Goal: Task Accomplishment & Management: Use online tool/utility

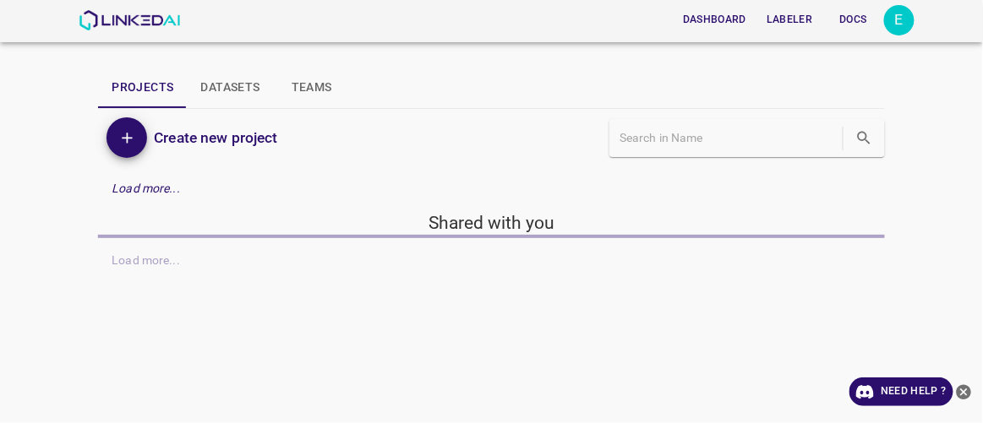
click at [796, 16] on button "Labeler" at bounding box center [789, 20] width 59 height 28
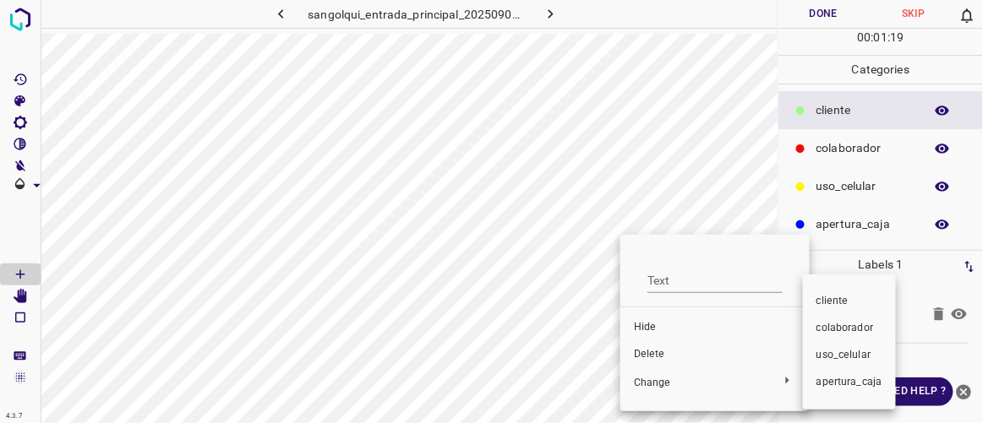
click at [832, 328] on span "colaborador" at bounding box center [849, 328] width 66 height 15
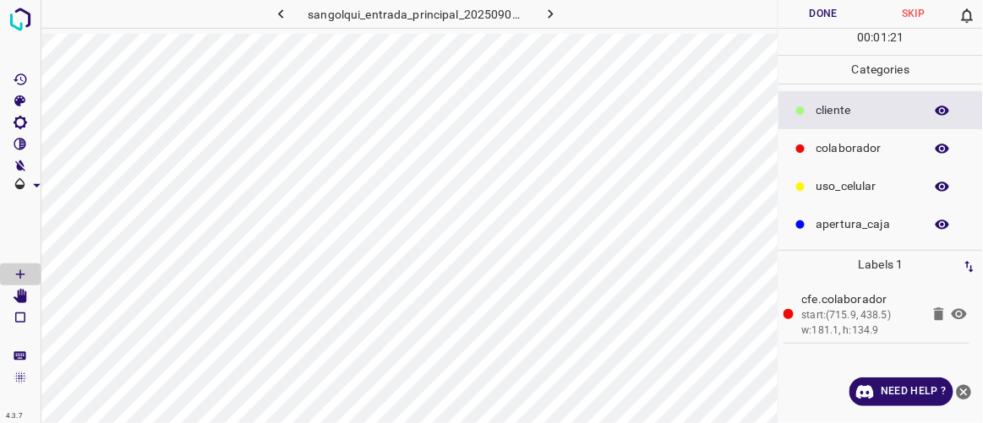
click at [827, 149] on p "colaborador" at bounding box center [865, 148] width 99 height 18
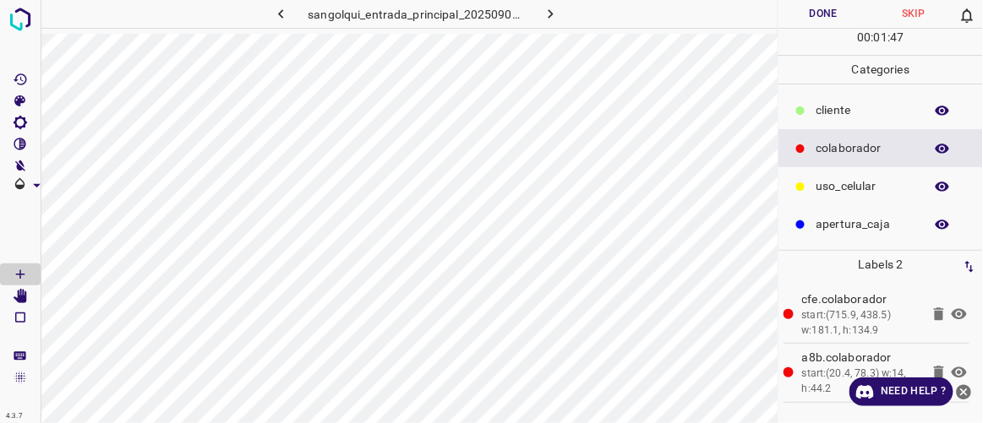
click at [838, 106] on p "cliente" at bounding box center [865, 110] width 99 height 18
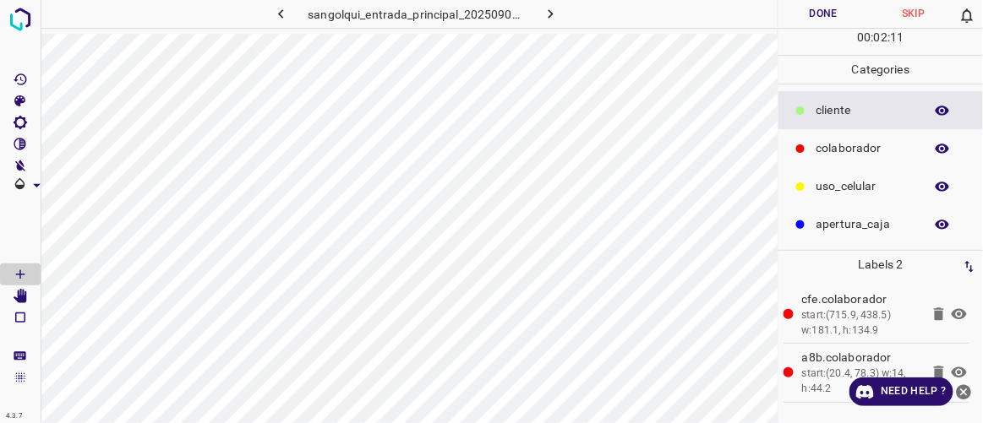
click at [551, 8] on icon "button" at bounding box center [551, 14] width 18 height 18
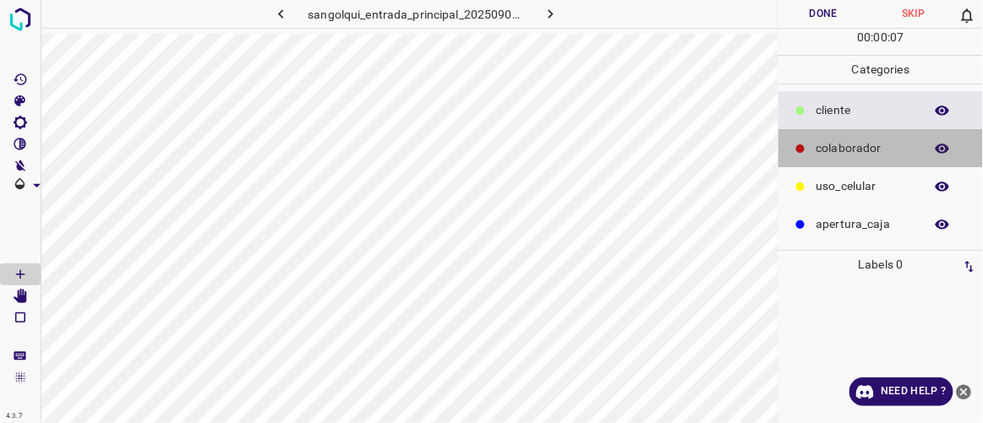
click at [841, 150] on p "colaborador" at bounding box center [865, 148] width 99 height 18
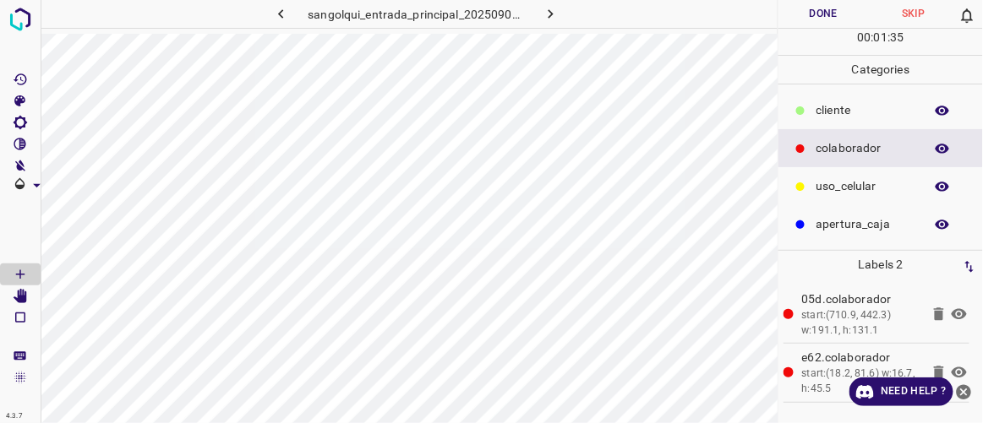
click at [853, 117] on p "cliente" at bounding box center [865, 110] width 99 height 18
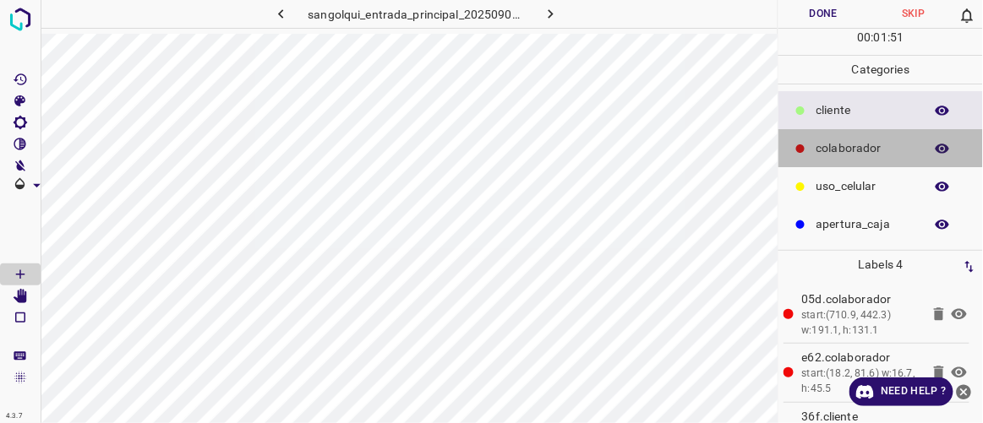
click at [839, 151] on p "colaborador" at bounding box center [865, 148] width 99 height 18
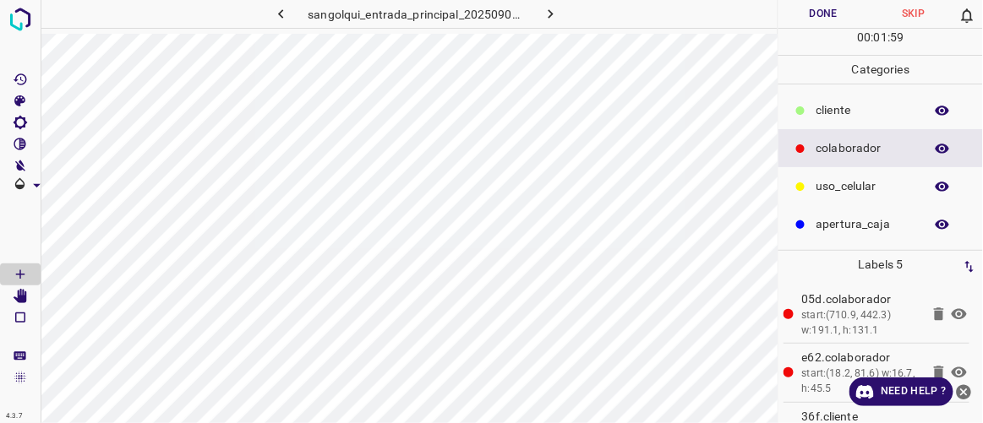
click at [281, 20] on icon "button" at bounding box center [281, 14] width 18 height 18
click at [854, 106] on p "cliente" at bounding box center [865, 110] width 99 height 18
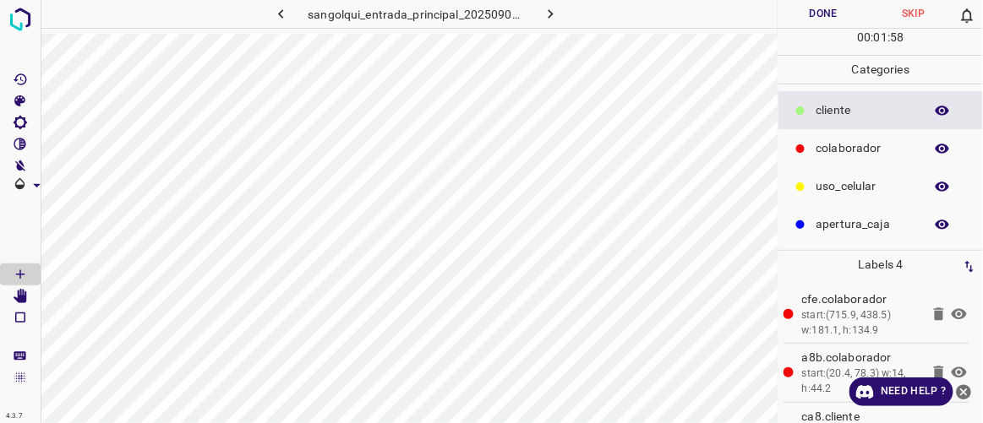
click at [816, 149] on p "colaborador" at bounding box center [865, 148] width 99 height 18
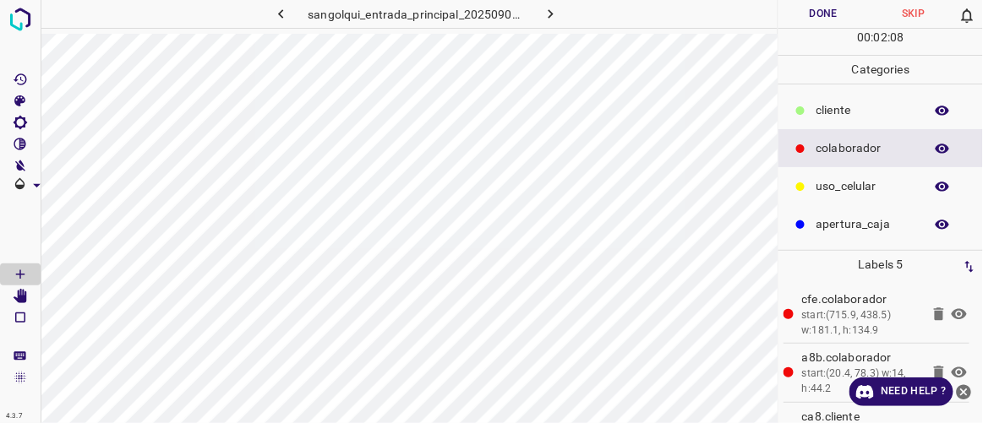
click at [276, 12] on icon "button" at bounding box center [281, 14] width 18 height 18
click at [816, 116] on p "cliente" at bounding box center [865, 110] width 99 height 18
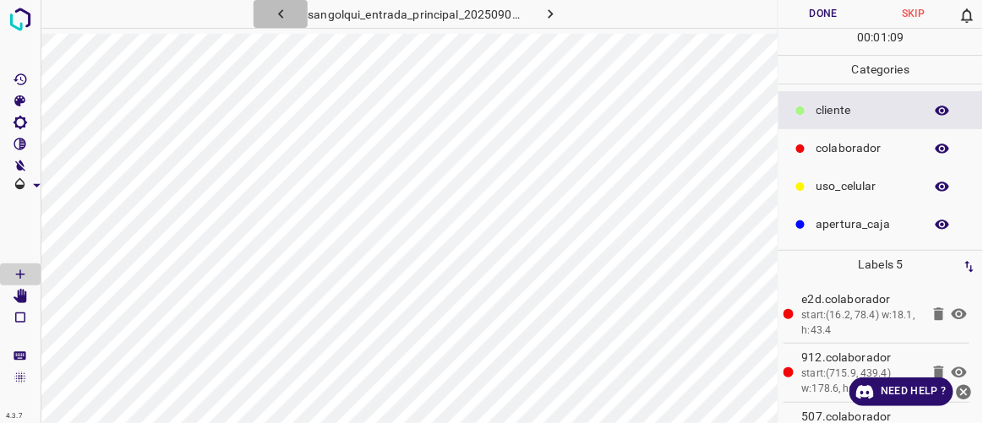
click at [279, 19] on icon "button" at bounding box center [281, 14] width 18 height 18
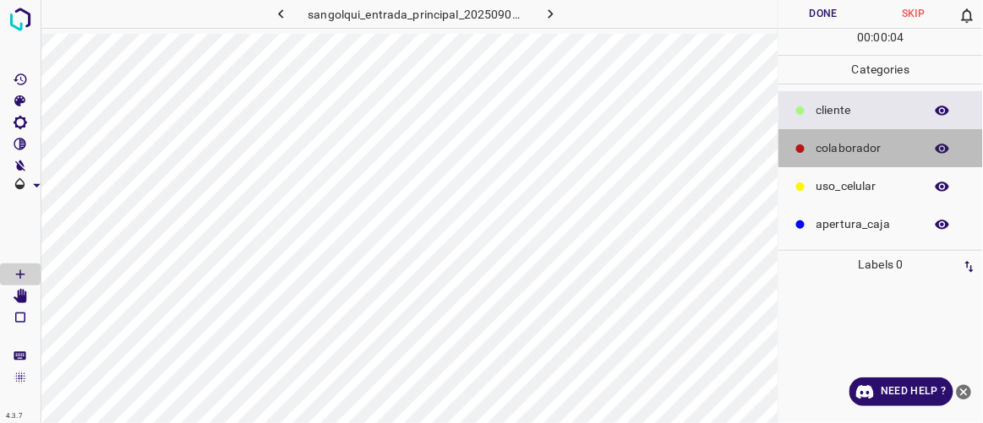
click at [843, 142] on p "colaborador" at bounding box center [865, 148] width 99 height 18
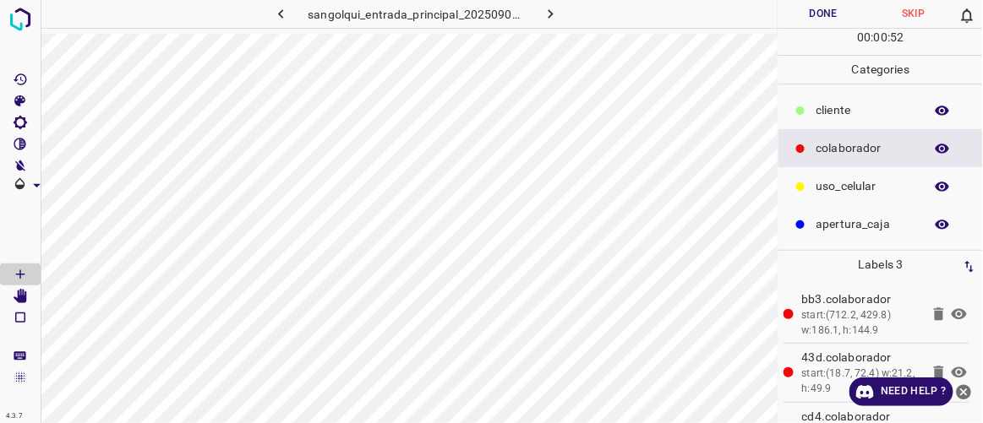
click at [836, 112] on p "cliente" at bounding box center [865, 110] width 99 height 18
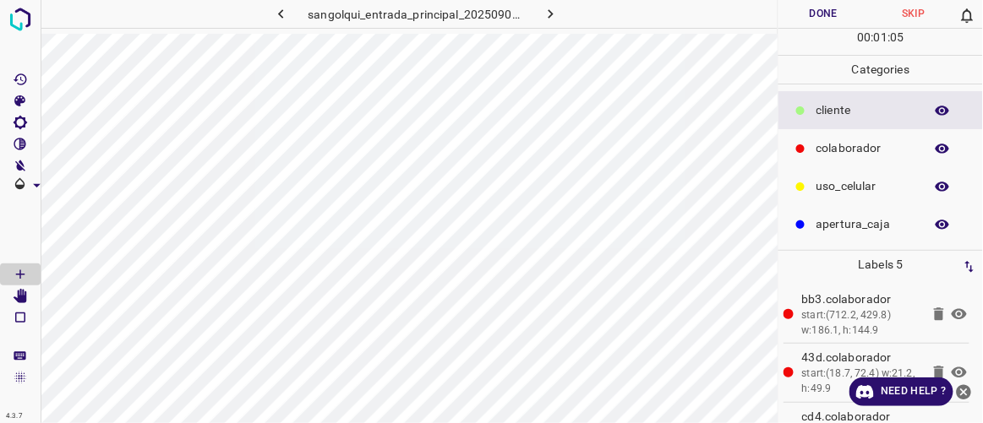
click at [284, 14] on icon "button" at bounding box center [281, 14] width 18 height 18
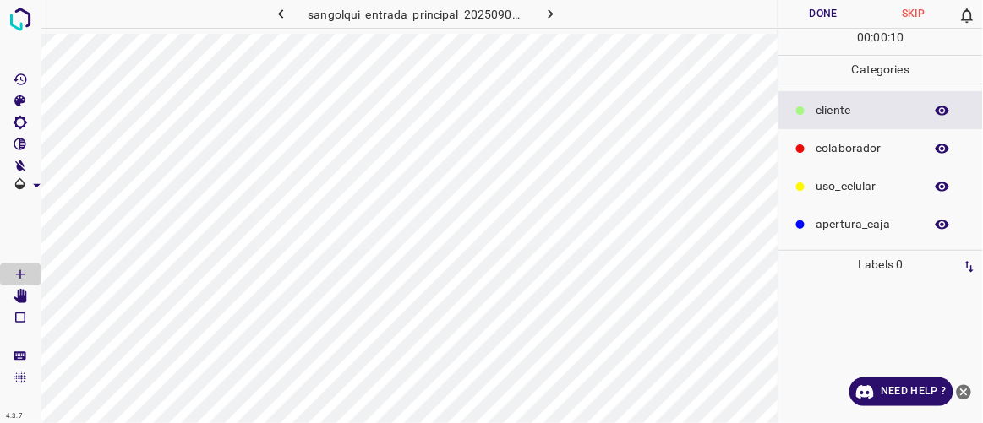
click at [277, 8] on icon "button" at bounding box center [281, 14] width 18 height 18
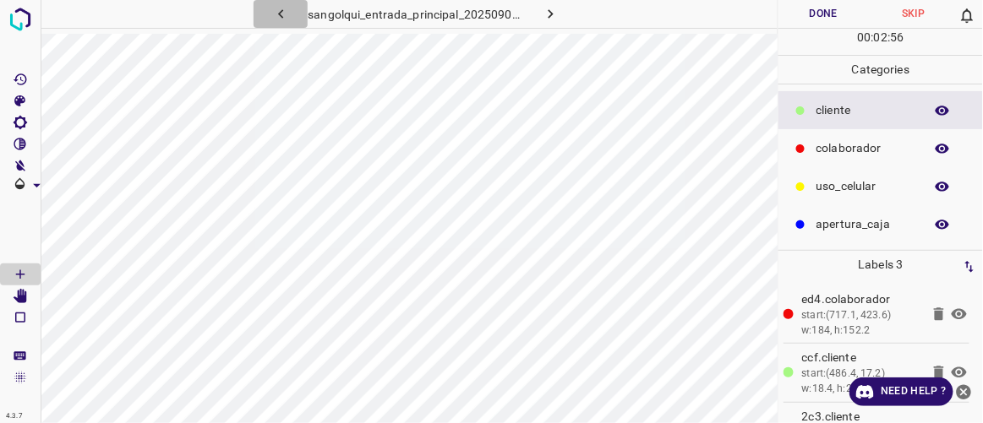
click at [281, 9] on icon "button" at bounding box center [281, 14] width 18 height 18
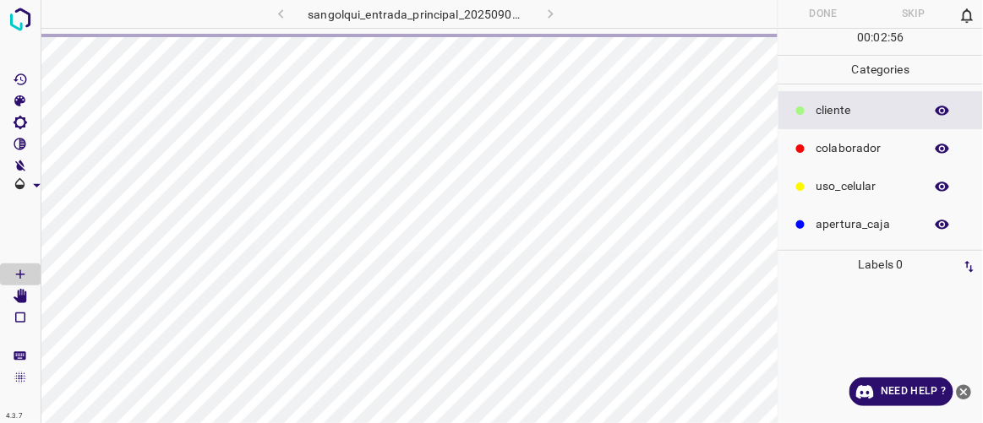
click at [549, 14] on div "sangolqui_entrada_principal_20250902_081147_687600.jpg" at bounding box center [416, 14] width 432 height 28
click at [18, 14] on img at bounding box center [20, 19] width 30 height 30
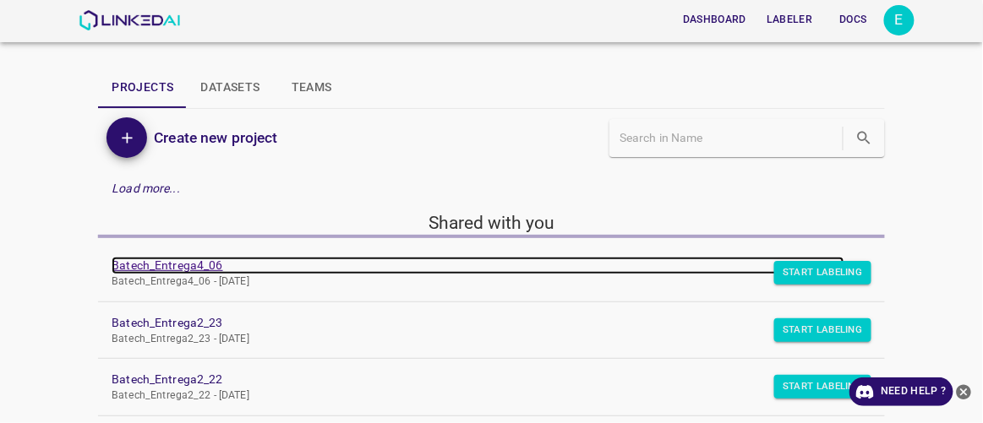
click at [179, 265] on link "Batech_Entrega4_06" at bounding box center [478, 266] width 732 height 18
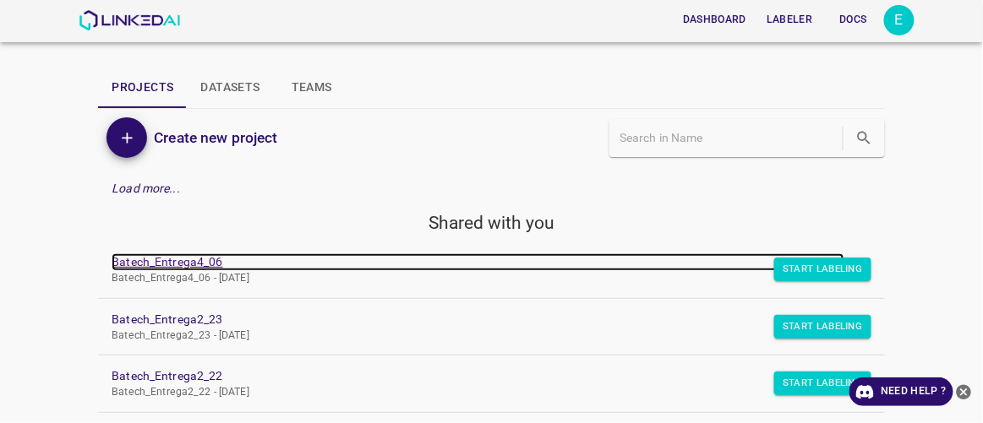
click at [189, 265] on link "Batech_Entrega4_06" at bounding box center [478, 263] width 732 height 18
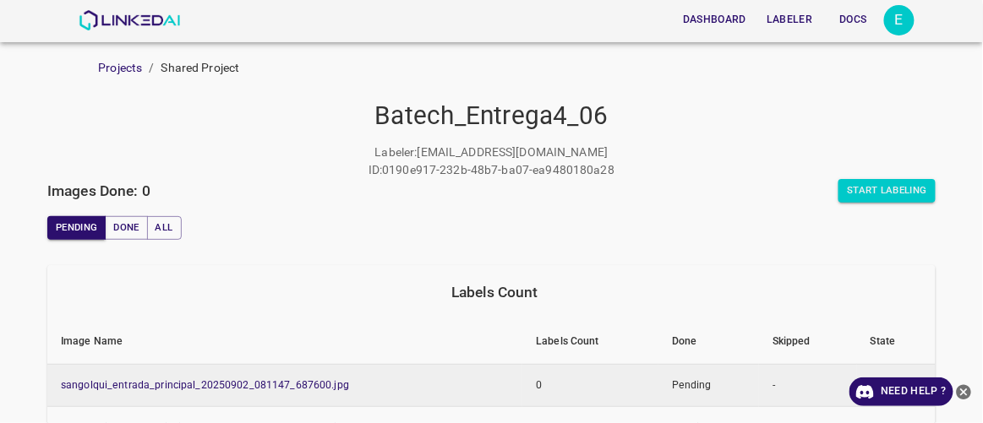
click at [307, 377] on td "sangolqui_entrada_principal_20250902_081147_687600.jpg" at bounding box center [284, 385] width 475 height 43
click at [289, 384] on link "sangolqui_entrada_principal_20250902_081147_687600.jpg" at bounding box center [205, 385] width 288 height 12
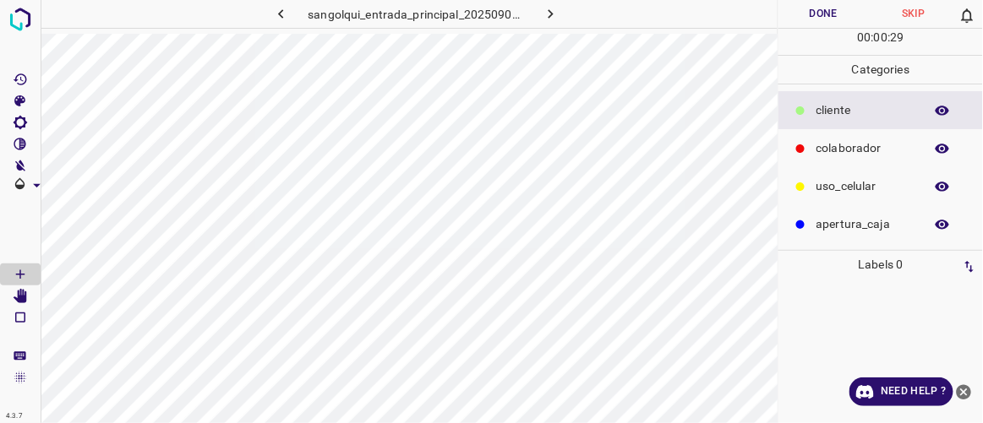
click at [848, 145] on p "colaborador" at bounding box center [865, 148] width 99 height 18
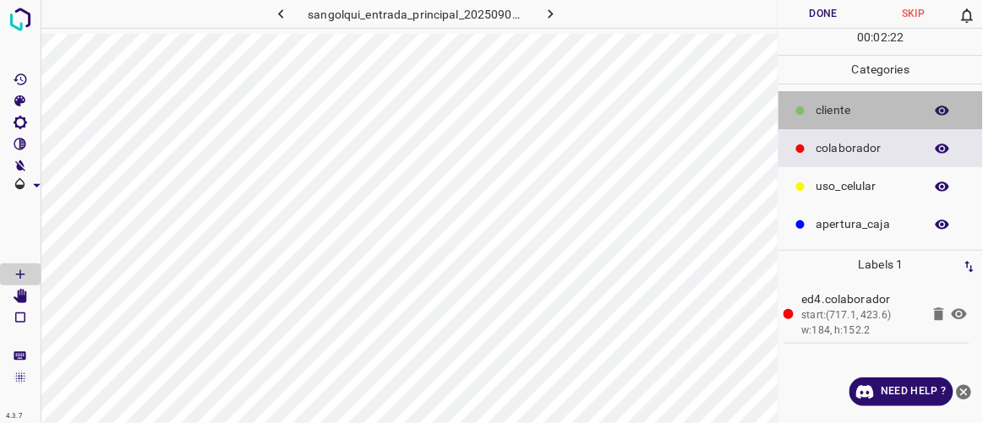
click at [827, 108] on p "cliente" at bounding box center [865, 110] width 99 height 18
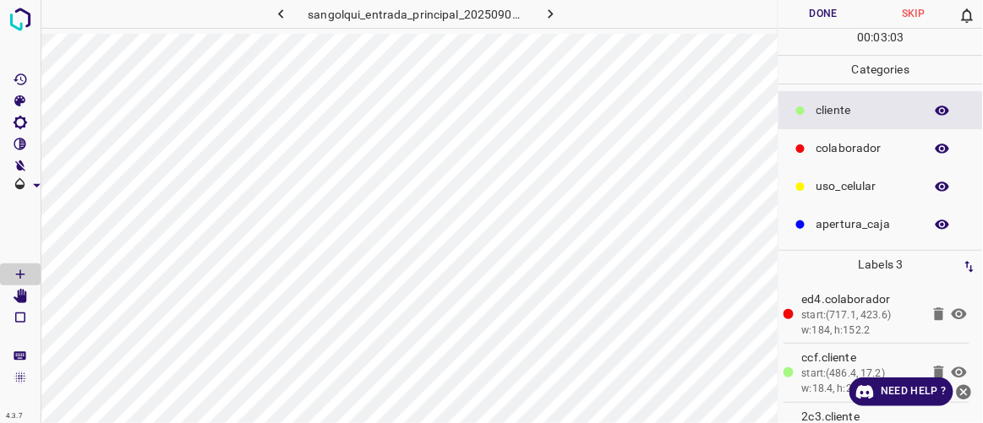
click at [546, 16] on icon "button" at bounding box center [551, 14] width 18 height 18
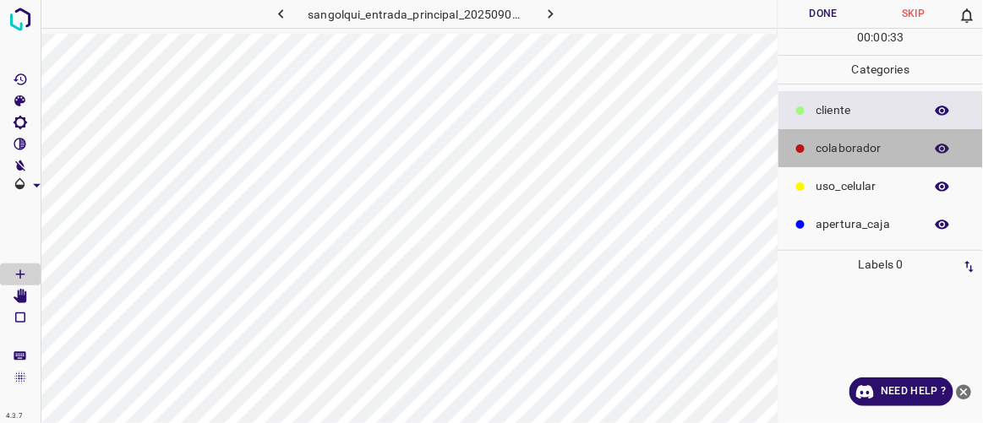
click at [834, 145] on p "colaborador" at bounding box center [865, 148] width 99 height 18
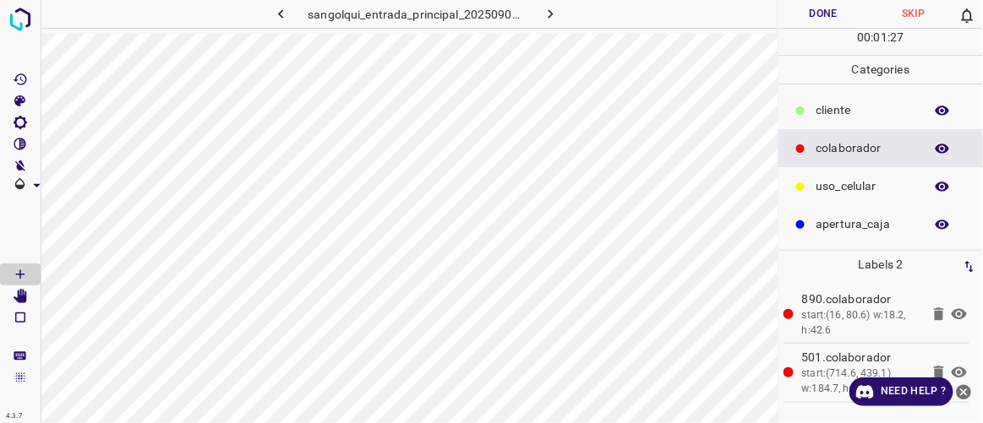
click at [844, 109] on p "cliente" at bounding box center [865, 110] width 99 height 18
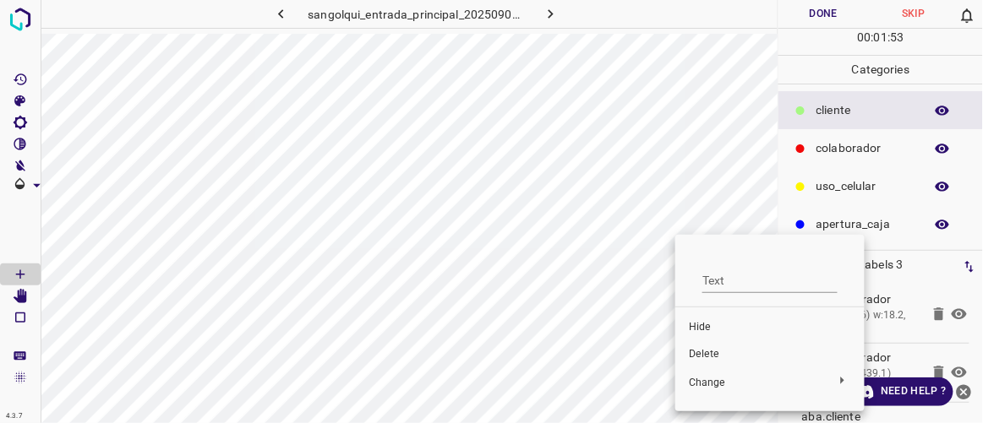
click at [711, 355] on span "Delete" at bounding box center [770, 354] width 162 height 15
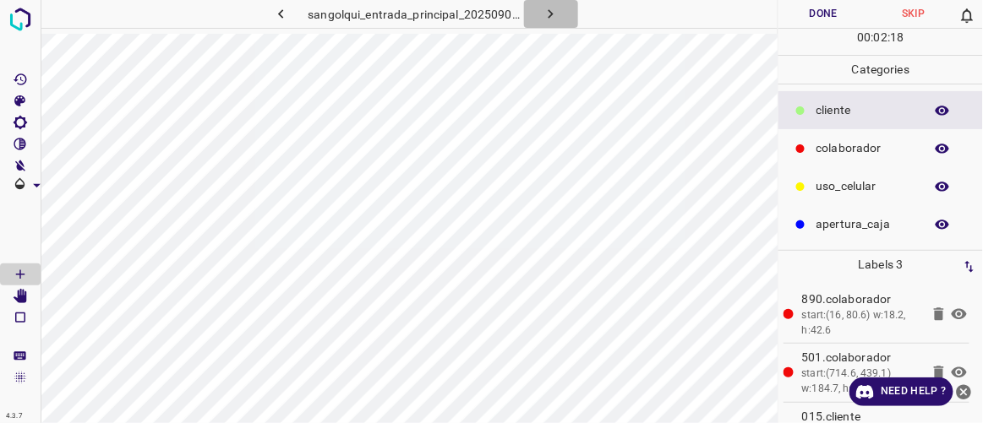
click at [549, 15] on icon "button" at bounding box center [551, 14] width 18 height 18
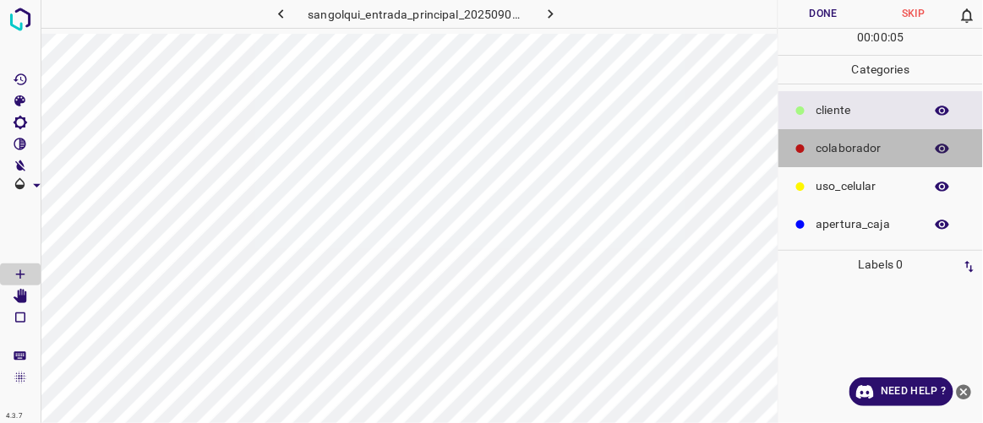
click at [853, 151] on p "colaborador" at bounding box center [865, 148] width 99 height 18
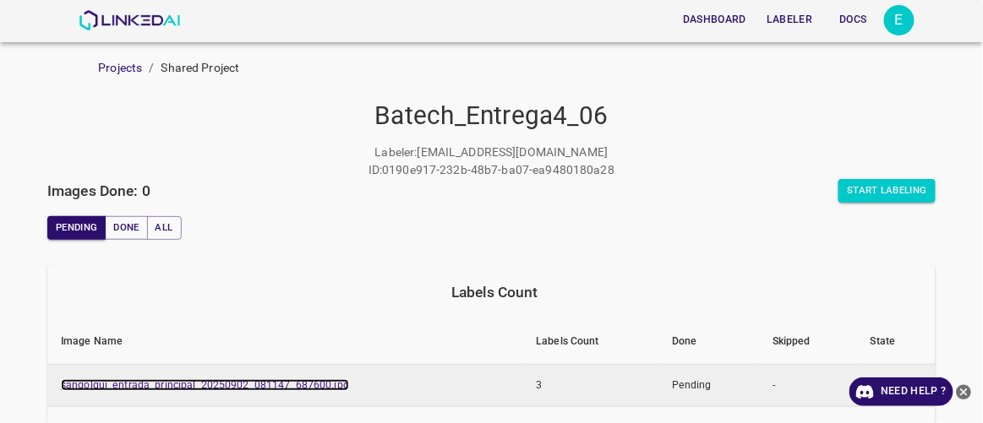
click at [298, 385] on link "sangolqui_entrada_principal_20250902_081147_687600.jpg" at bounding box center [205, 385] width 288 height 12
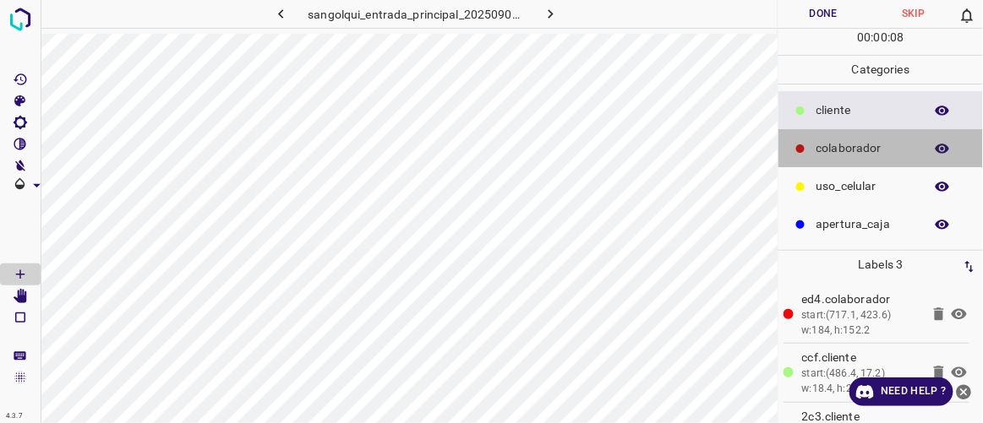
click at [833, 144] on p "colaborador" at bounding box center [865, 148] width 99 height 18
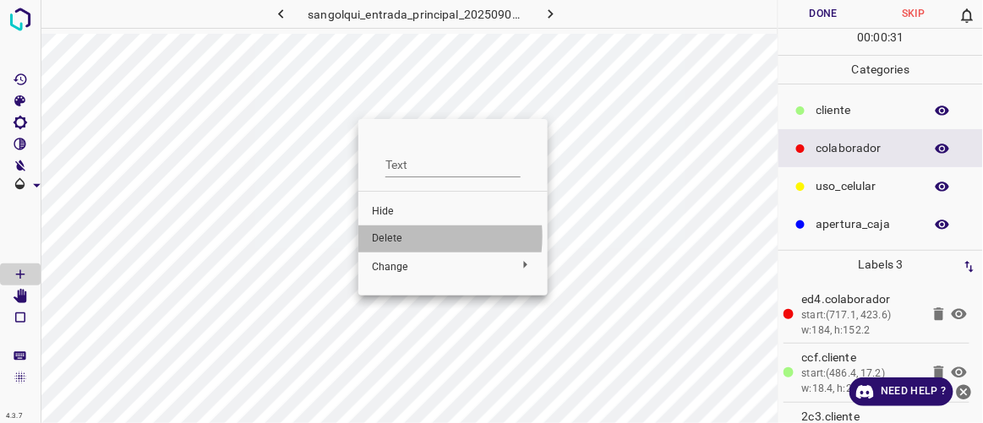
click at [397, 237] on span "Delete" at bounding box center [453, 239] width 162 height 15
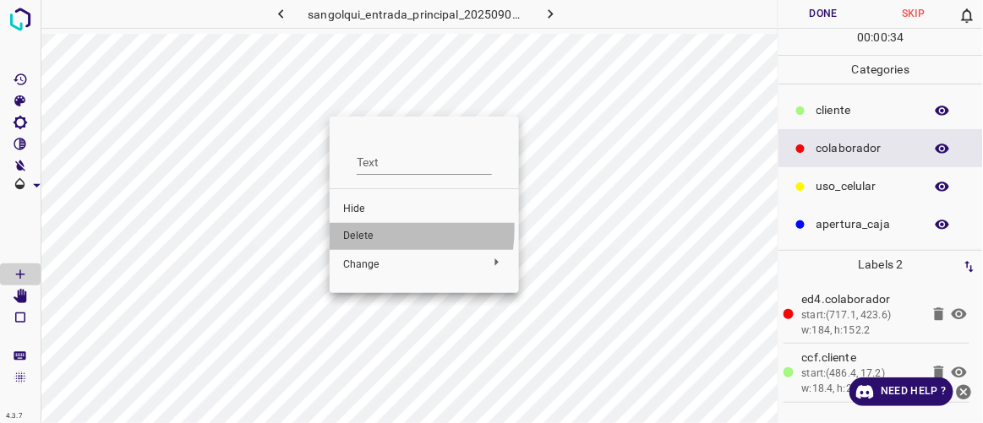
click at [361, 229] on span "Delete" at bounding box center [424, 236] width 162 height 15
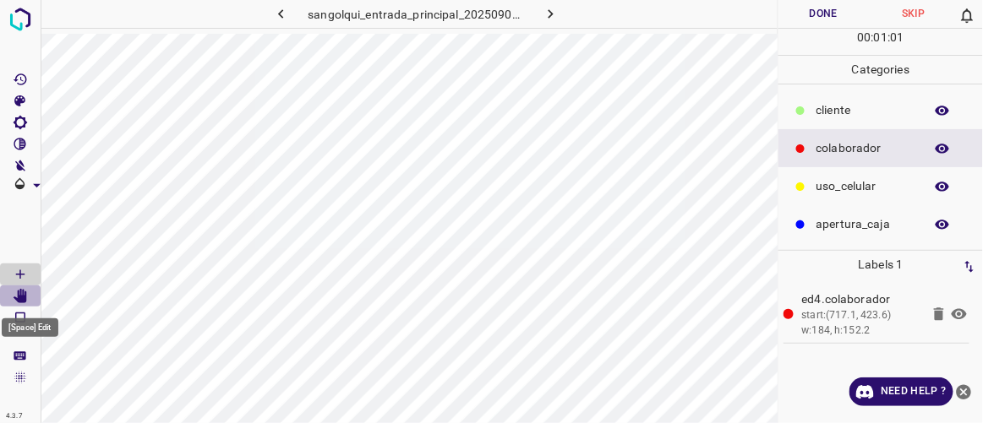
click at [22, 295] on icon "[Space] Edit" at bounding box center [21, 296] width 14 height 15
click at [32, 273] on Draw"] "[Space] Draw" at bounding box center [20, 275] width 41 height 22
click at [840, 116] on p "cliente" at bounding box center [865, 110] width 99 height 18
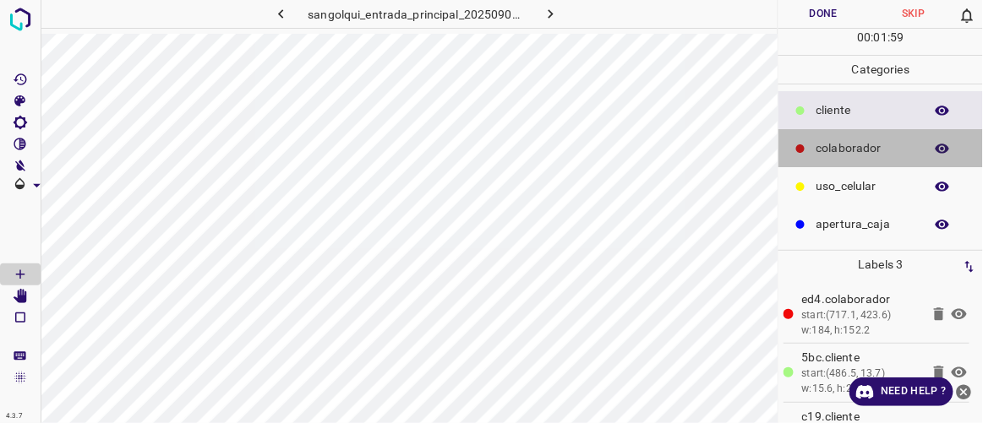
click at [843, 149] on p "colaborador" at bounding box center [865, 148] width 99 height 18
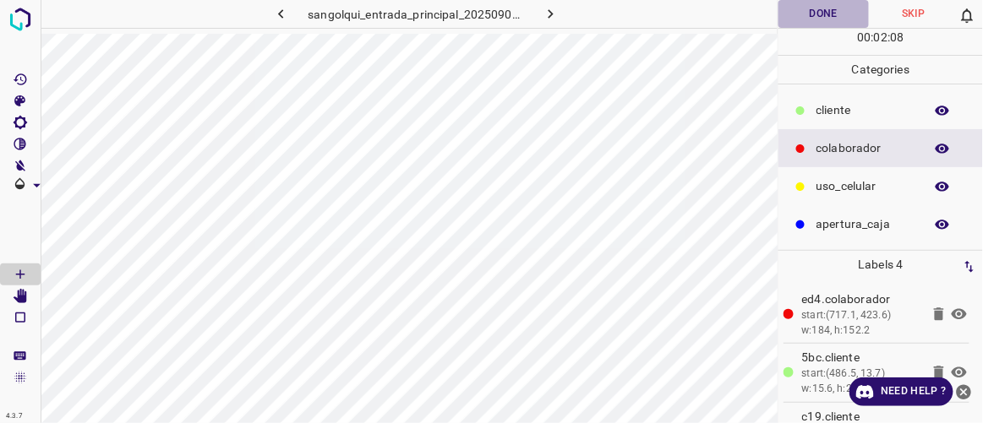
click at [828, 13] on button "Done" at bounding box center [823, 14] width 90 height 28
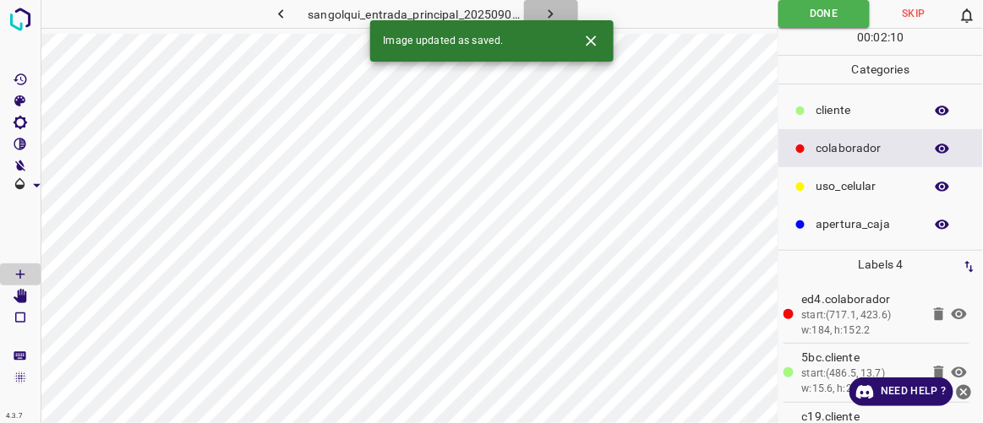
click at [551, 10] on icon "button" at bounding box center [551, 14] width 18 height 18
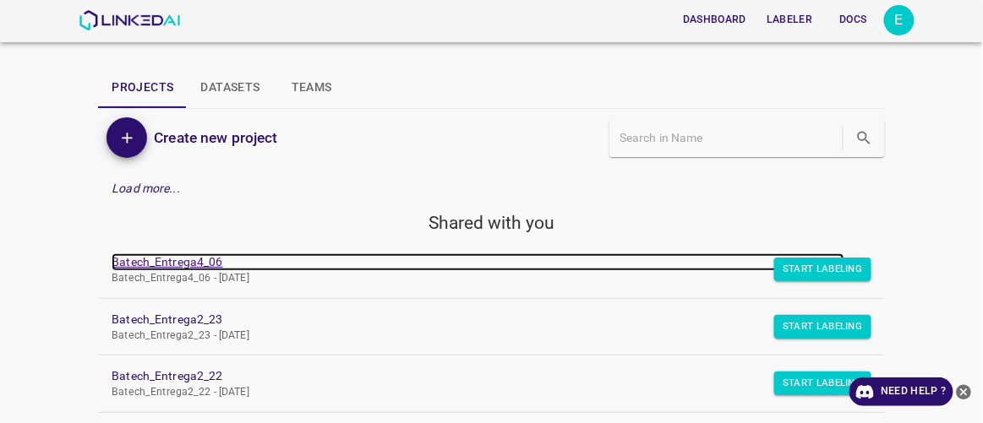
click at [172, 262] on link "Batech_Entrega4_06" at bounding box center [478, 263] width 732 height 18
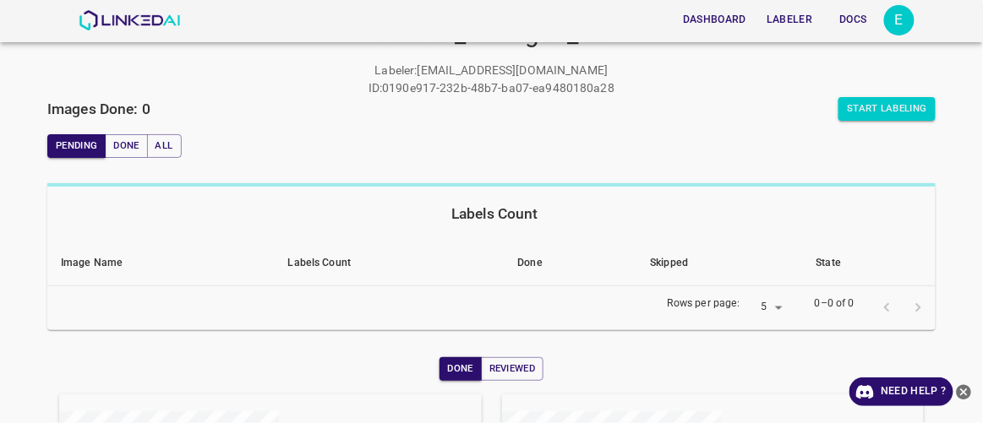
scroll to position [153, 0]
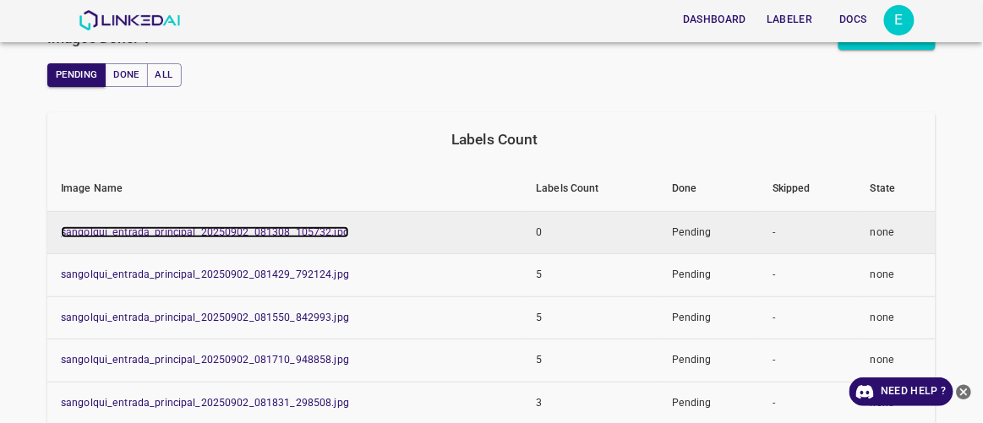
click at [267, 229] on link "sangolqui_entrada_principal_20250902_081308_105732.jpg" at bounding box center [205, 233] width 288 height 12
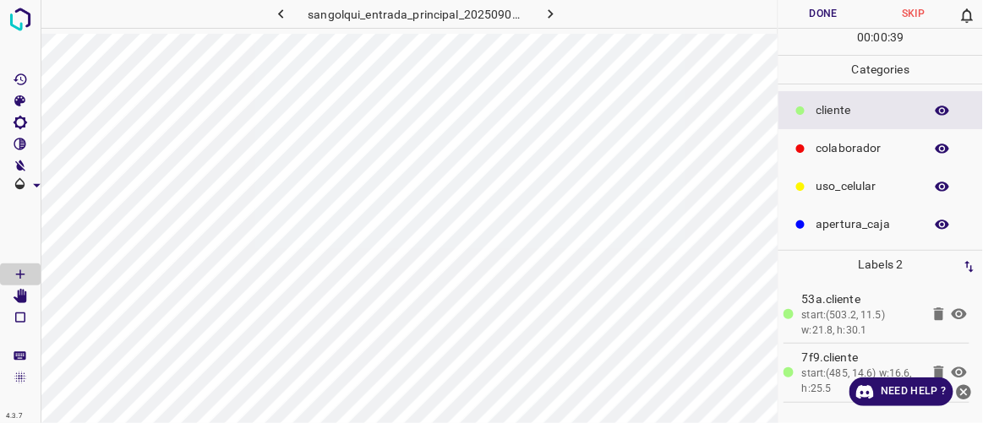
click at [802, 150] on icon at bounding box center [800, 149] width 8 height 8
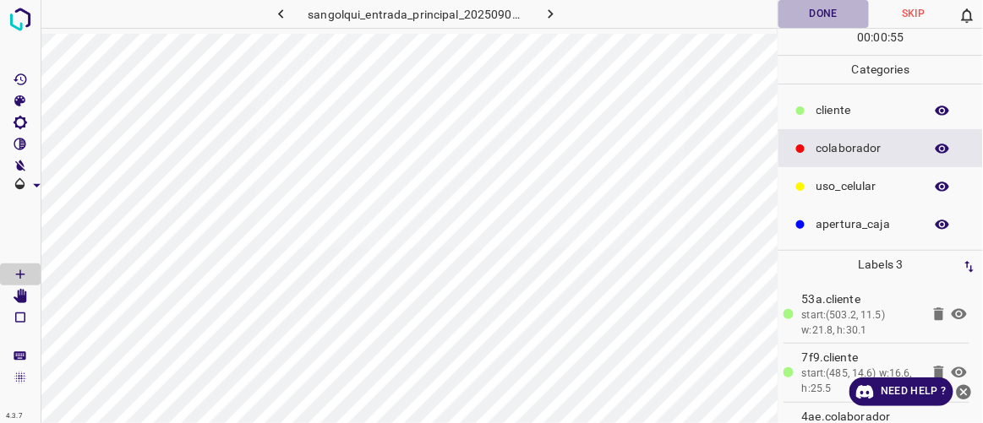
click at [832, 23] on button "Done" at bounding box center [823, 14] width 90 height 28
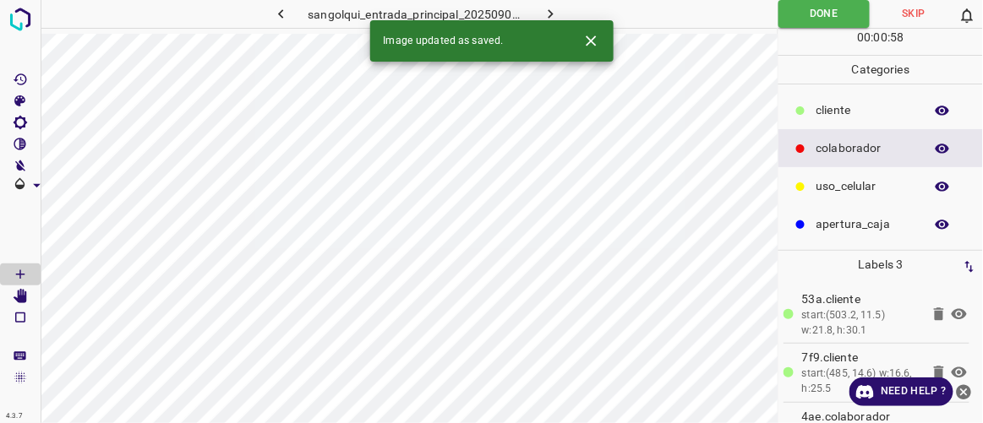
click at [547, 11] on icon "button" at bounding box center [551, 14] width 18 height 18
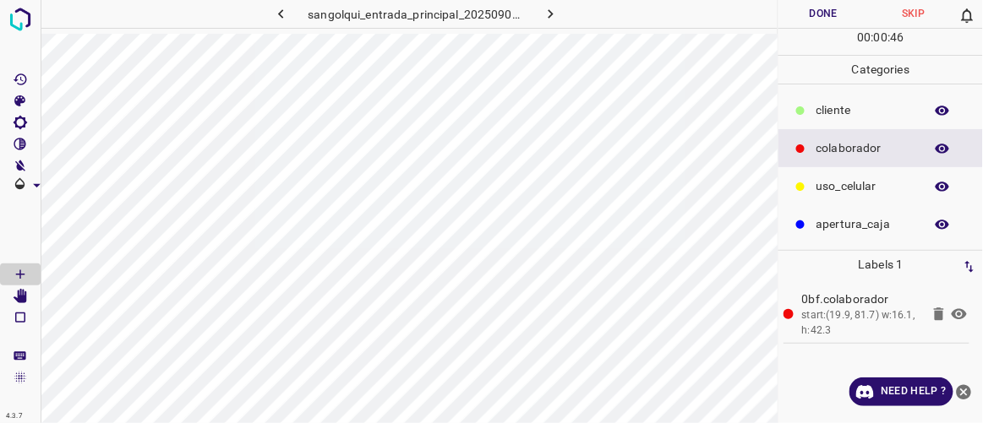
click at [838, 106] on p "cliente" at bounding box center [865, 110] width 99 height 18
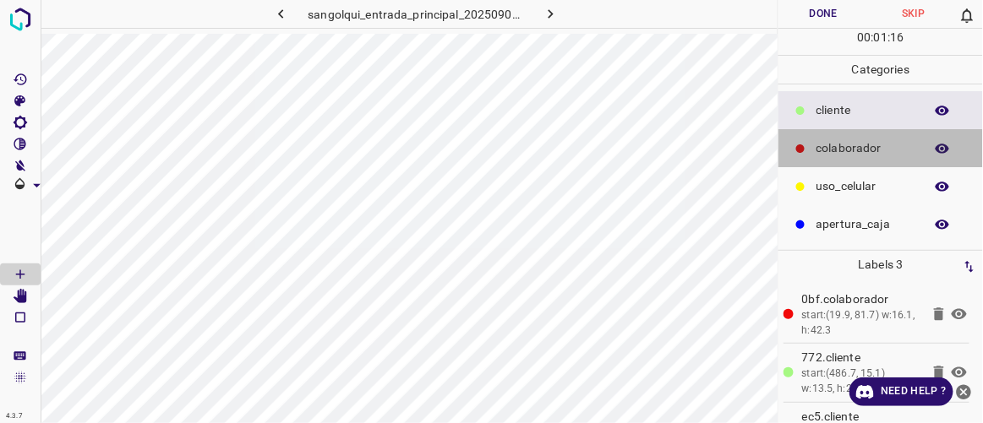
click at [857, 140] on p "colaborador" at bounding box center [865, 148] width 99 height 18
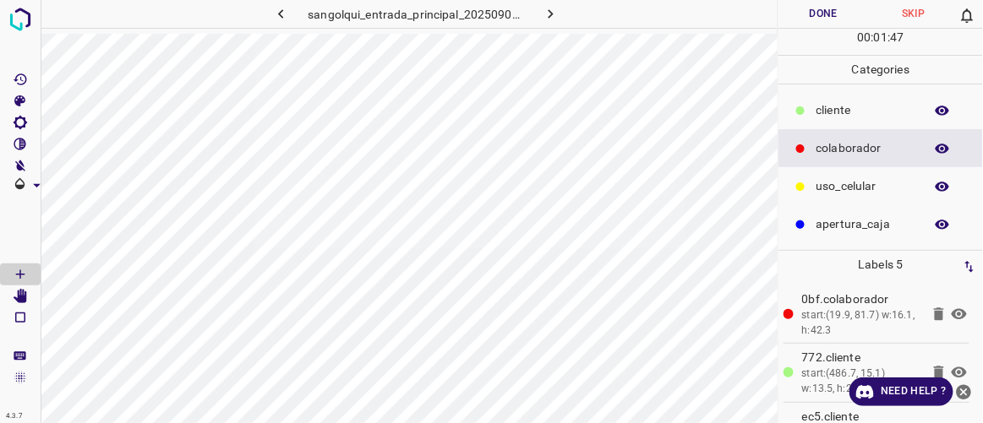
click at [803, 14] on button "Done" at bounding box center [823, 14] width 90 height 28
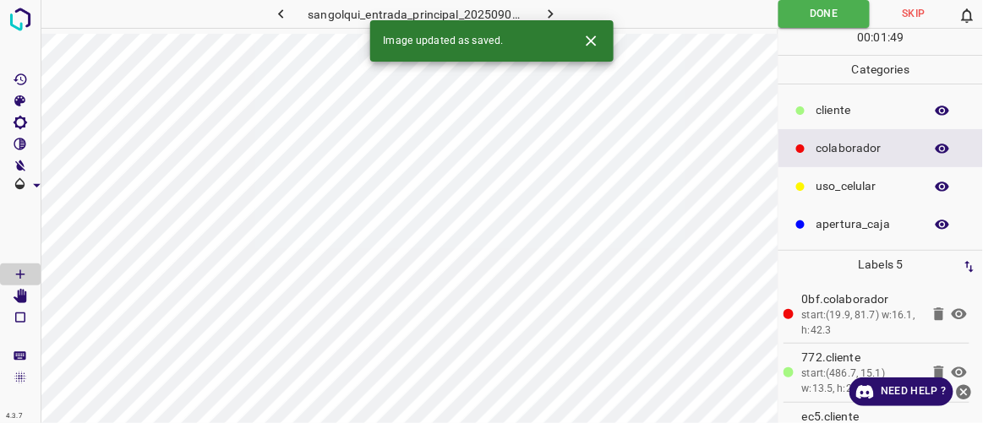
click at [543, 16] on icon "button" at bounding box center [551, 14] width 18 height 18
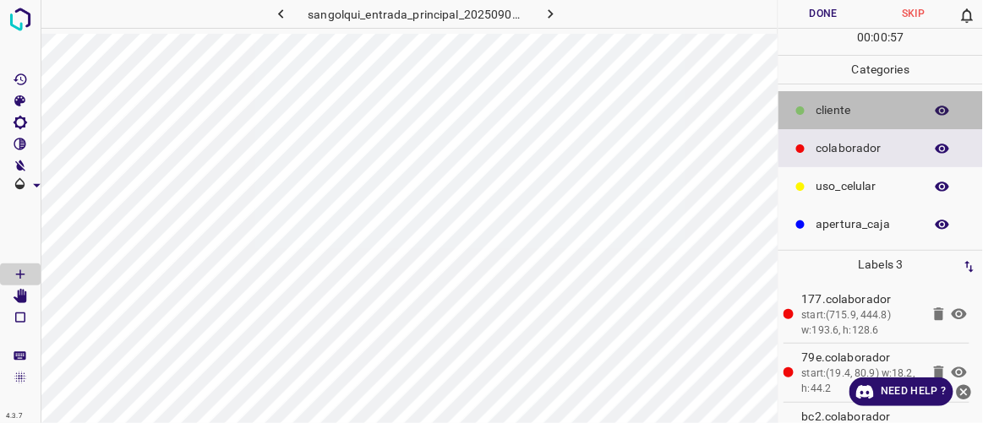
click at [823, 110] on p "cliente" at bounding box center [865, 110] width 99 height 18
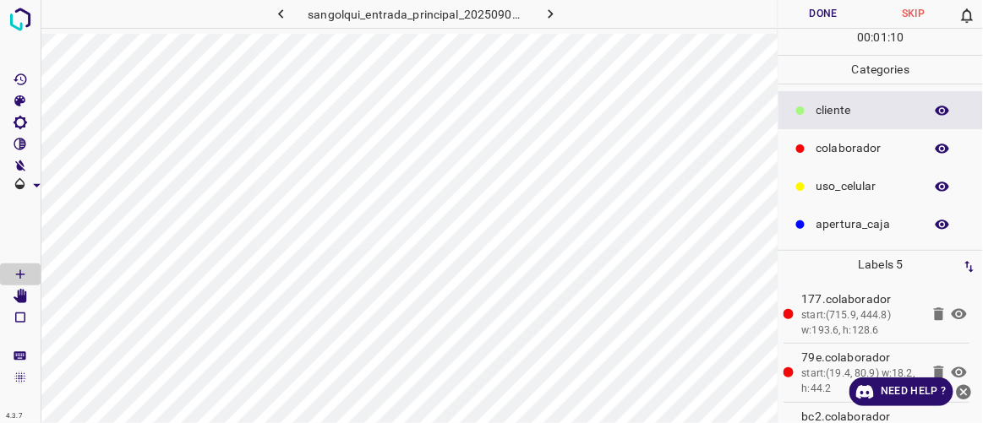
click at [825, 14] on button "Done" at bounding box center [823, 14] width 90 height 28
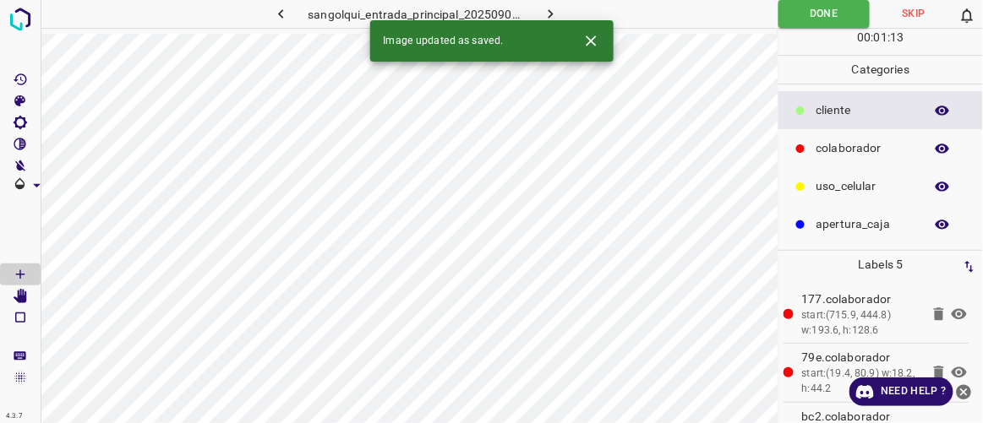
click at [554, 13] on icon "button" at bounding box center [551, 14] width 18 height 18
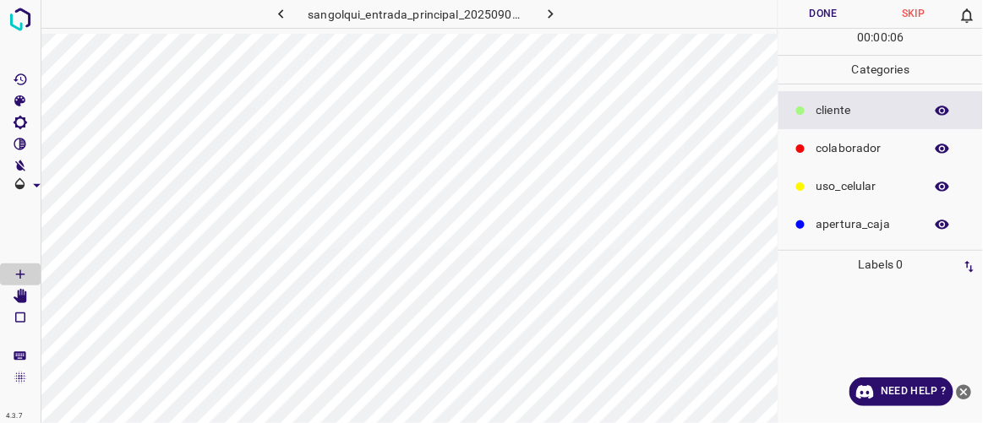
click at [822, 147] on p "colaborador" at bounding box center [865, 148] width 99 height 18
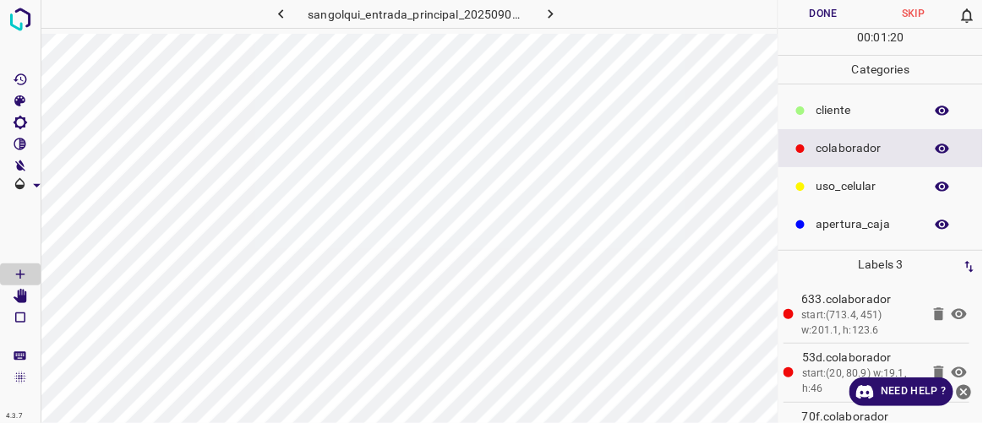
click at [843, 112] on p "cliente" at bounding box center [865, 110] width 99 height 18
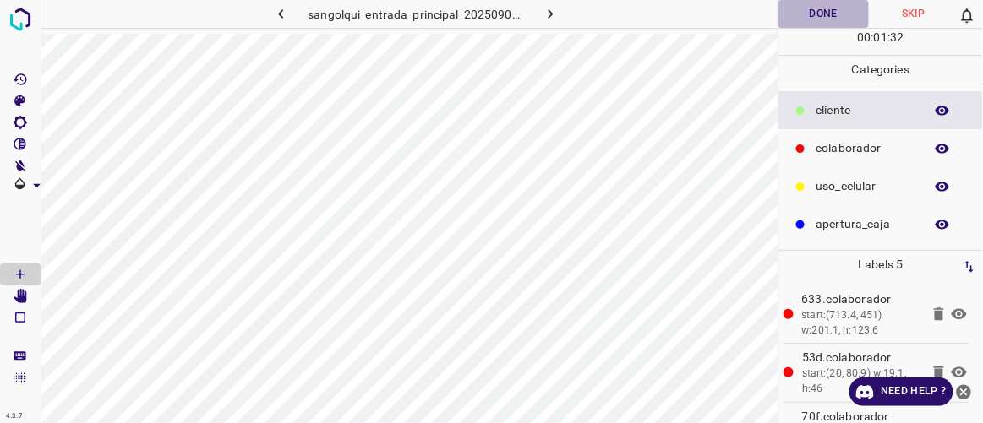
click at [822, 9] on button "Done" at bounding box center [823, 14] width 90 height 28
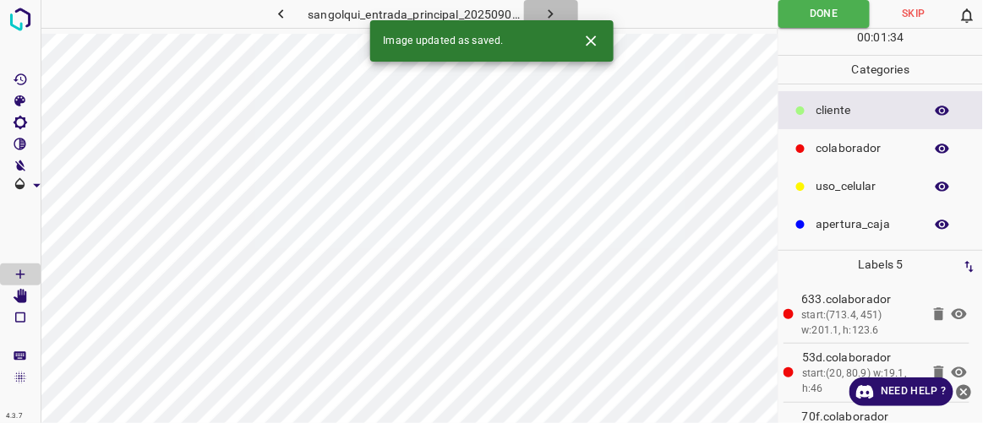
click at [547, 14] on icon "button" at bounding box center [551, 14] width 18 height 18
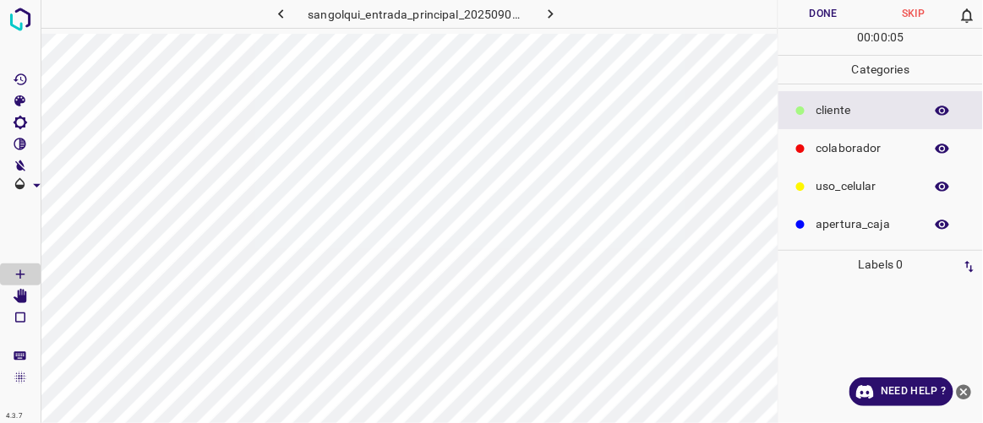
click at [820, 143] on p "colaborador" at bounding box center [865, 148] width 99 height 18
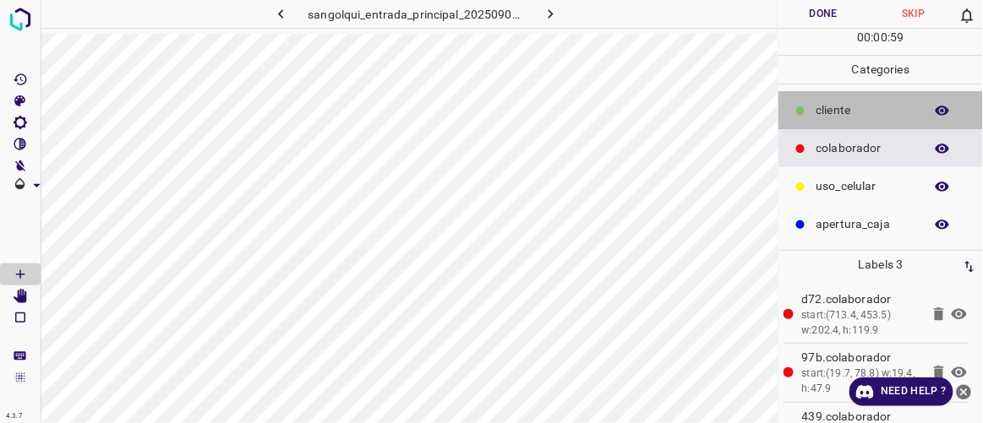
click at [822, 110] on p "cliente" at bounding box center [865, 110] width 99 height 18
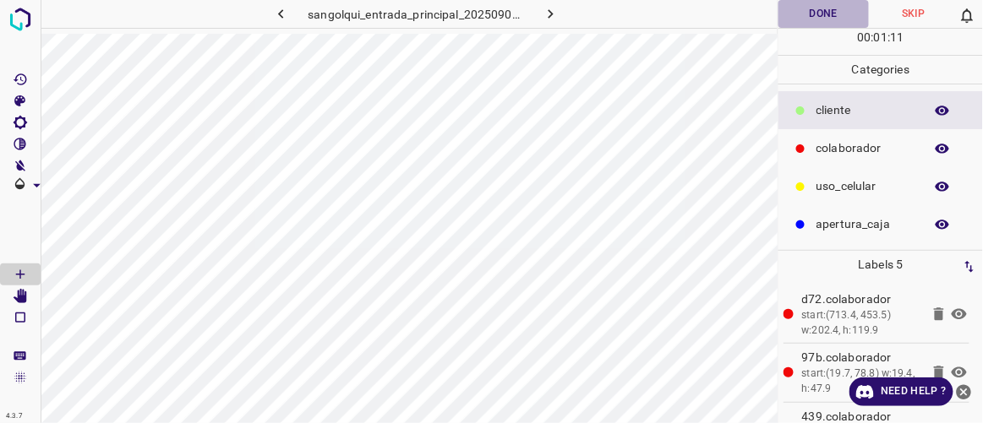
click at [838, 19] on button "Done" at bounding box center [823, 14] width 90 height 28
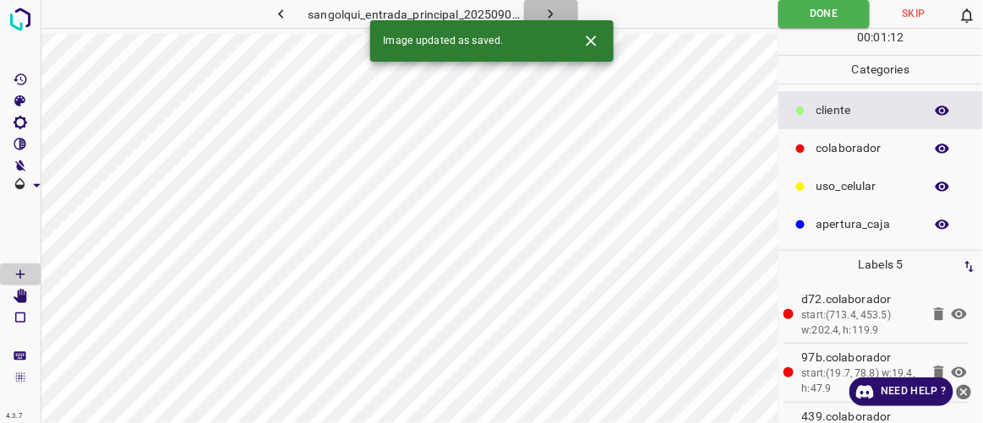
click at [551, 12] on icon "button" at bounding box center [551, 14] width 18 height 18
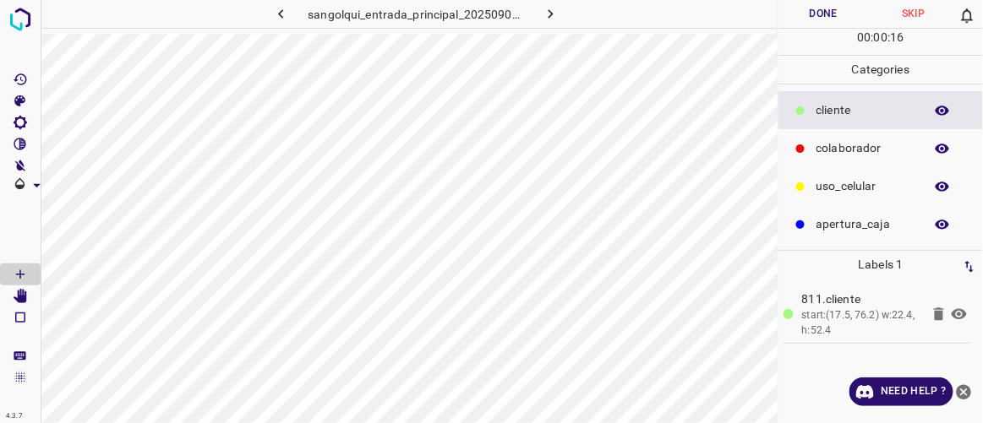
click at [287, 17] on icon "button" at bounding box center [281, 14] width 18 height 18
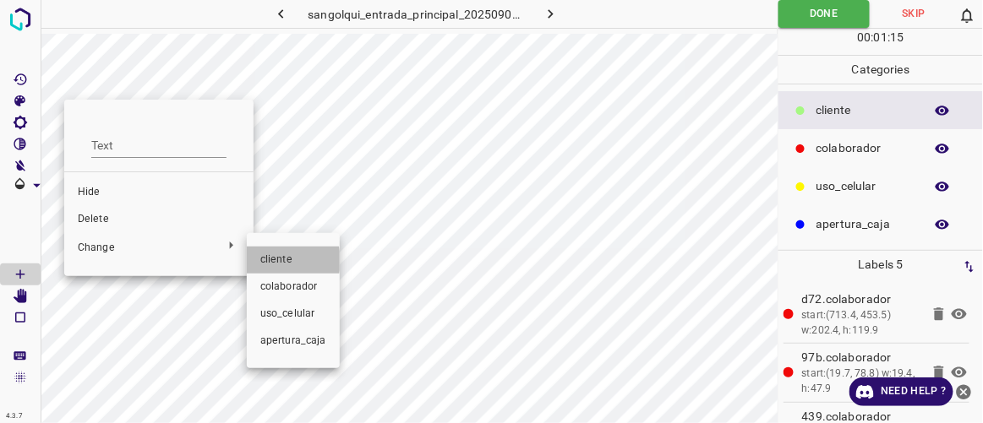
click at [271, 261] on span "cliente" at bounding box center [293, 260] width 66 height 15
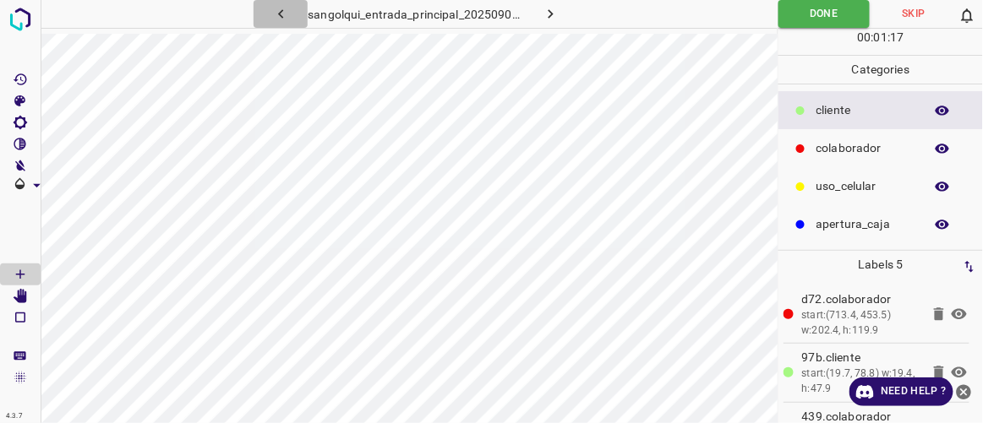
click at [287, 19] on icon "button" at bounding box center [281, 14] width 18 height 18
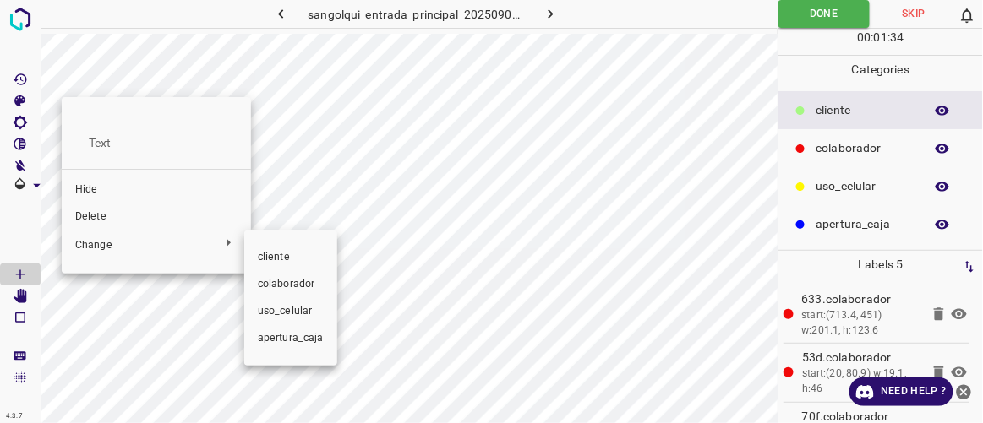
click at [257, 260] on li "cliente" at bounding box center [290, 257] width 93 height 27
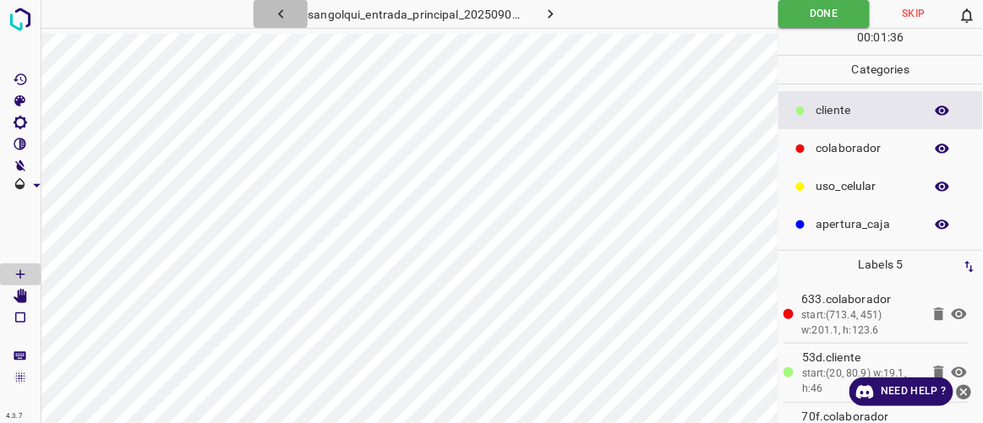
click at [281, 14] on icon "button" at bounding box center [281, 14] width 18 height 18
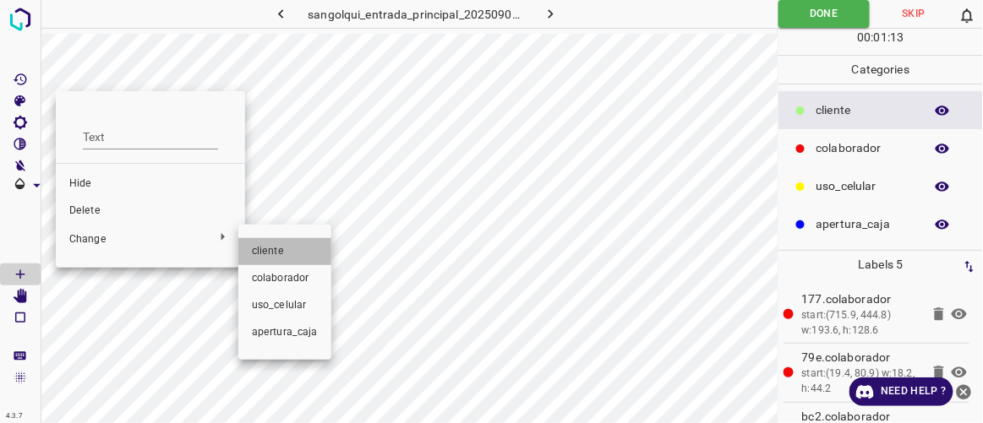
click at [255, 248] on span "cliente" at bounding box center [285, 251] width 66 height 15
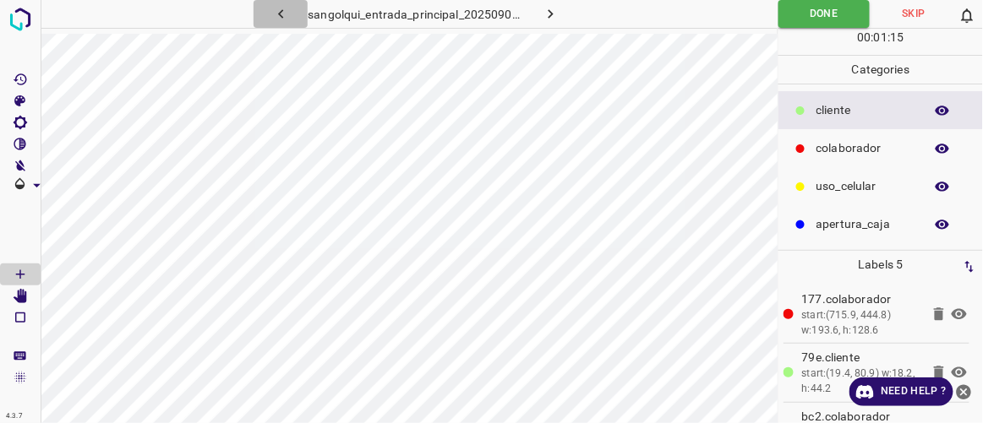
click at [292, 19] on button "button" at bounding box center [281, 14] width 54 height 28
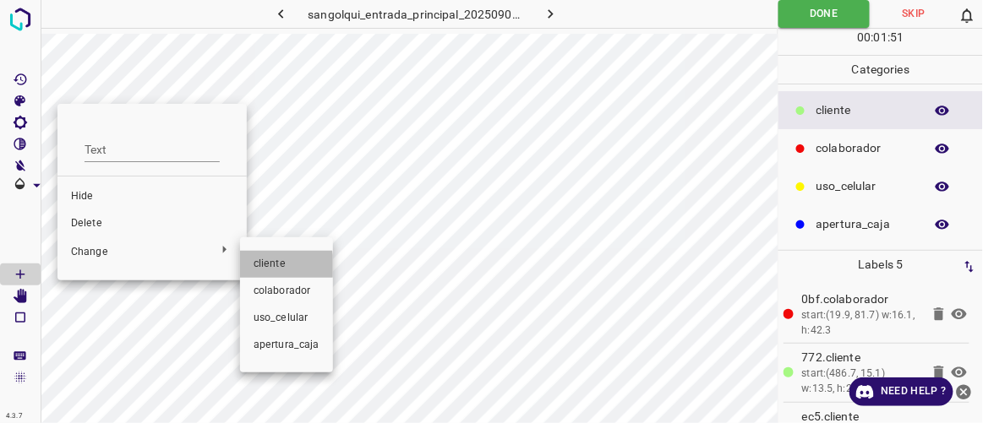
click at [252, 266] on li "cliente" at bounding box center [286, 264] width 93 height 27
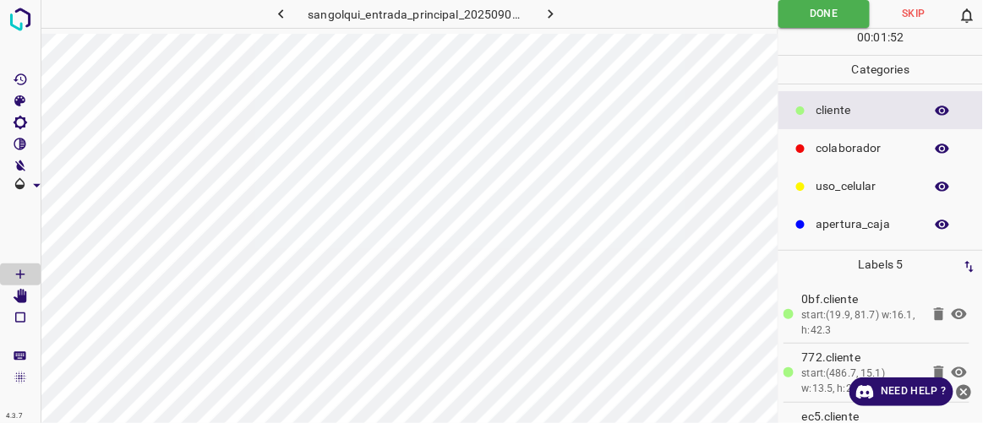
click at [287, 25] on button "button" at bounding box center [281, 14] width 54 height 28
click at [793, 147] on div at bounding box center [800, 148] width 17 height 17
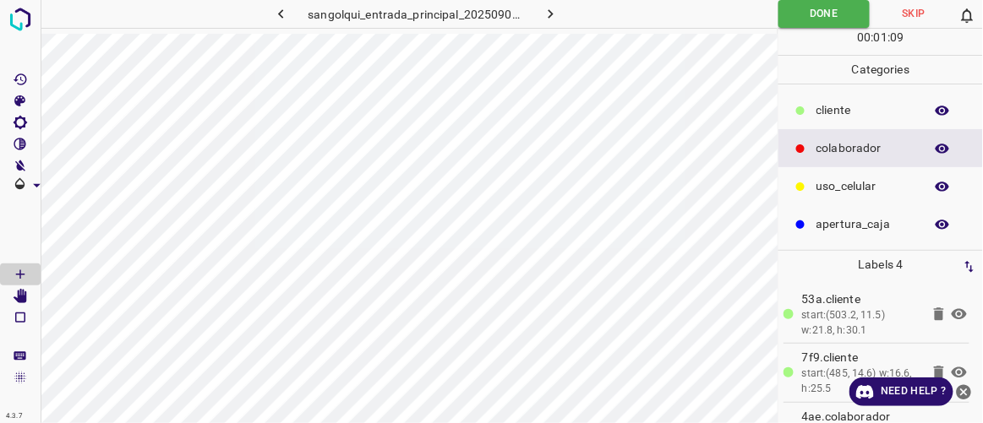
click at [553, 19] on icon "button" at bounding box center [551, 14] width 18 height 18
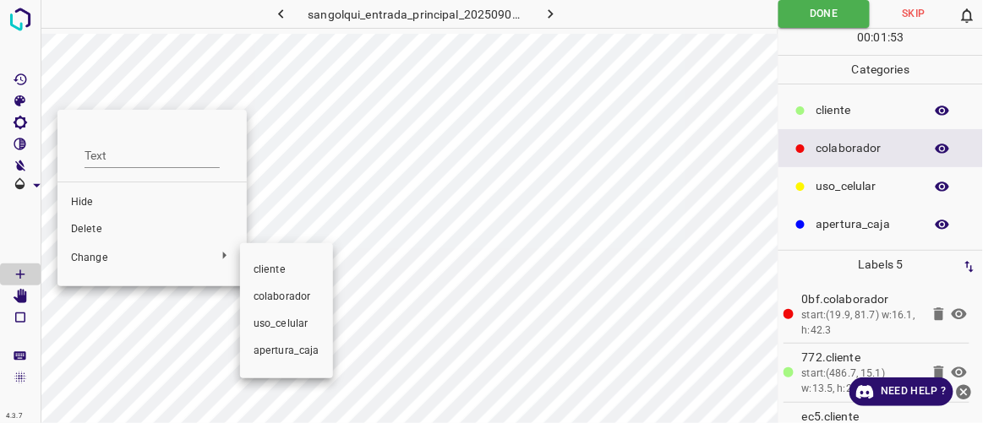
click at [254, 268] on span "cliente" at bounding box center [287, 270] width 66 height 15
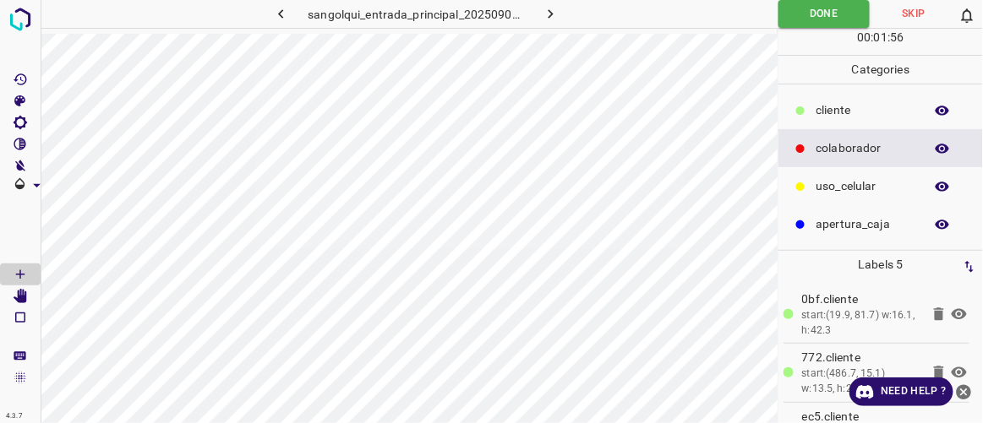
click at [544, 17] on icon "button" at bounding box center [551, 14] width 18 height 18
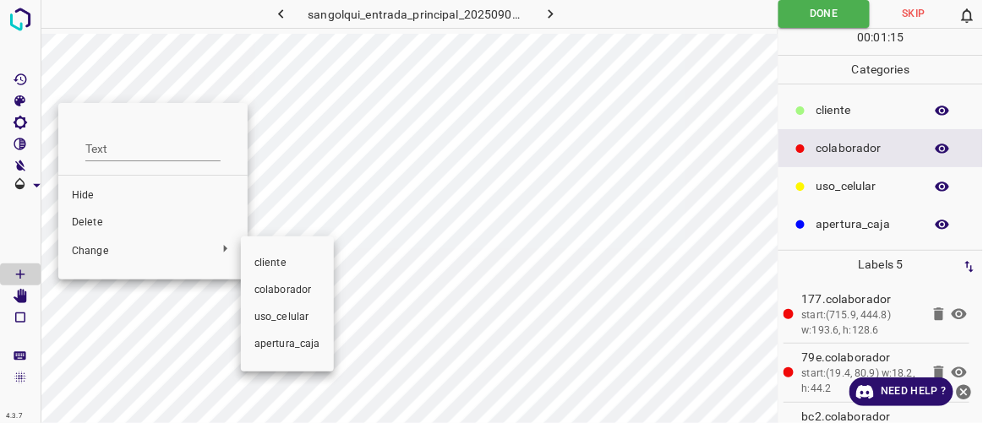
click at [199, 253] on div at bounding box center [491, 211] width 983 height 423
click at [243, 254] on li "cliente" at bounding box center [287, 263] width 93 height 27
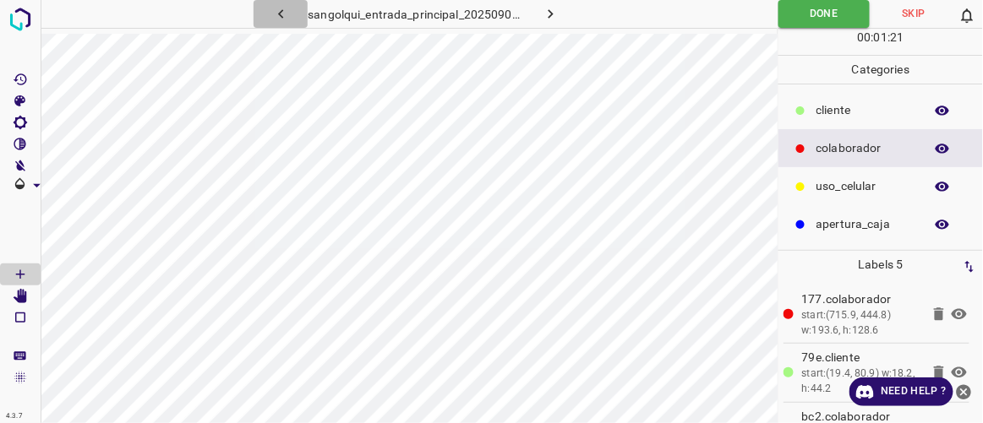
click at [281, 19] on icon "button" at bounding box center [281, 14] width 18 height 18
click at [551, 21] on icon "button" at bounding box center [551, 14] width 18 height 18
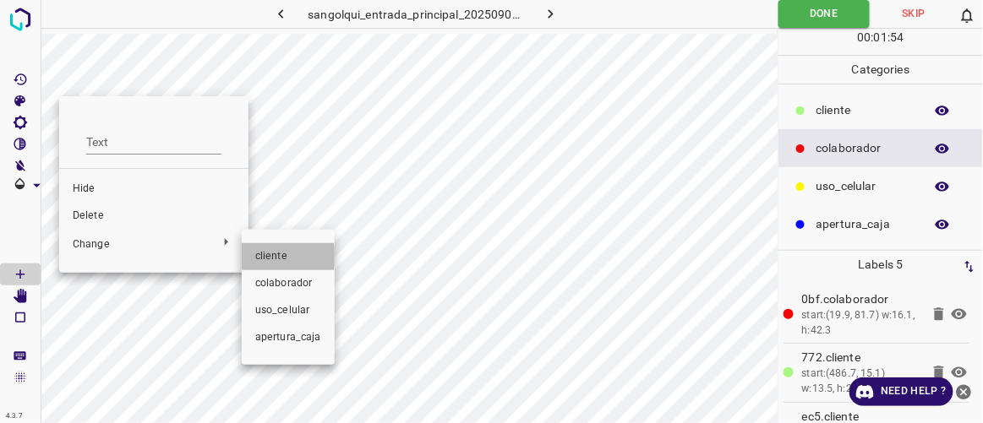
click at [278, 257] on span "cliente" at bounding box center [288, 256] width 66 height 15
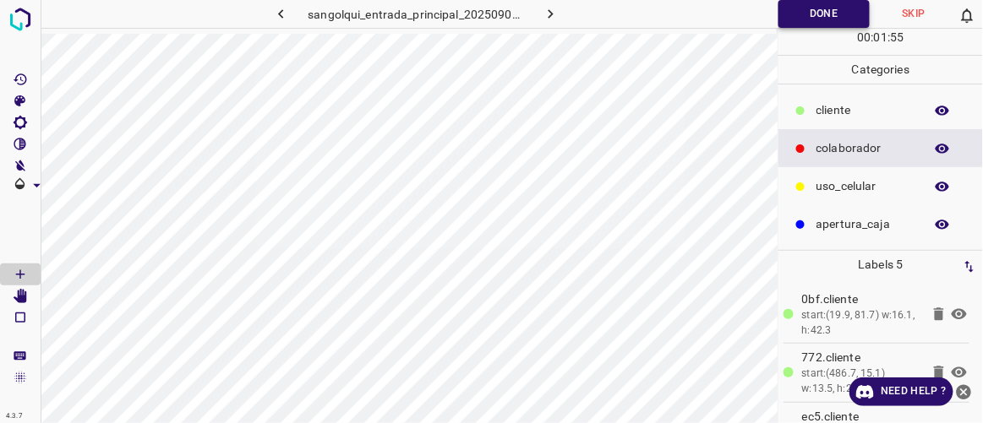
click at [797, 8] on button "Done" at bounding box center [823, 14] width 91 height 28
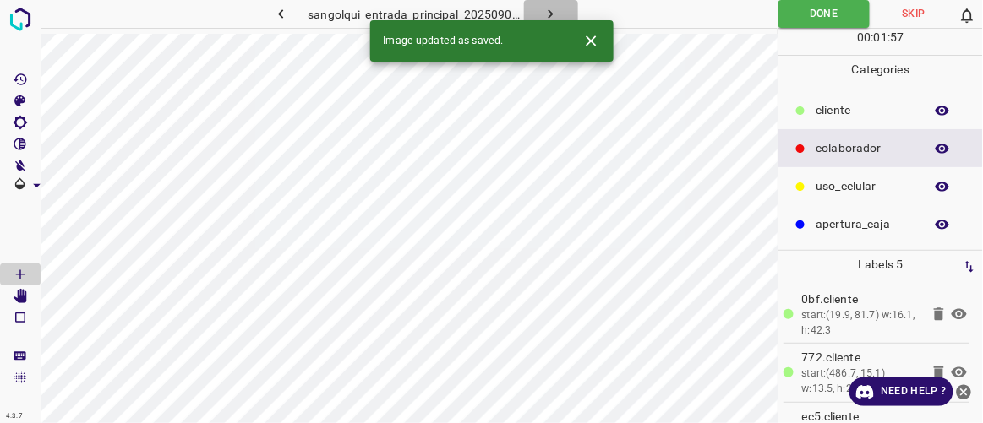
click at [543, 14] on icon "button" at bounding box center [551, 14] width 18 height 18
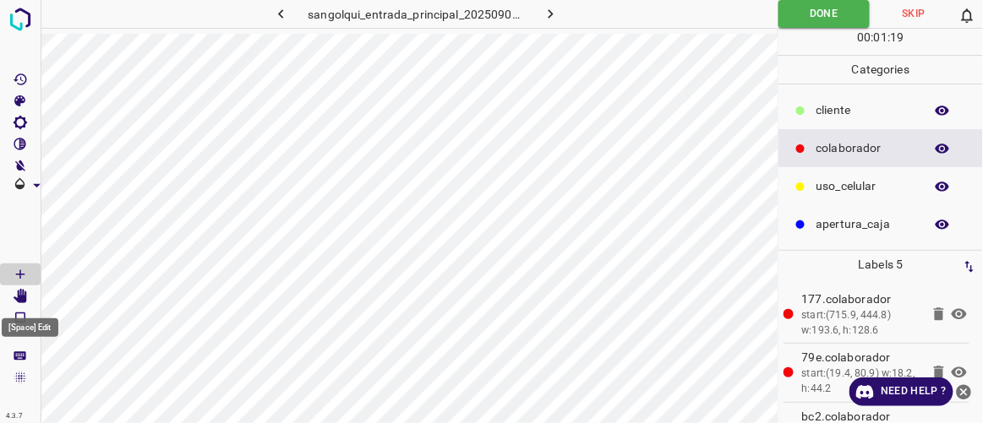
click at [16, 292] on icon "[Space] Edit" at bounding box center [20, 296] width 15 height 15
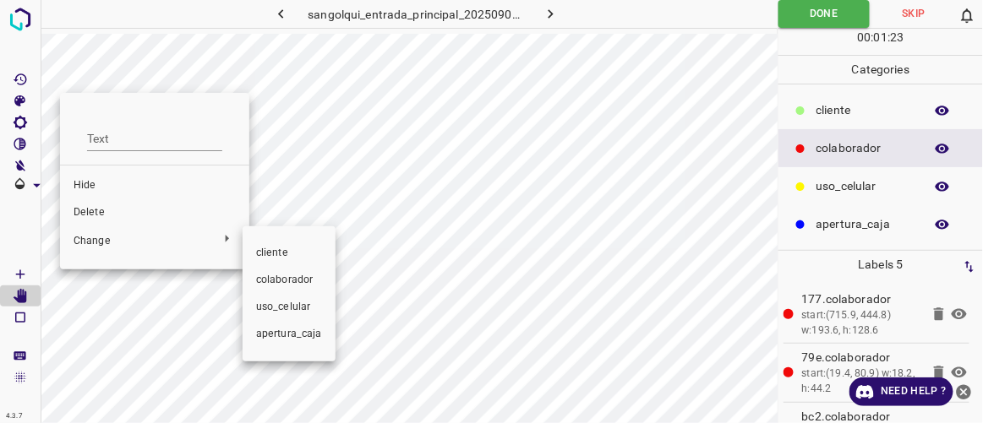
click at [247, 249] on li "cliente" at bounding box center [289, 253] width 93 height 27
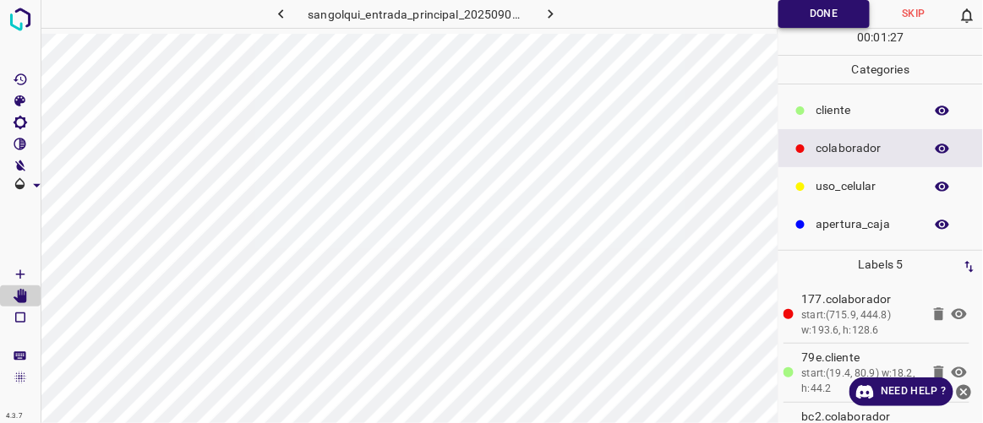
drag, startPoint x: 822, startPoint y: 6, endPoint x: 833, endPoint y: 13, distance: 12.9
click at [833, 13] on button "Done" at bounding box center [823, 14] width 91 height 28
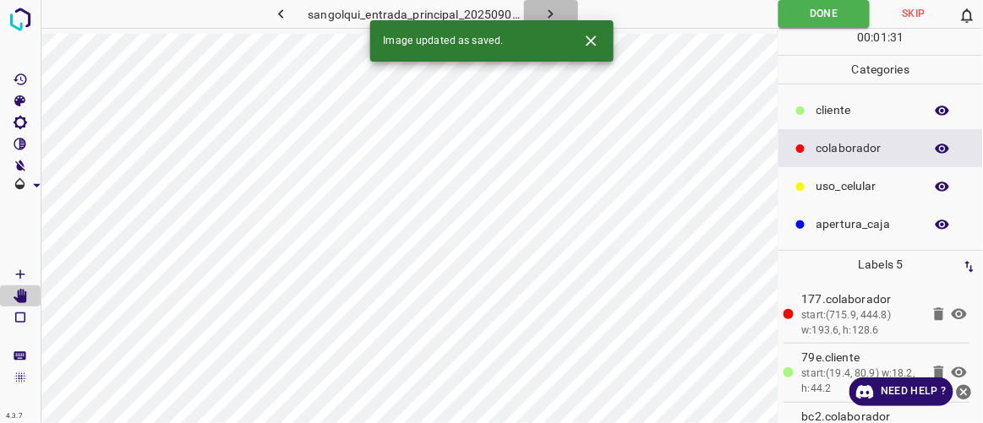
click at [554, 14] on icon "button" at bounding box center [551, 14] width 18 height 18
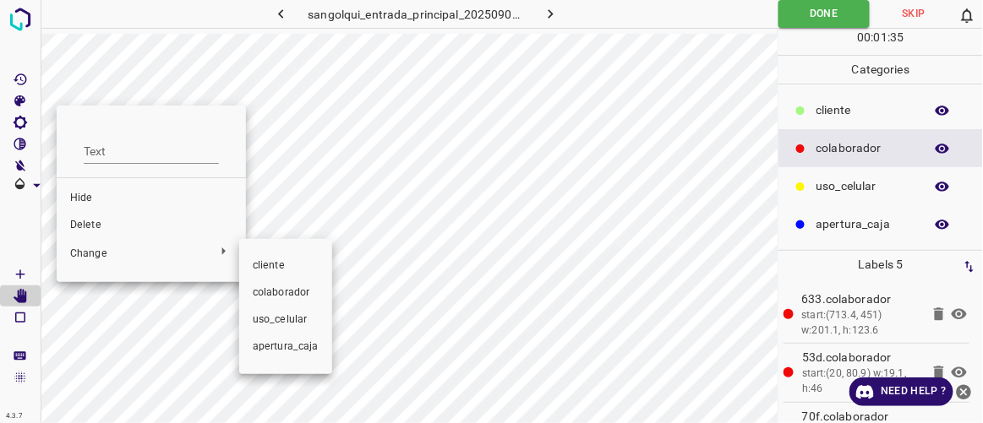
click at [249, 265] on li "cliente" at bounding box center [285, 266] width 93 height 27
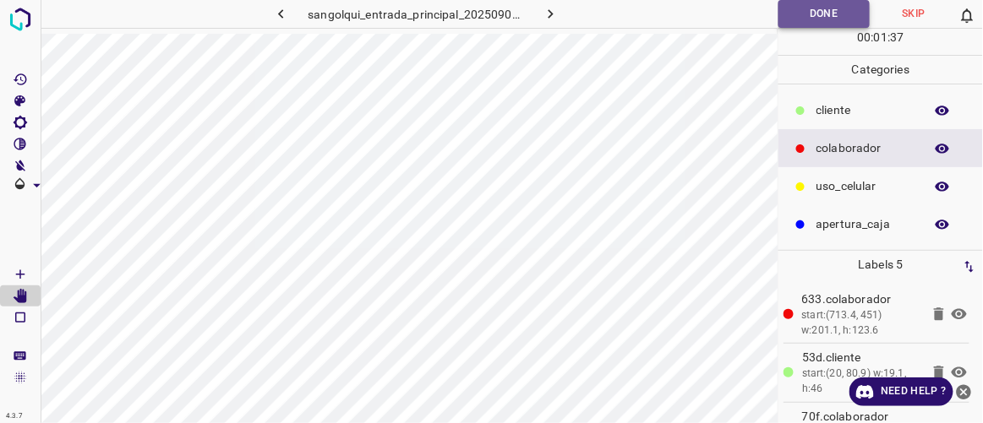
click at [834, 9] on button "Done" at bounding box center [823, 14] width 91 height 28
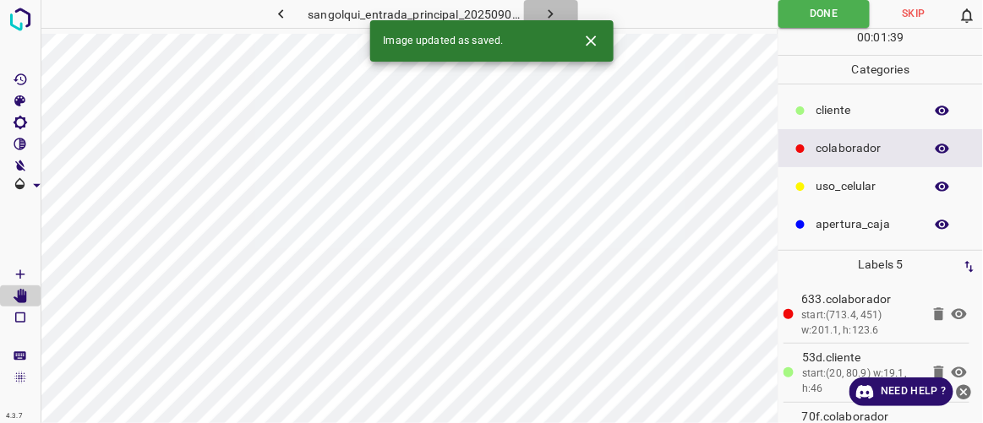
click at [564, 9] on button "button" at bounding box center [551, 14] width 54 height 28
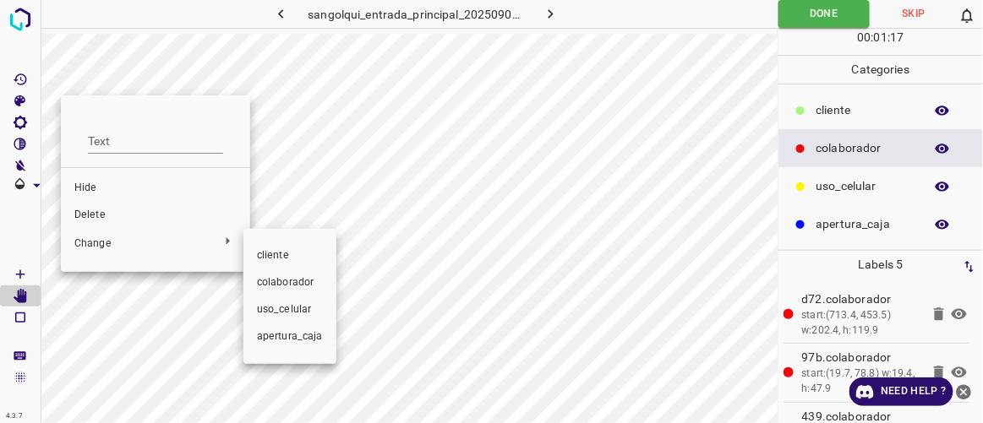
click at [276, 256] on span "cliente" at bounding box center [290, 255] width 66 height 15
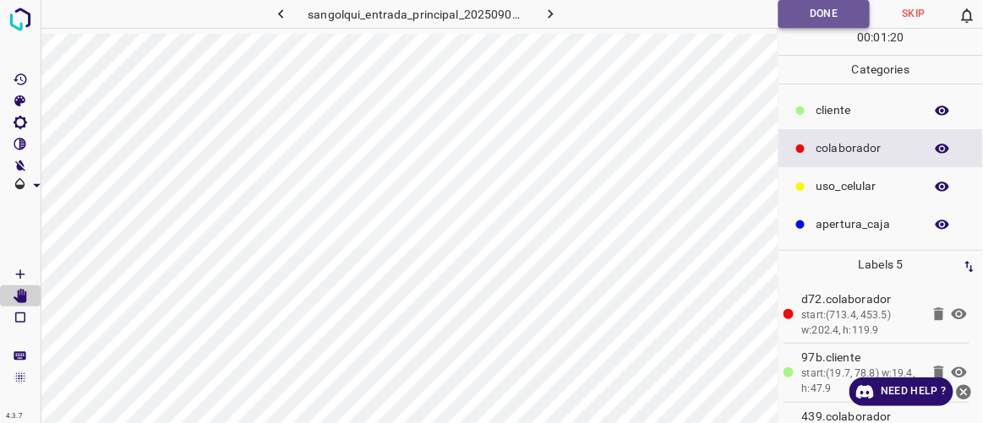
click at [832, 16] on button "Done" at bounding box center [823, 14] width 91 height 28
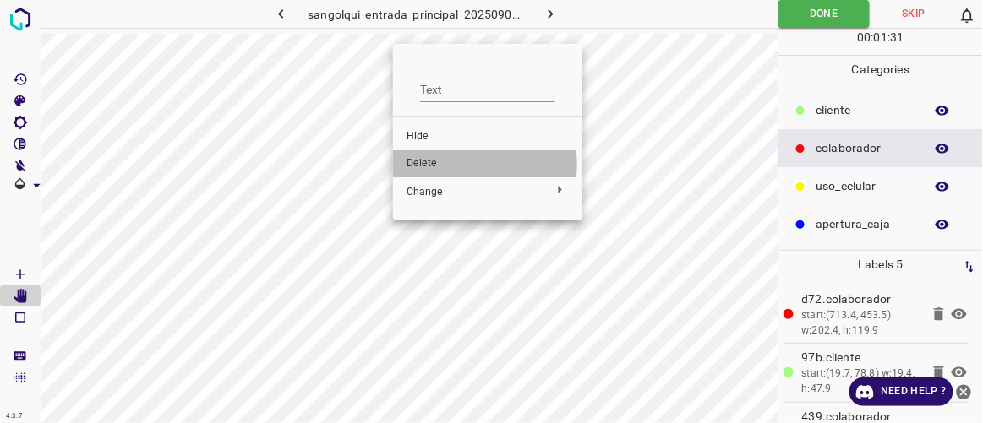
click at [442, 164] on span "Delete" at bounding box center [488, 163] width 162 height 15
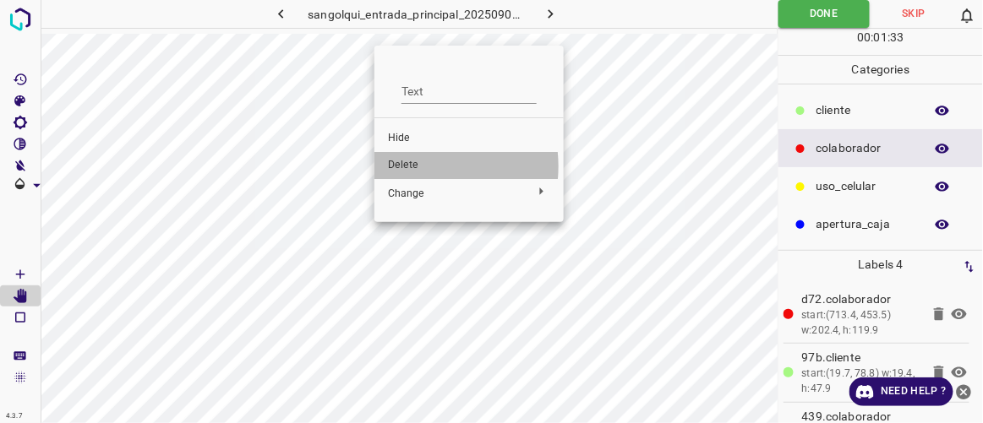
drag, startPoint x: 415, startPoint y: 166, endPoint x: 416, endPoint y: 149, distance: 17.8
click at [414, 166] on span "Delete" at bounding box center [469, 165] width 162 height 15
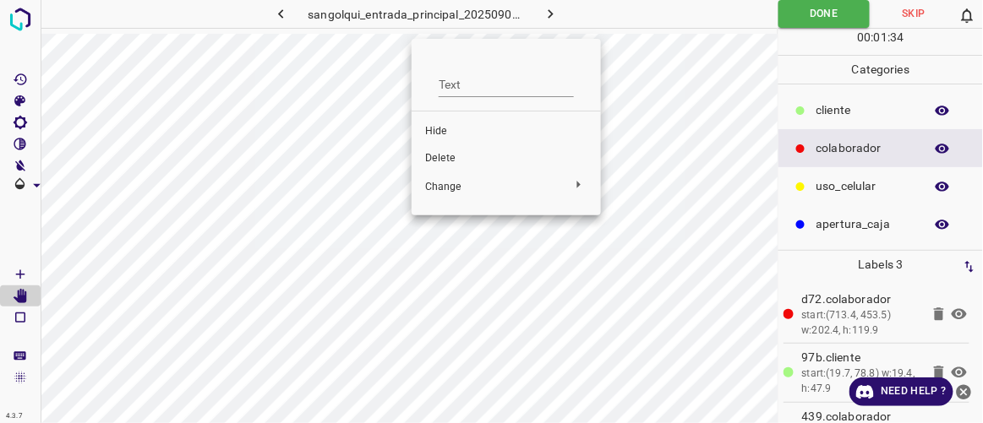
click at [438, 166] on li "Delete" at bounding box center [506, 158] width 189 height 27
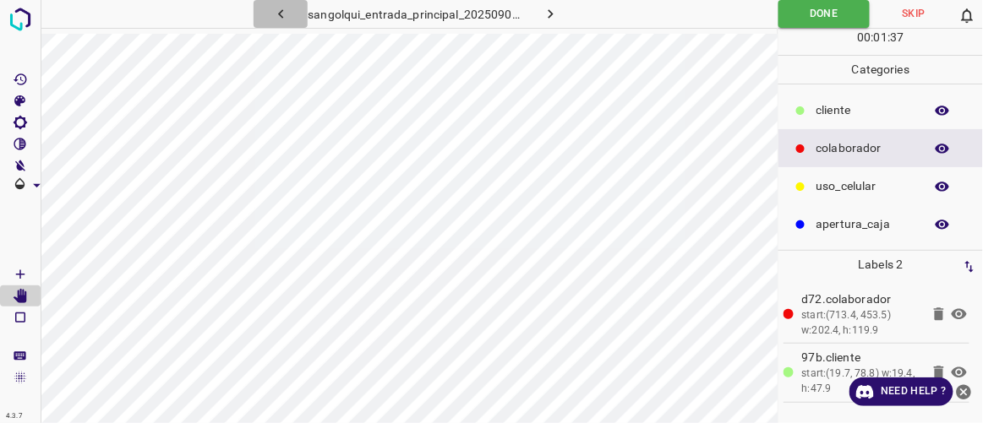
click at [285, 10] on icon "button" at bounding box center [281, 14] width 18 height 18
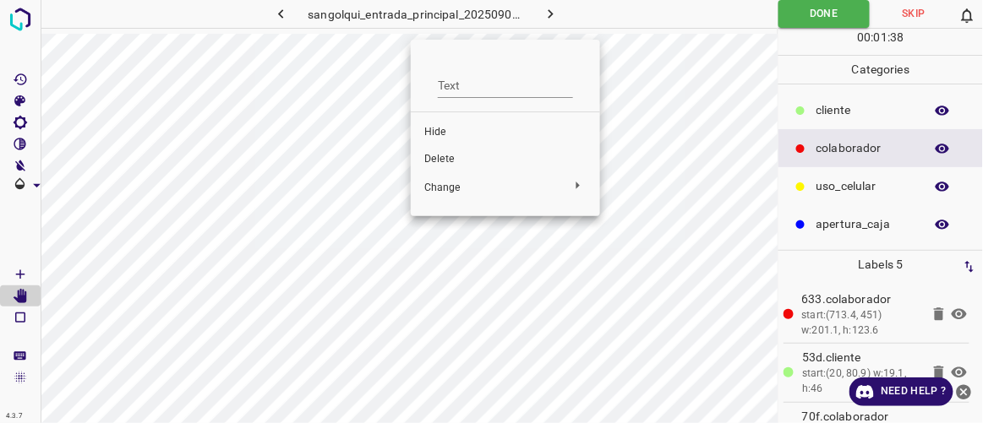
click at [450, 156] on span "Delete" at bounding box center [505, 159] width 162 height 15
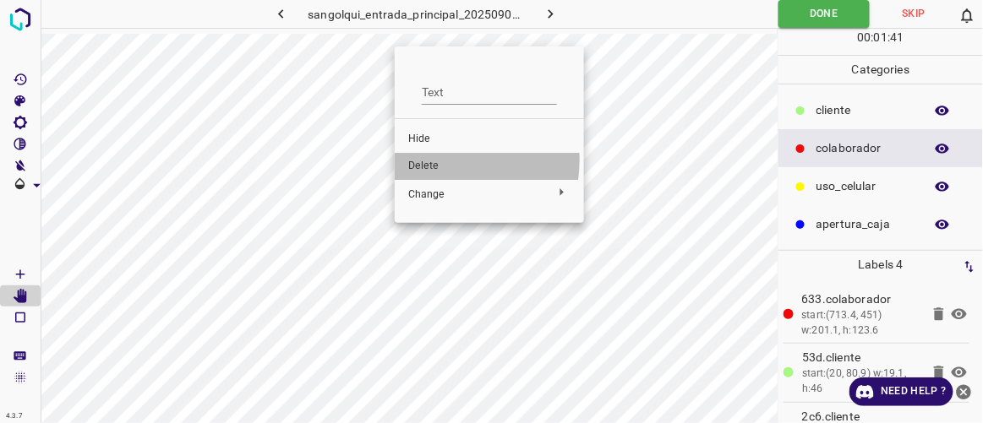
click at [429, 160] on span "Delete" at bounding box center [489, 166] width 162 height 15
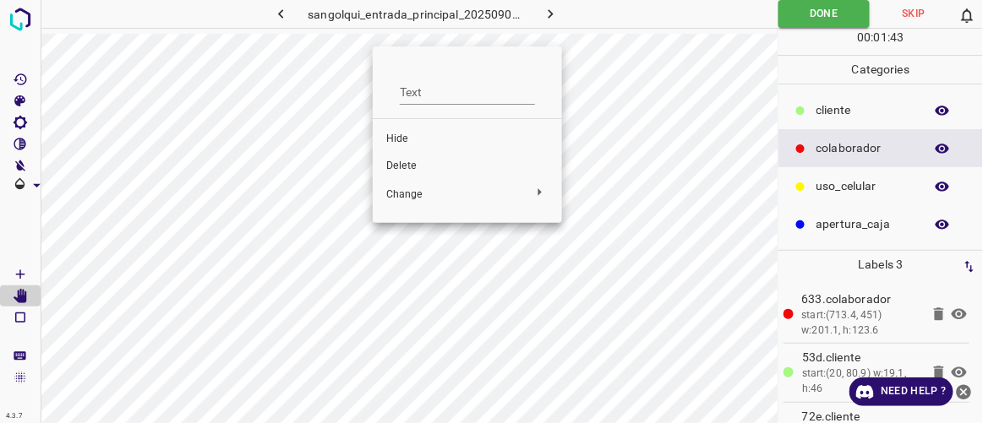
click at [407, 167] on span "Delete" at bounding box center [467, 166] width 162 height 15
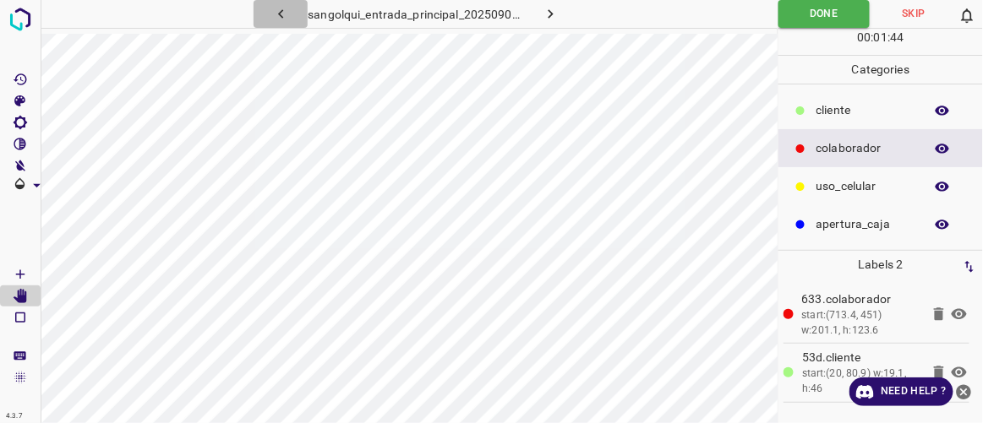
click at [284, 14] on icon "button" at bounding box center [281, 14] width 18 height 18
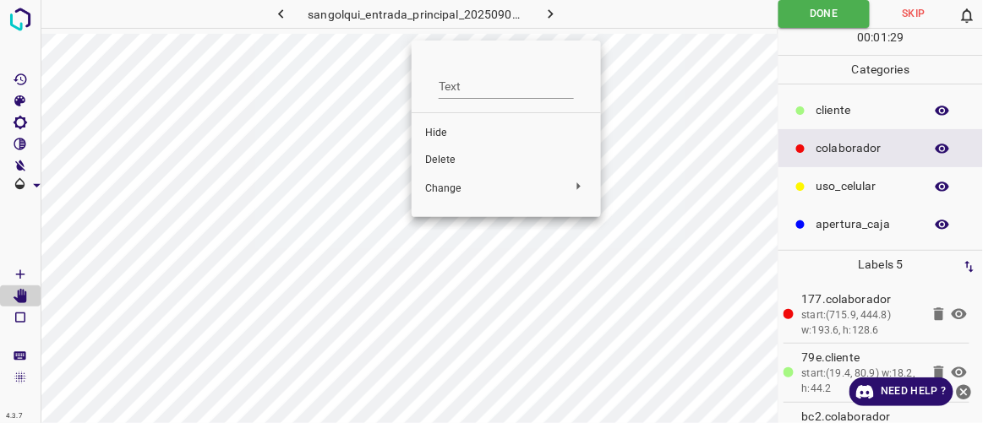
click at [444, 154] on span "Delete" at bounding box center [506, 160] width 162 height 15
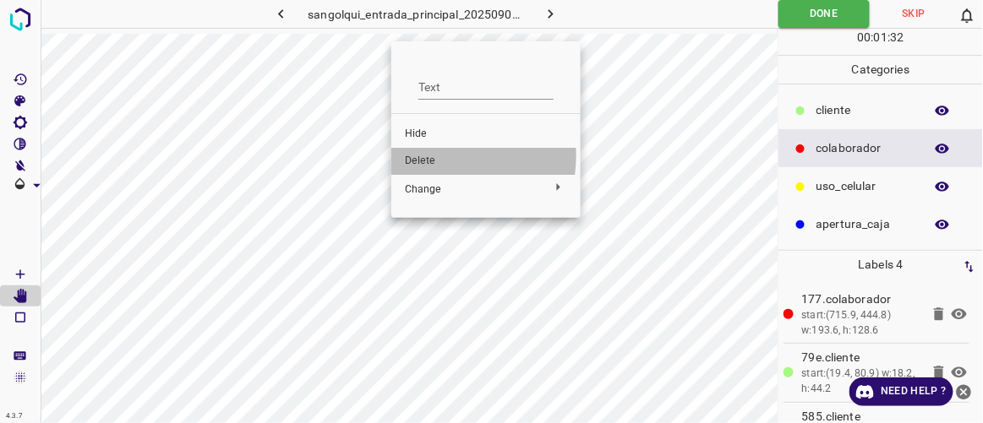
click at [434, 156] on span "Delete" at bounding box center [486, 161] width 162 height 15
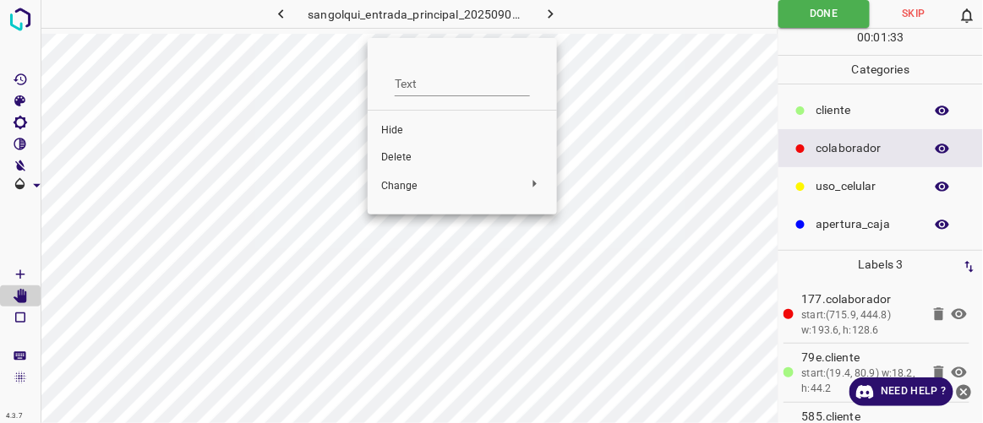
click at [410, 161] on span "Delete" at bounding box center [462, 157] width 162 height 15
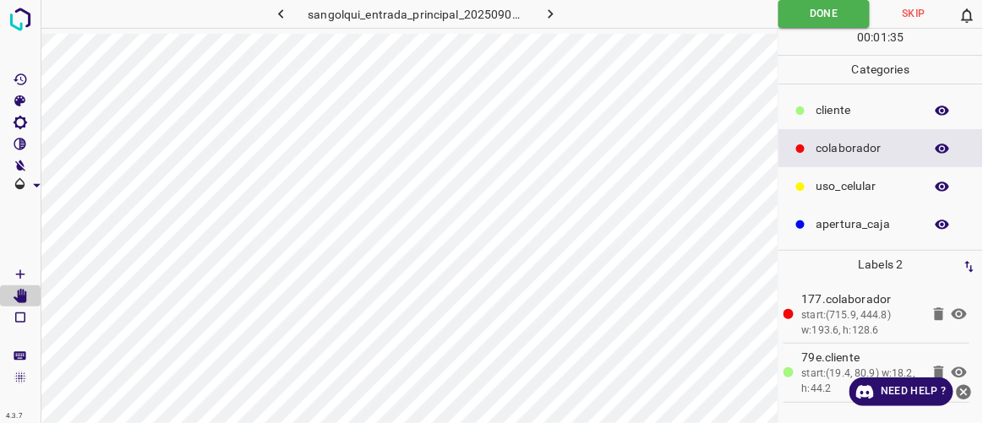
click at [279, 13] on icon "button" at bounding box center [280, 13] width 5 height 9
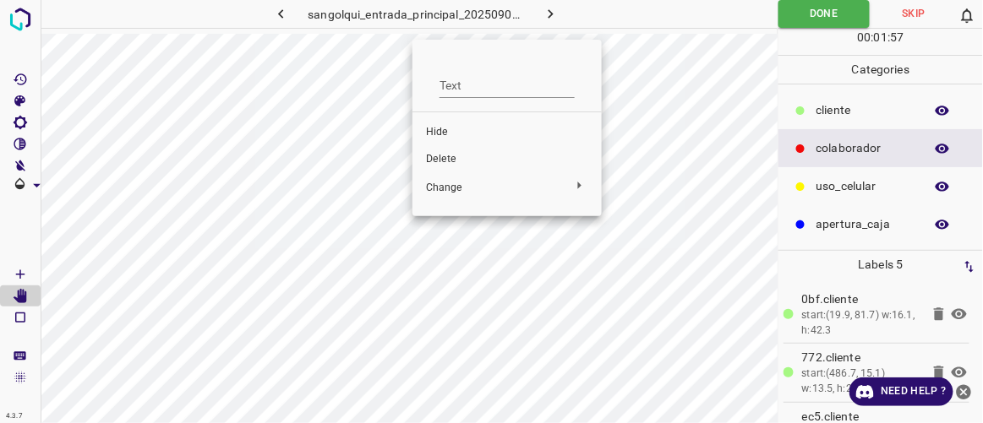
click at [436, 148] on li "Delete" at bounding box center [506, 159] width 189 height 27
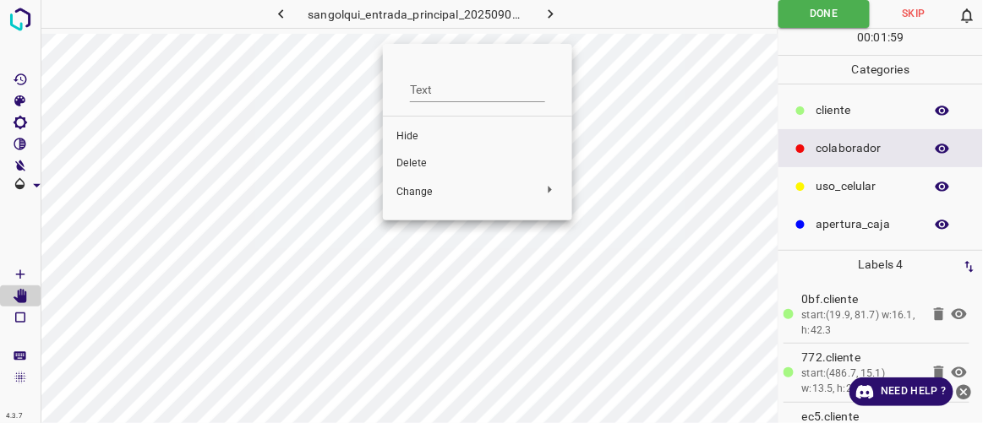
click at [412, 160] on span "Delete" at bounding box center [477, 163] width 162 height 15
click at [402, 157] on span "Delete" at bounding box center [466, 164] width 162 height 15
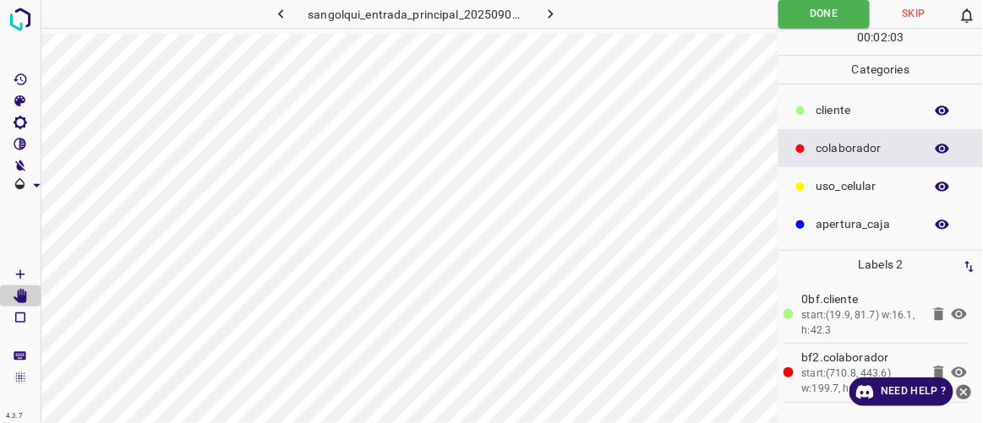
click at [279, 14] on icon "button" at bounding box center [280, 13] width 5 height 9
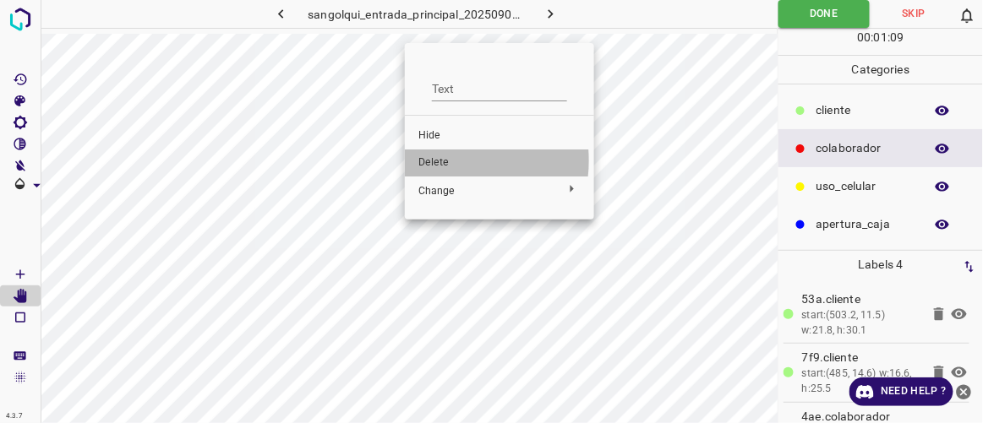
click at [434, 161] on span "Delete" at bounding box center [499, 163] width 162 height 15
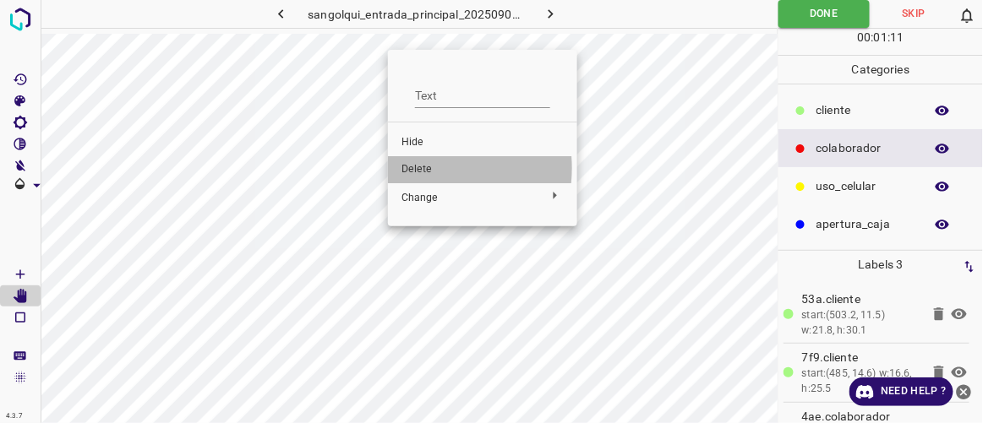
click at [419, 168] on span "Delete" at bounding box center [482, 169] width 162 height 15
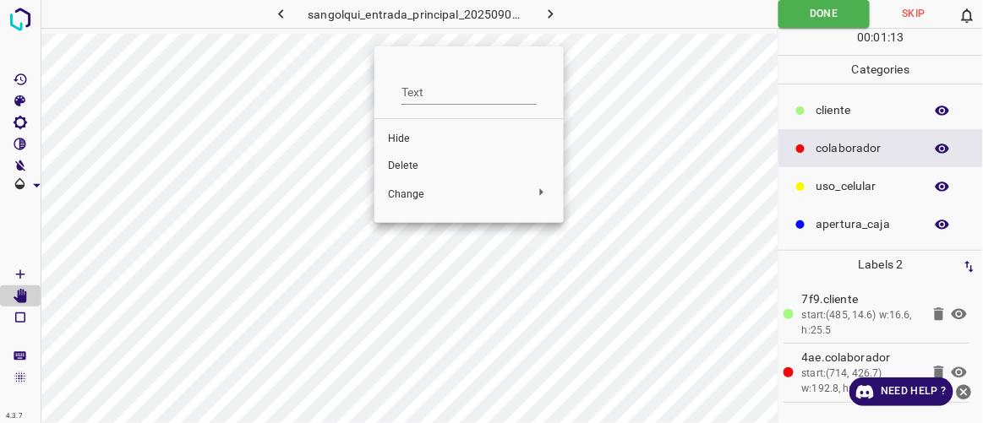
click at [414, 161] on span "Delete" at bounding box center [469, 166] width 162 height 15
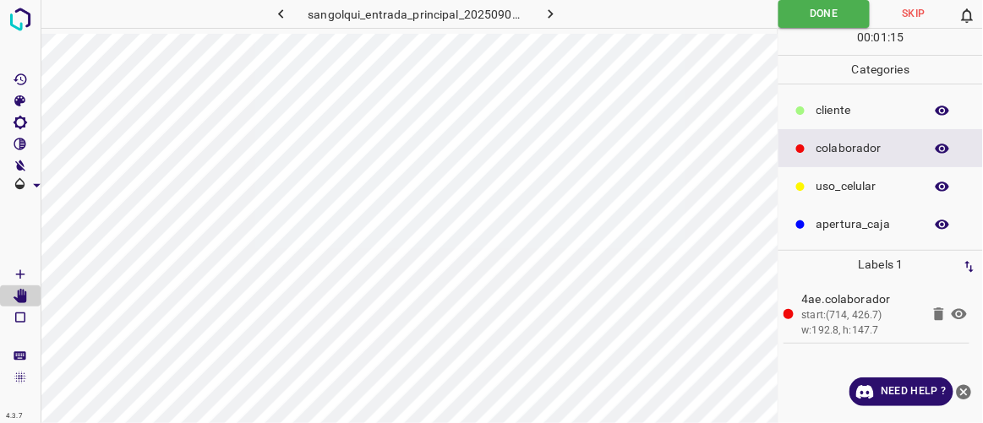
click at [282, 14] on icon "button" at bounding box center [281, 14] width 18 height 18
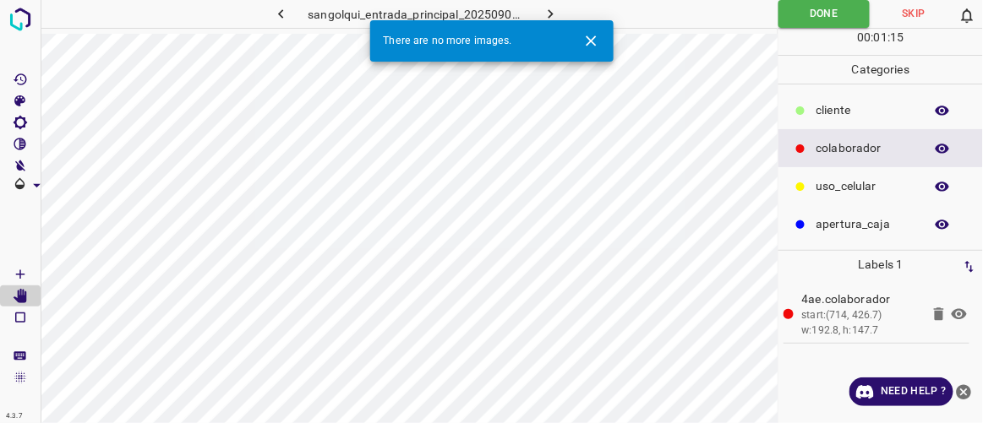
click at [549, 12] on icon "button" at bounding box center [551, 14] width 18 height 18
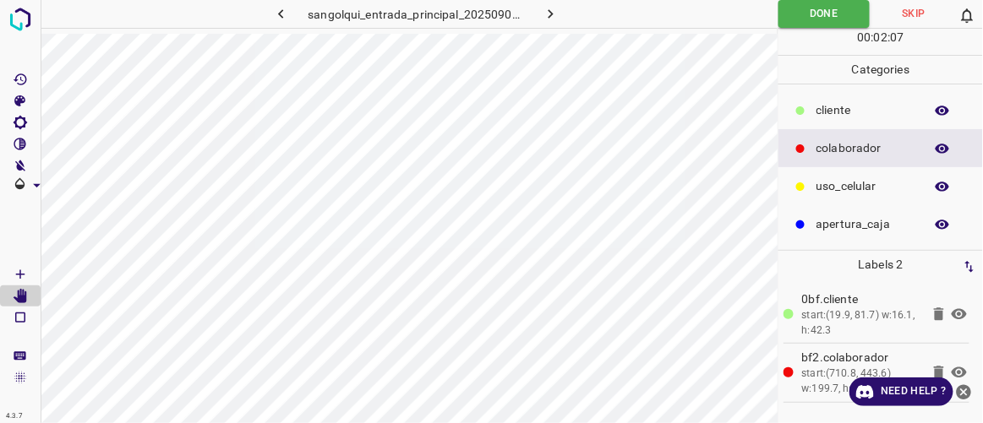
click at [551, 14] on icon "button" at bounding box center [551, 13] width 5 height 9
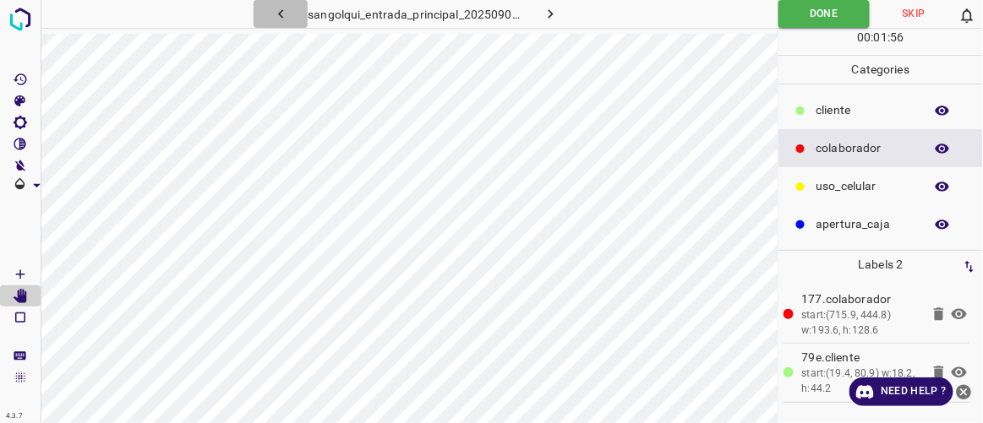
click at [283, 11] on icon "button" at bounding box center [281, 14] width 18 height 18
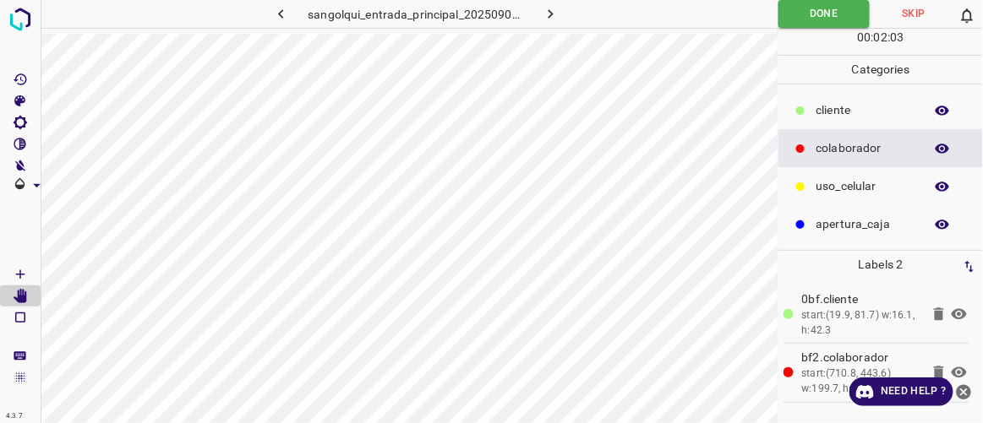
click at [295, 16] on button "button" at bounding box center [281, 14] width 54 height 28
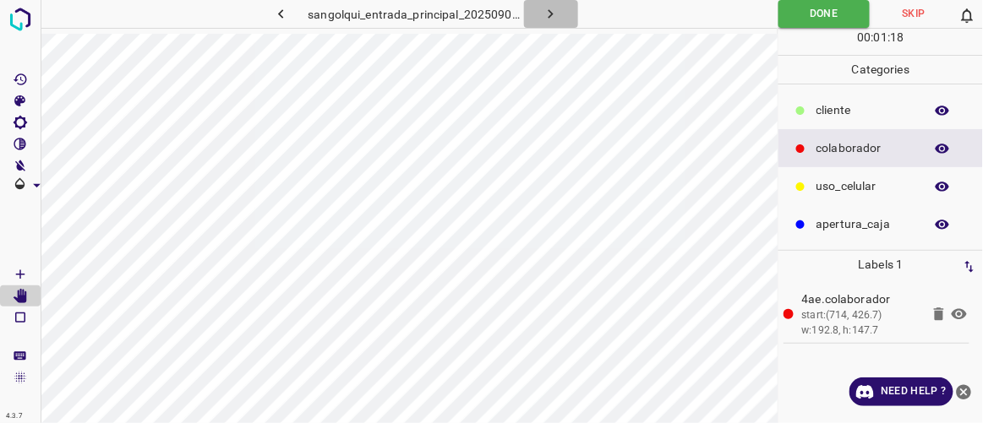
click at [553, 19] on icon "button" at bounding box center [551, 14] width 18 height 18
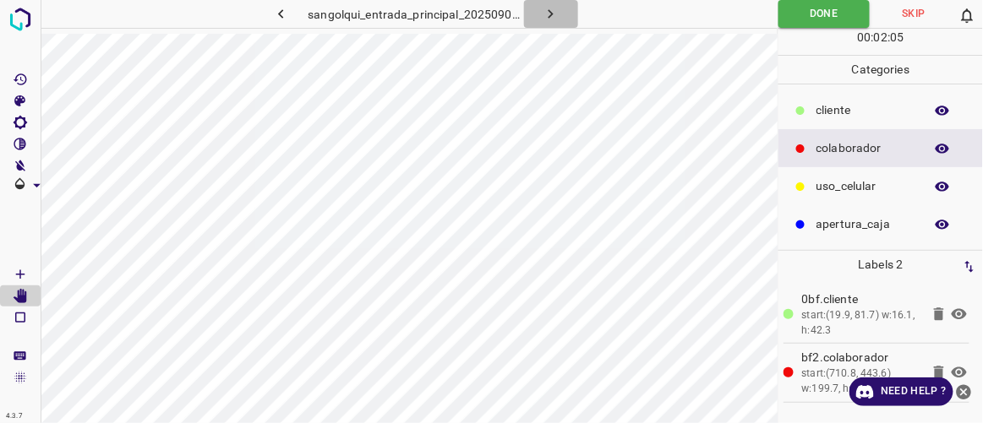
click at [553, 19] on icon "button" at bounding box center [551, 14] width 18 height 18
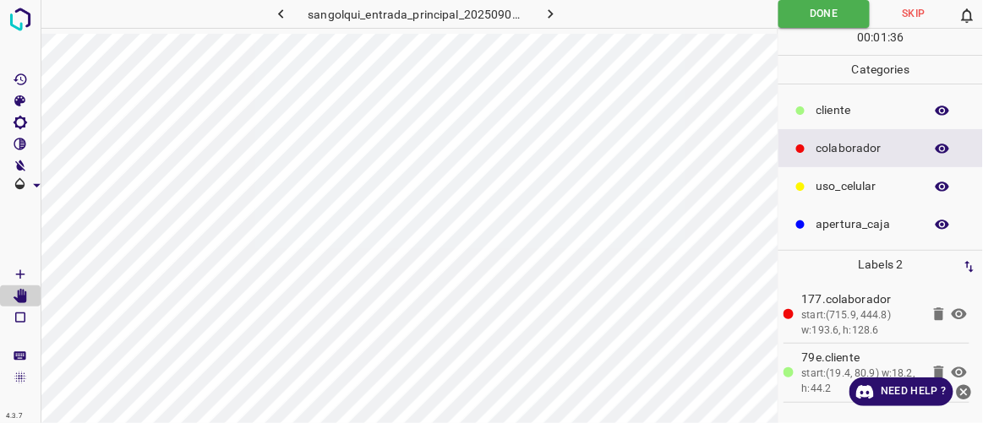
click at [276, 14] on icon "button" at bounding box center [281, 14] width 18 height 18
click at [0, 293] on Edit"] "[Space] Edit" at bounding box center [20, 297] width 41 height 22
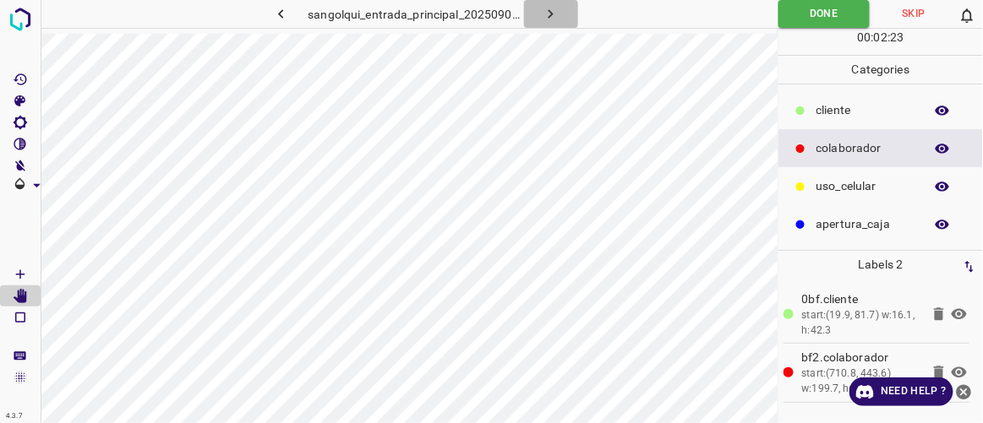
click at [551, 10] on icon "button" at bounding box center [551, 14] width 18 height 18
click at [551, 9] on icon "button" at bounding box center [551, 14] width 18 height 18
click at [552, 14] on icon "button" at bounding box center [551, 13] width 5 height 9
click at [548, 14] on icon "button" at bounding box center [551, 14] width 18 height 18
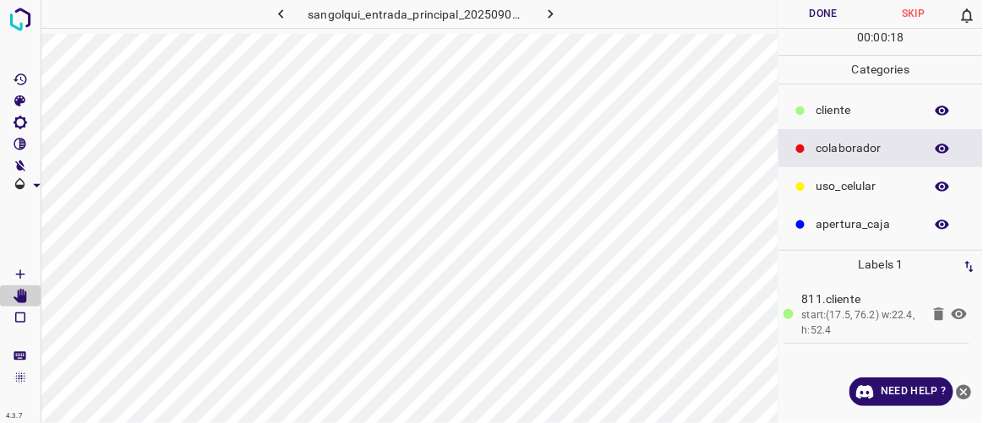
click at [551, 9] on icon "button" at bounding box center [551, 14] width 18 height 18
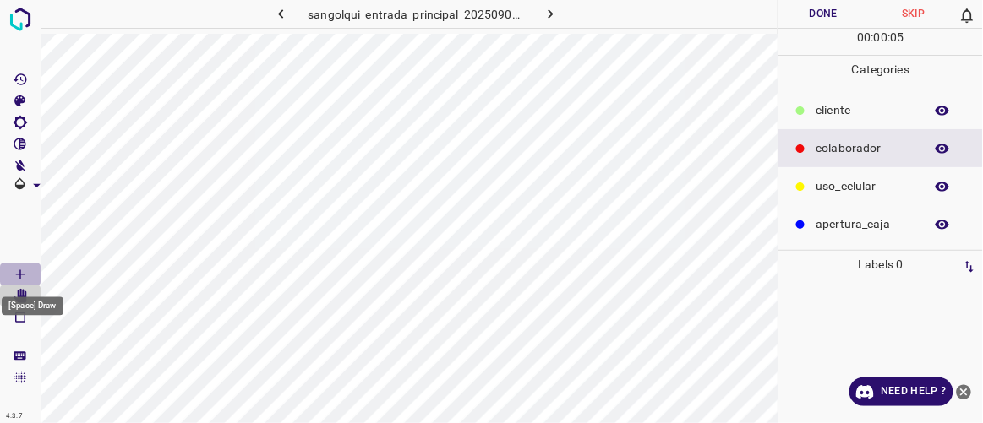
click at [28, 275] on Draw"] "[Space] Draw" at bounding box center [20, 275] width 41 height 22
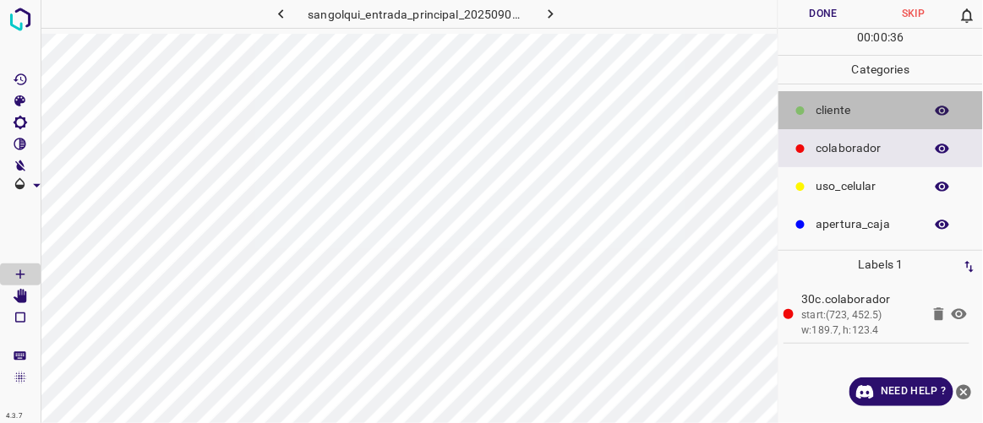
click at [849, 106] on p "cliente" at bounding box center [865, 110] width 99 height 18
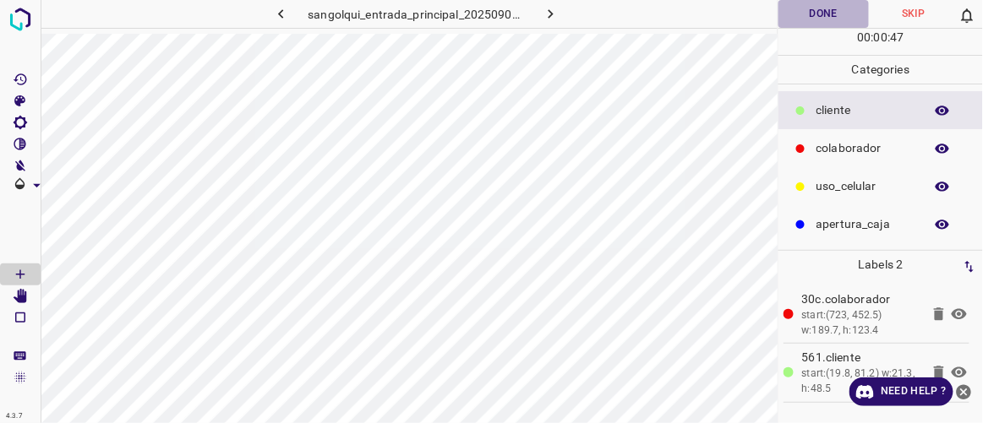
click at [816, 19] on button "Done" at bounding box center [823, 14] width 90 height 28
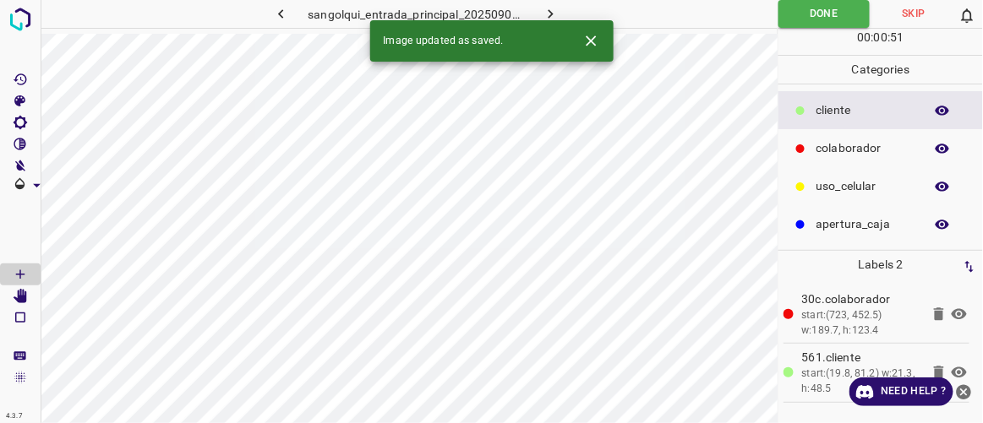
click at [553, 8] on icon "button" at bounding box center [551, 14] width 18 height 18
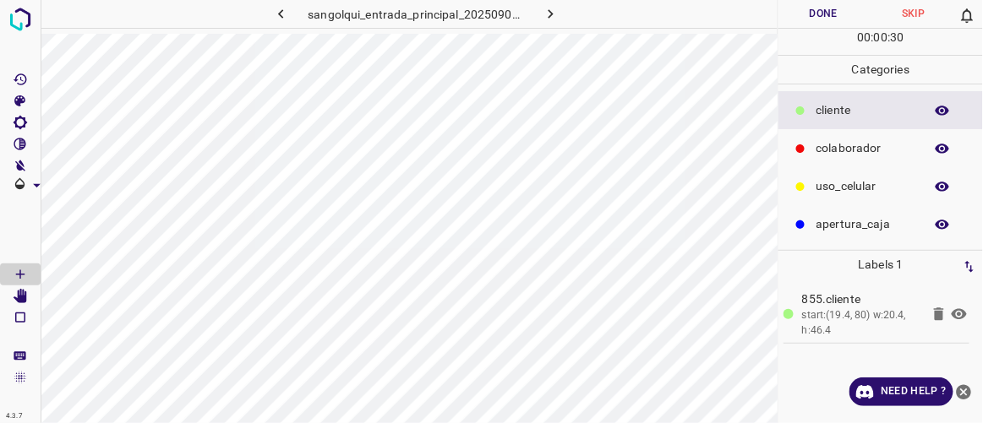
click at [846, 151] on p "colaborador" at bounding box center [865, 148] width 99 height 18
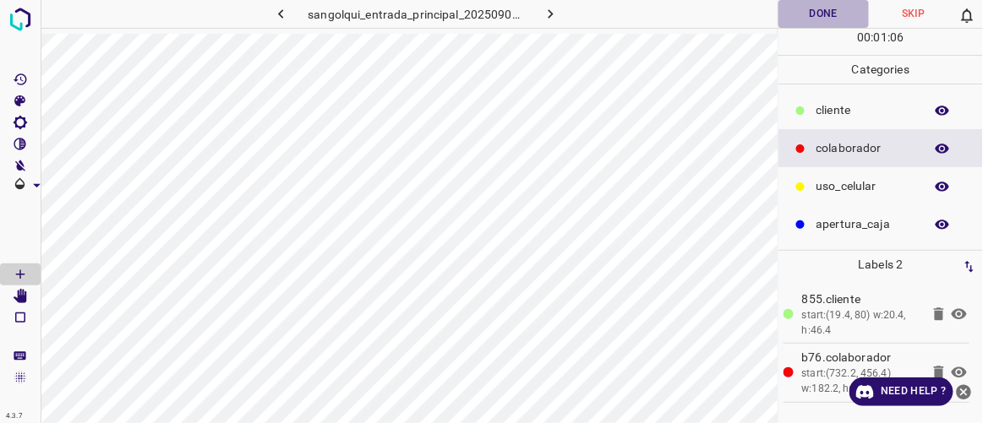
click at [823, 14] on button "Done" at bounding box center [823, 14] width 90 height 28
click at [543, 17] on icon "button" at bounding box center [551, 14] width 18 height 18
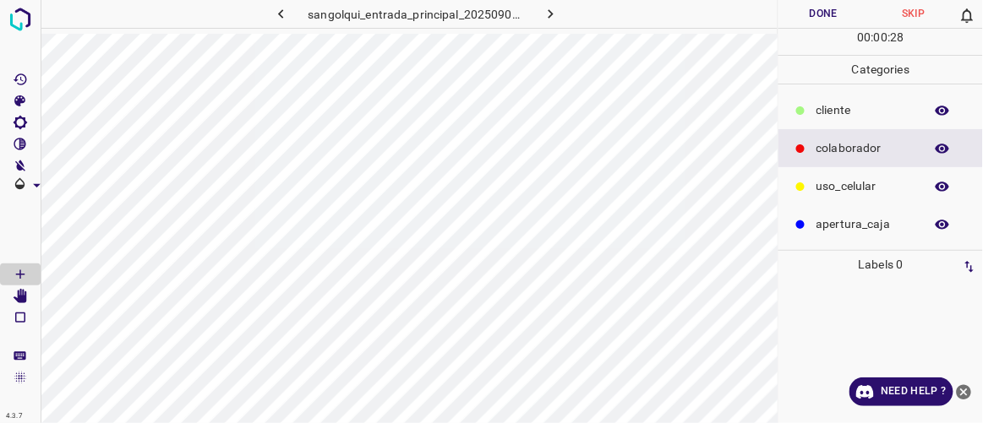
click at [846, 107] on p "cliente" at bounding box center [865, 110] width 99 height 18
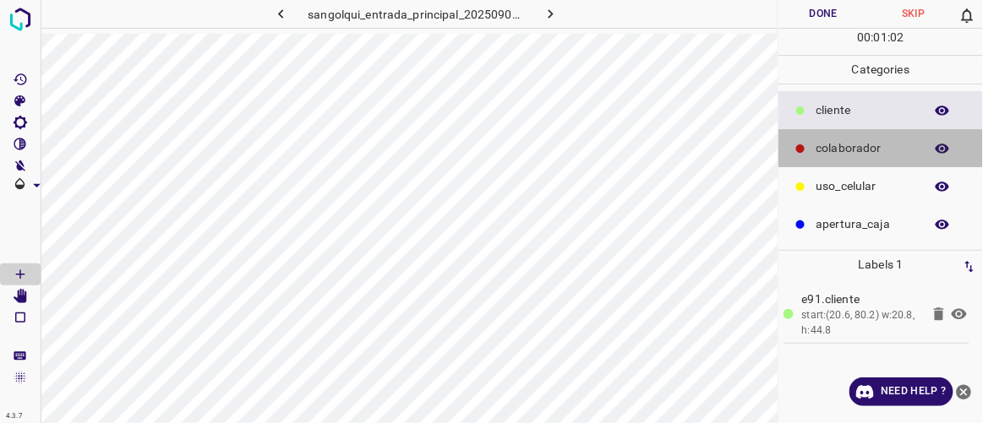
drag, startPoint x: 852, startPoint y: 143, endPoint x: 838, endPoint y: 167, distance: 28.4
click at [850, 145] on p "colaborador" at bounding box center [865, 148] width 99 height 18
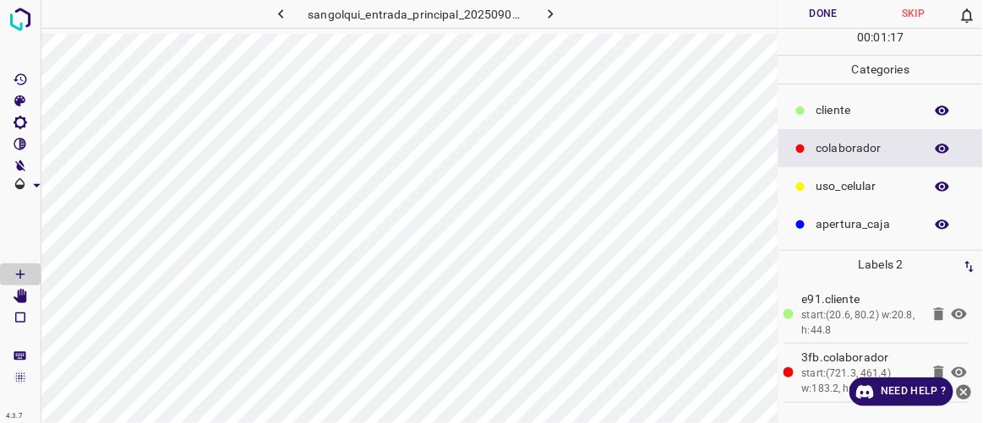
click at [811, 17] on button "Done" at bounding box center [823, 14] width 90 height 28
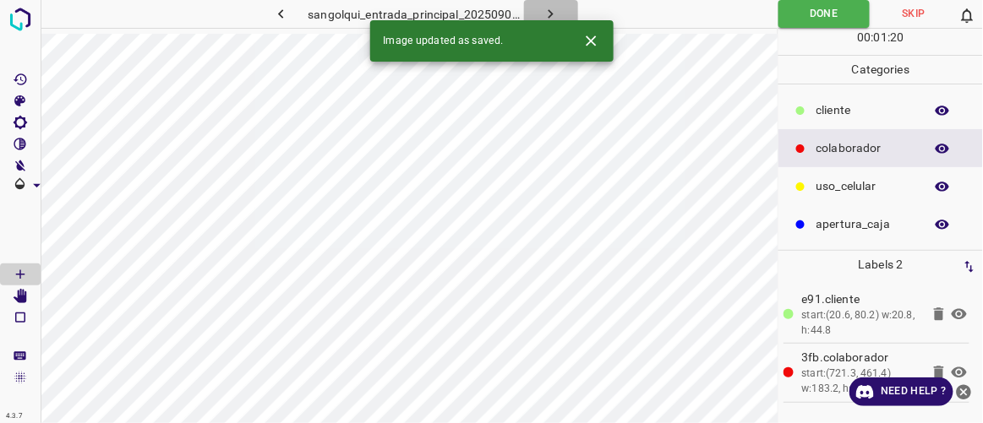
click at [546, 14] on icon "button" at bounding box center [551, 14] width 18 height 18
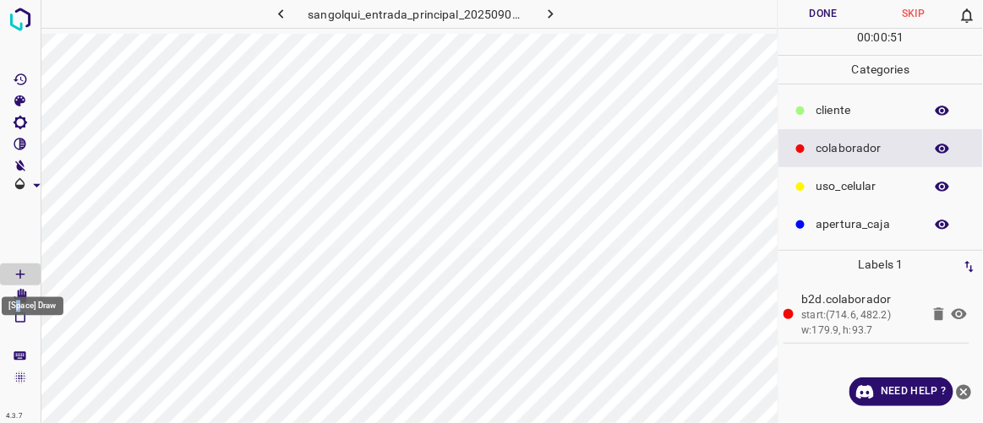
click at [18, 292] on div "[Space] Draw" at bounding box center [32, 302] width 65 height 32
click at [20, 294] on icon "[Space] Edit" at bounding box center [21, 296] width 14 height 15
click at [30, 276] on Draw"] "[Space] Draw" at bounding box center [20, 275] width 41 height 22
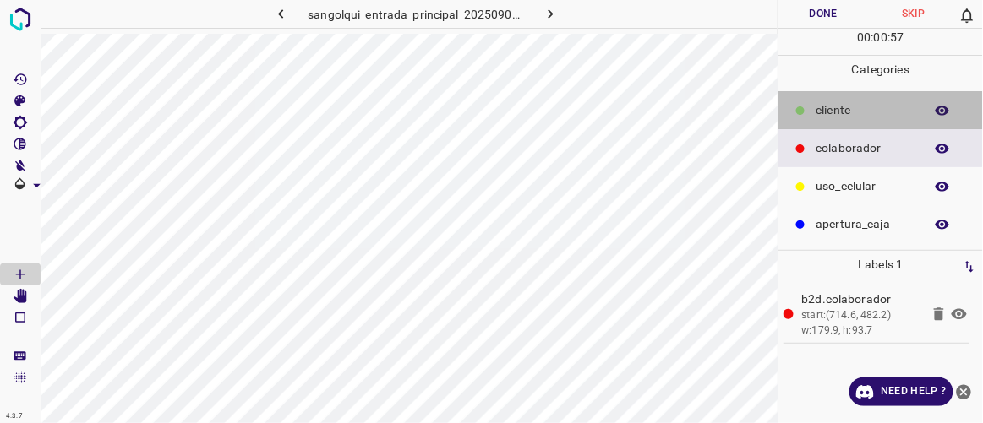
click at [855, 106] on p "cliente" at bounding box center [865, 110] width 99 height 18
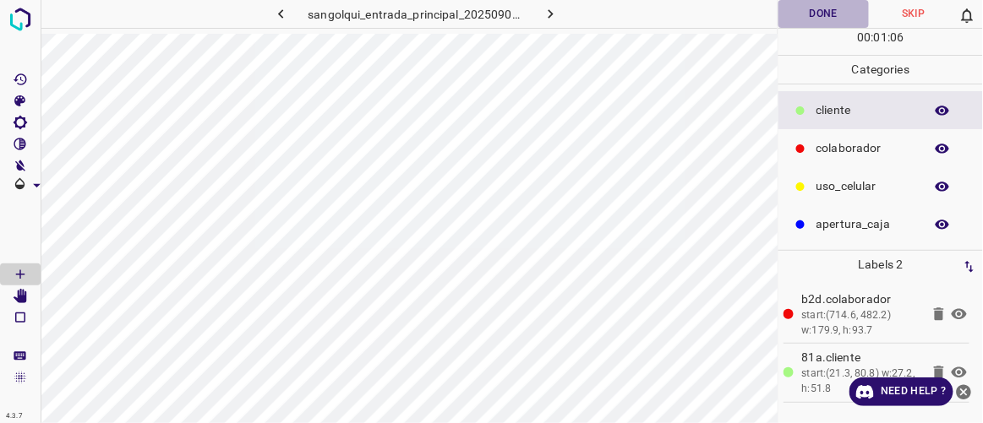
click at [842, 16] on button "Done" at bounding box center [823, 14] width 90 height 28
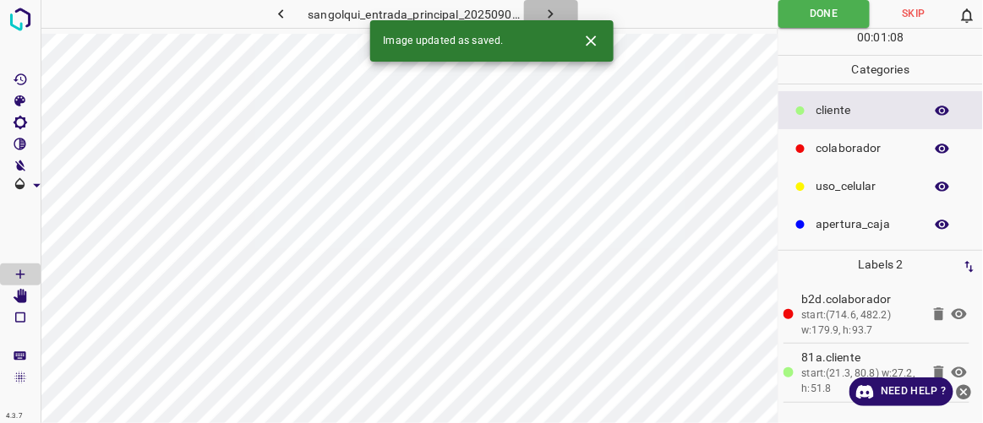
click at [550, 14] on icon "button" at bounding box center [551, 14] width 18 height 18
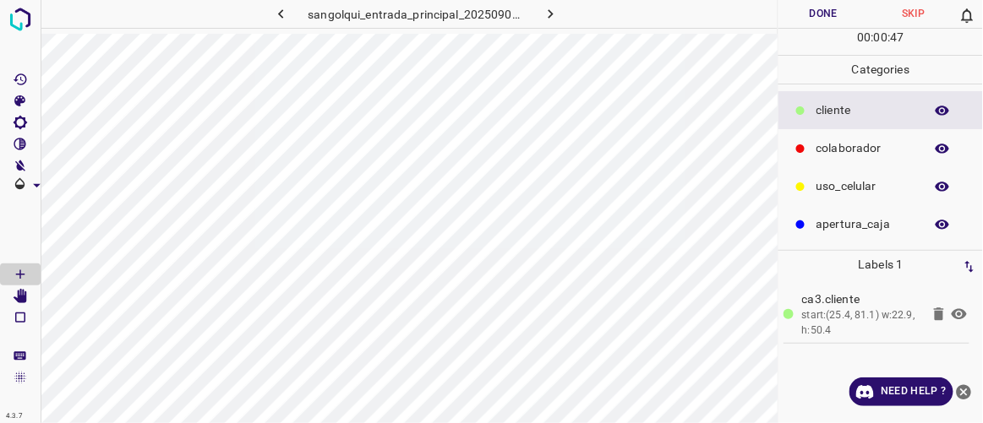
click at [825, 150] on p "colaborador" at bounding box center [865, 148] width 99 height 18
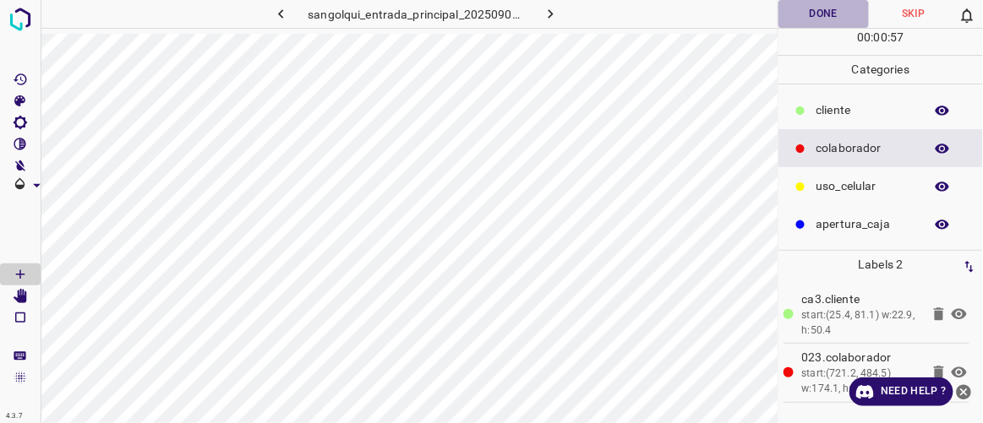
click at [817, 17] on button "Done" at bounding box center [823, 14] width 90 height 28
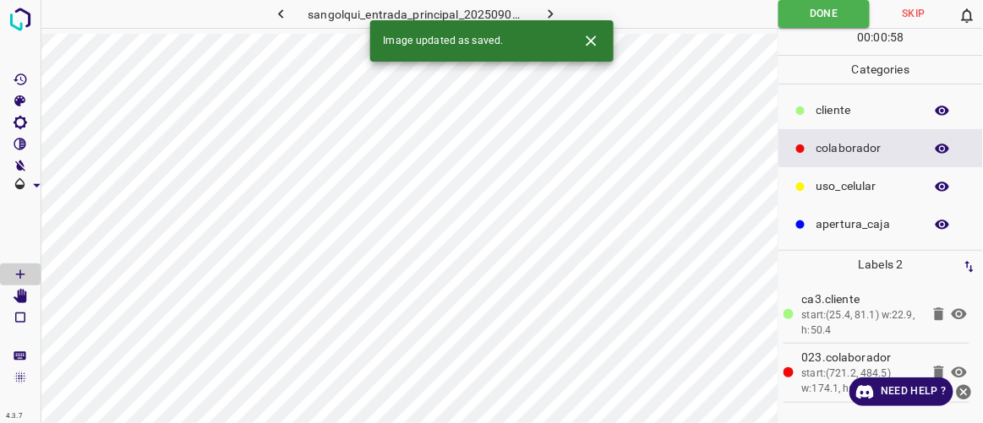
click at [557, 3] on button "button" at bounding box center [551, 14] width 54 height 28
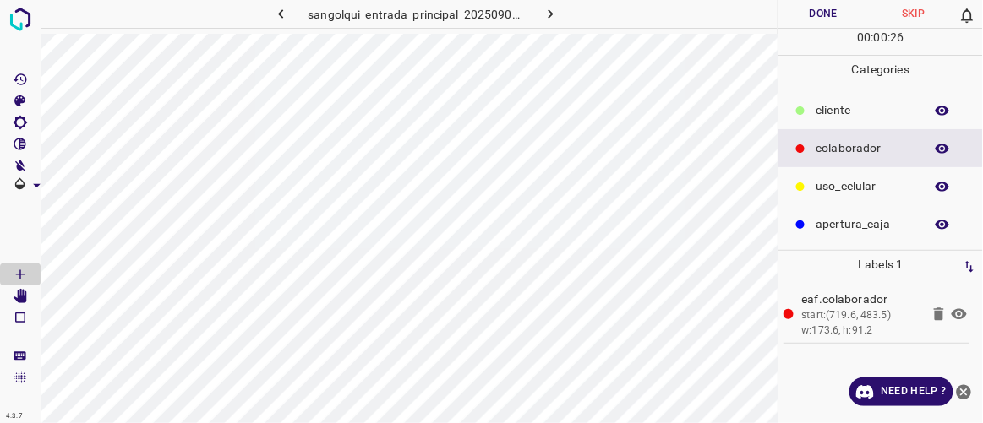
click at [841, 121] on div "cliente" at bounding box center [880, 110] width 205 height 38
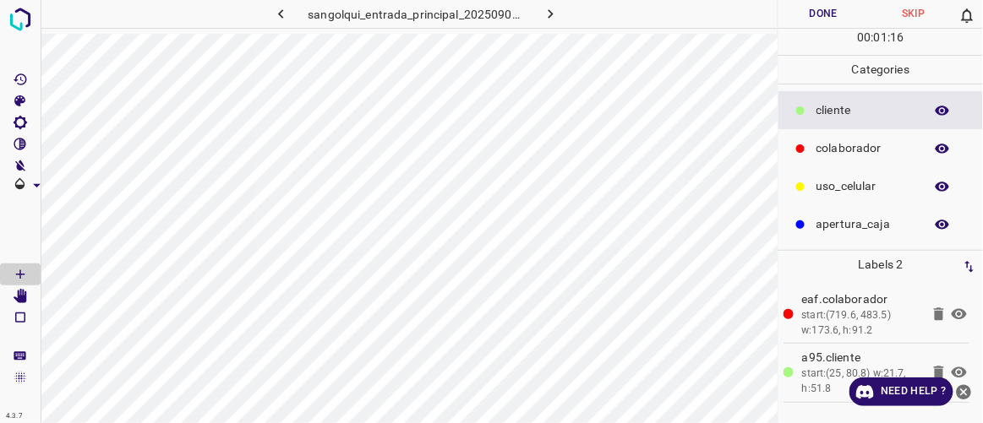
click at [810, 17] on button "Done" at bounding box center [823, 14] width 90 height 28
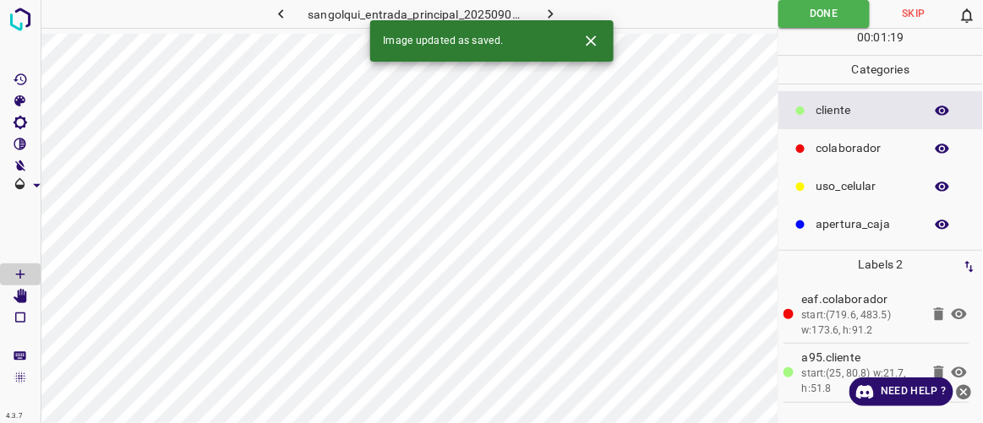
click at [554, 12] on icon "button" at bounding box center [551, 14] width 18 height 18
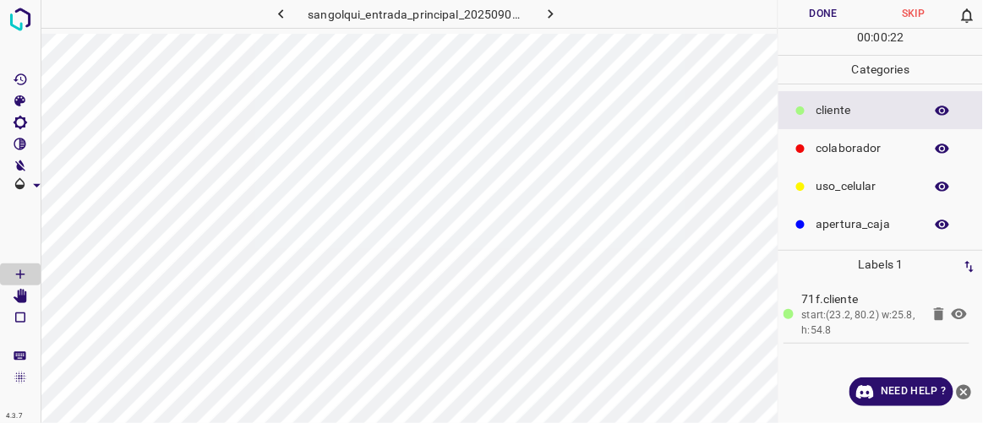
click at [869, 148] on p "colaborador" at bounding box center [865, 148] width 99 height 18
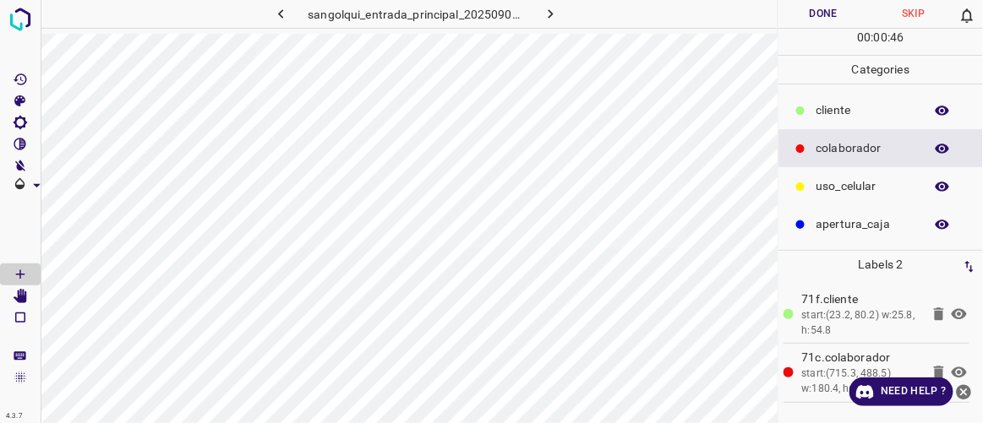
click at [824, 8] on button "Done" at bounding box center [823, 14] width 90 height 28
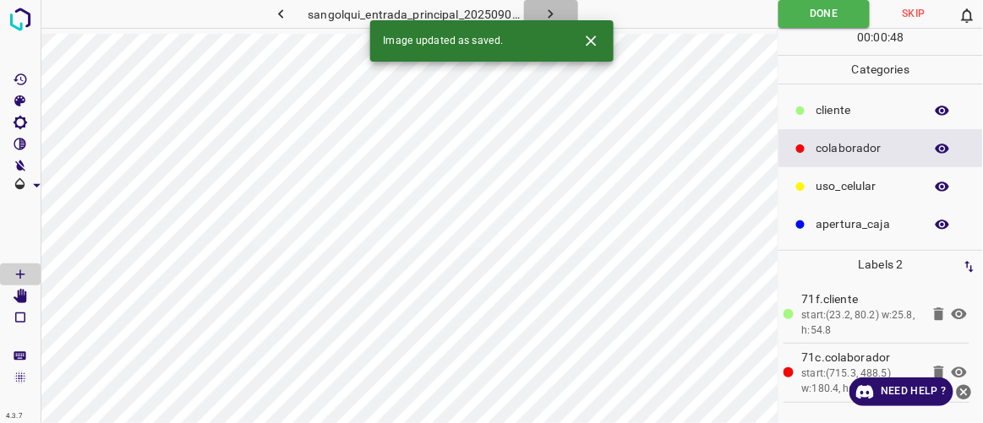
click at [563, 15] on button "button" at bounding box center [551, 14] width 54 height 28
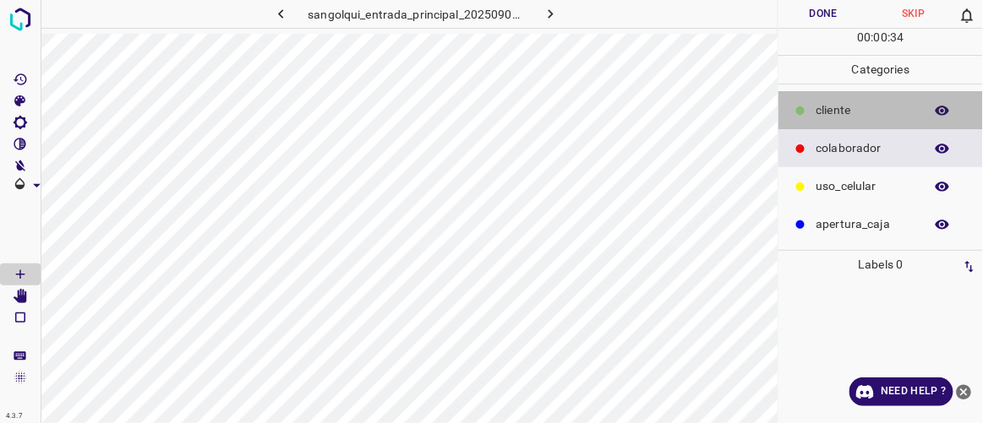
click at [841, 101] on p "cliente" at bounding box center [865, 110] width 99 height 18
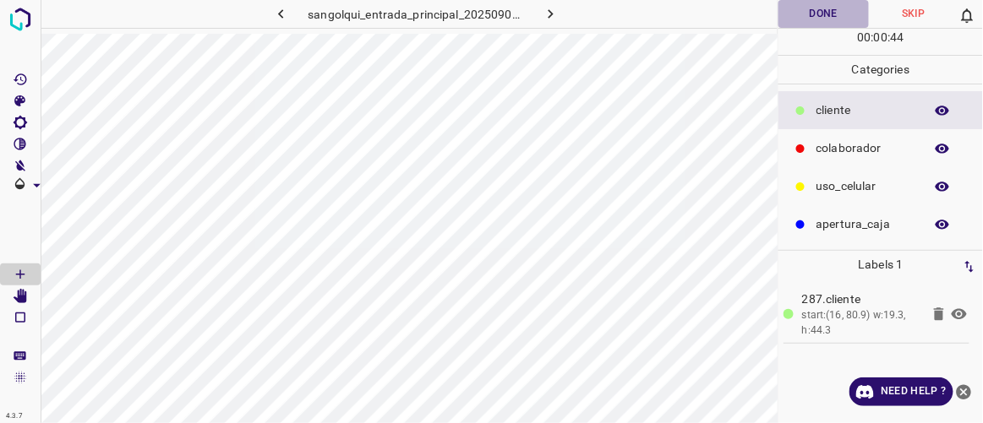
click at [811, 12] on button "Done" at bounding box center [823, 14] width 90 height 28
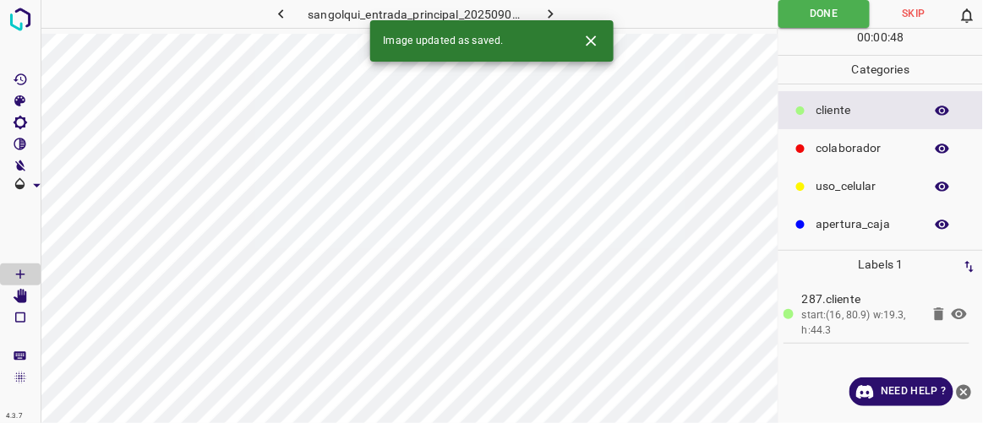
click at [554, 9] on icon "button" at bounding box center [551, 14] width 18 height 18
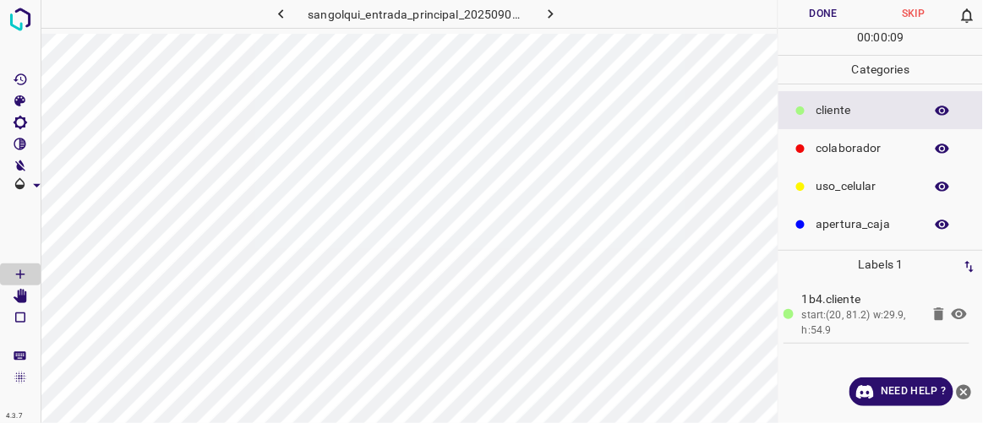
click at [837, 144] on p "colaborador" at bounding box center [865, 148] width 99 height 18
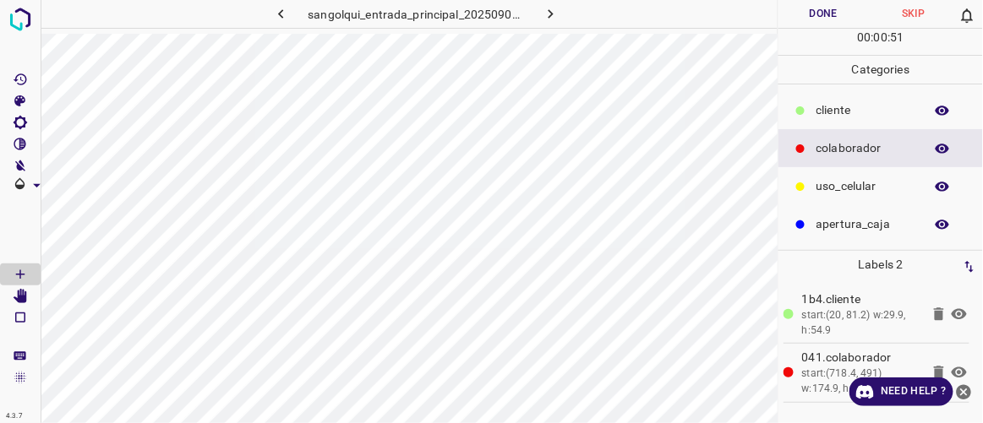
click at [811, 14] on button "Done" at bounding box center [823, 14] width 90 height 28
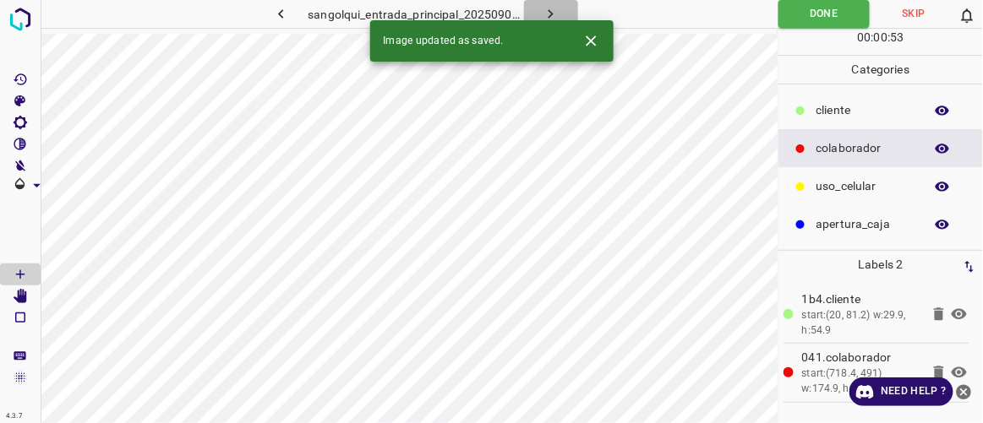
click at [547, 9] on icon "button" at bounding box center [551, 14] width 18 height 18
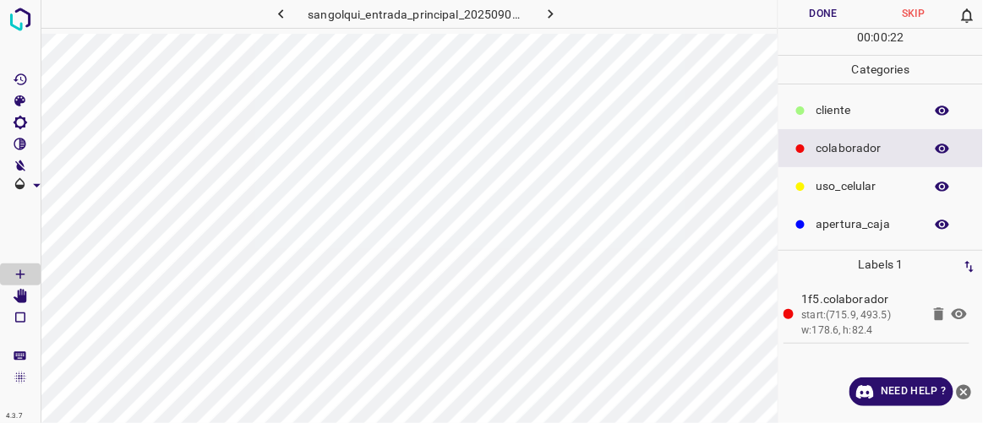
click at [837, 109] on p "cliente" at bounding box center [865, 110] width 99 height 18
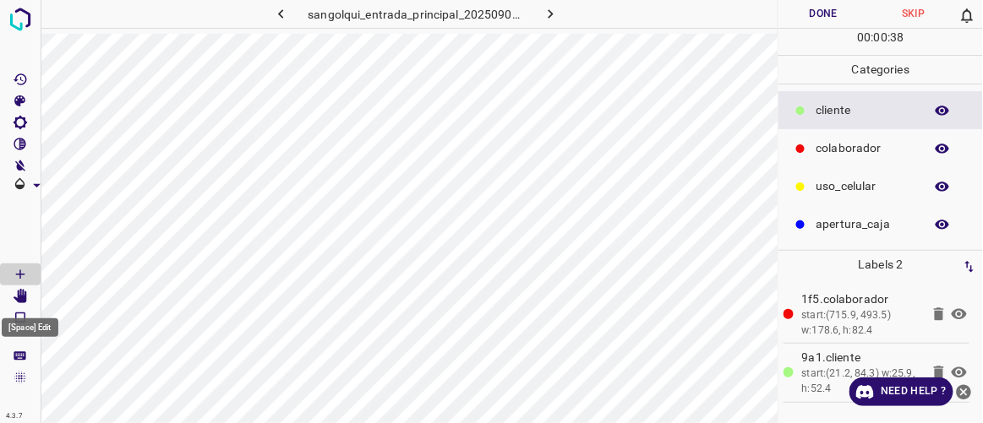
click at [28, 293] on Edit"] "[Space] Edit" at bounding box center [20, 297] width 41 height 22
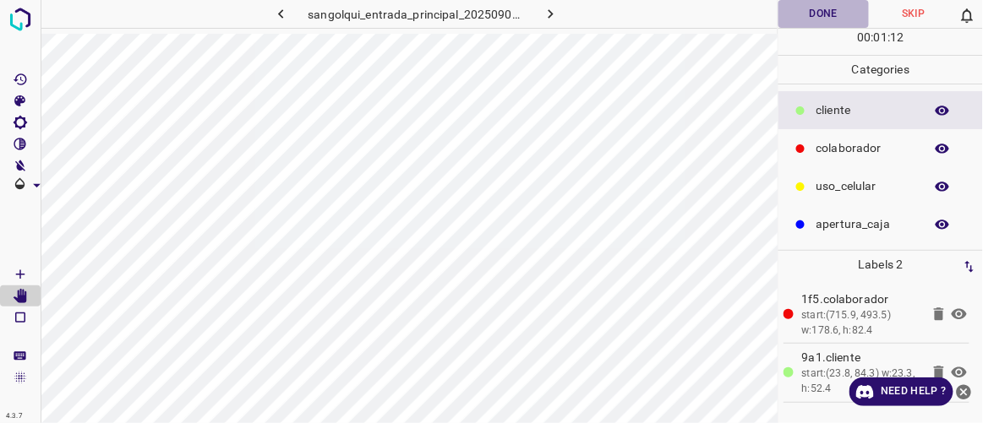
drag, startPoint x: 838, startPoint y: 11, endPoint x: 808, endPoint y: 18, distance: 31.2
click at [837, 11] on button "Done" at bounding box center [823, 14] width 90 height 28
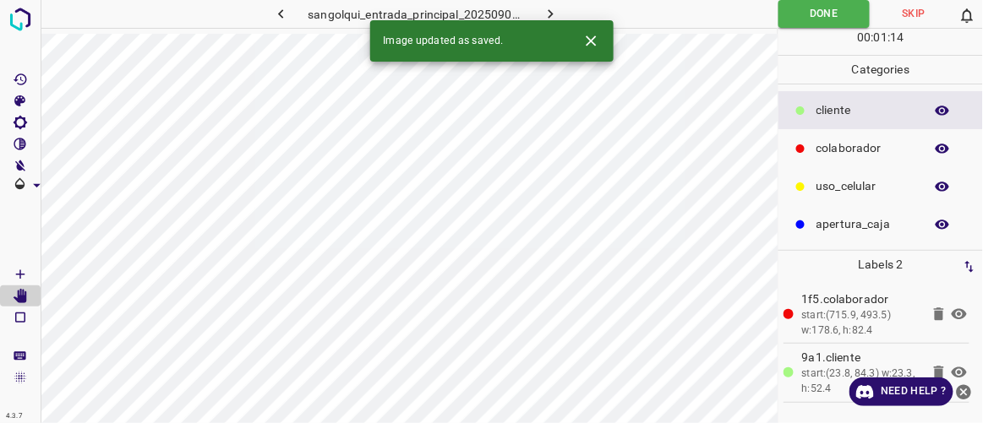
click at [560, 14] on button "button" at bounding box center [551, 14] width 54 height 28
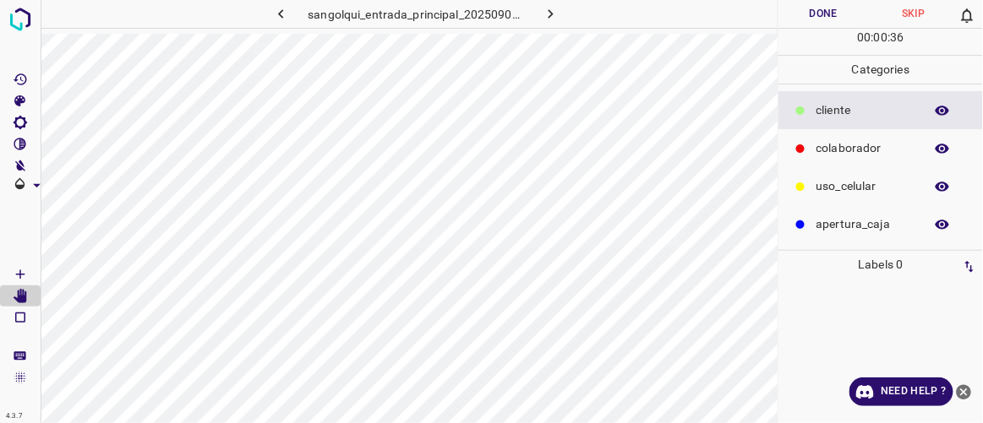
click at [872, 144] on p "colaborador" at bounding box center [865, 148] width 99 height 18
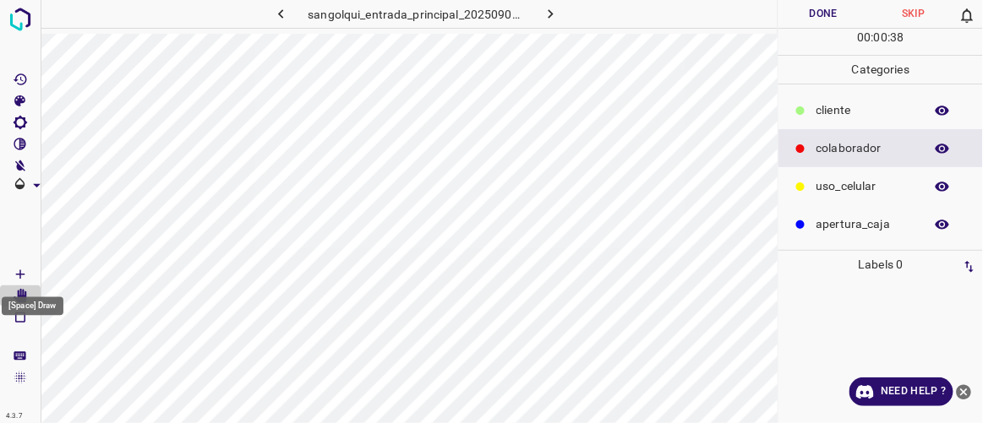
click at [28, 273] on Draw"] "[Space] Draw" at bounding box center [20, 275] width 41 height 22
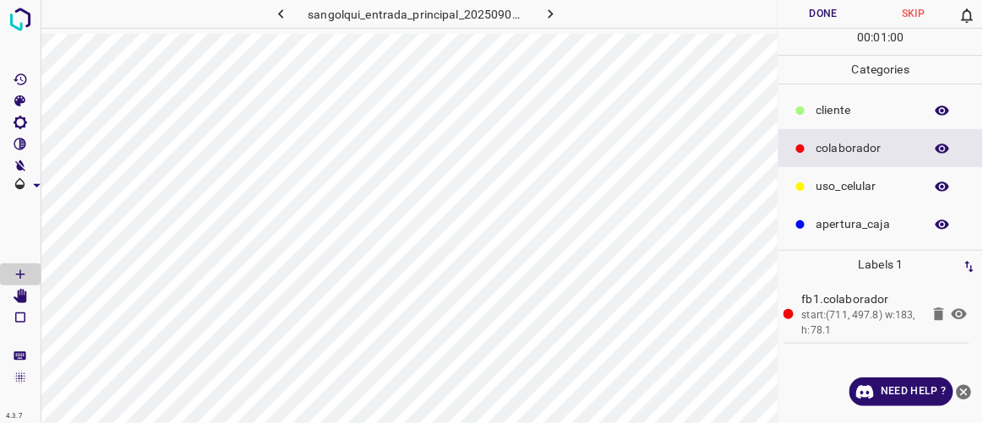
click at [827, 106] on p "cliente" at bounding box center [865, 110] width 99 height 18
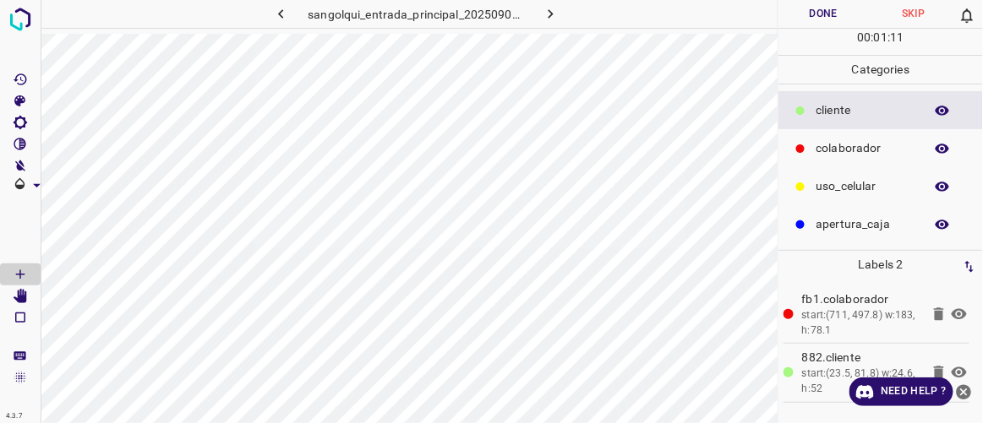
drag, startPoint x: 854, startPoint y: 8, endPoint x: 844, endPoint y: 12, distance: 10.7
click at [854, 8] on button "Done" at bounding box center [823, 14] width 90 height 28
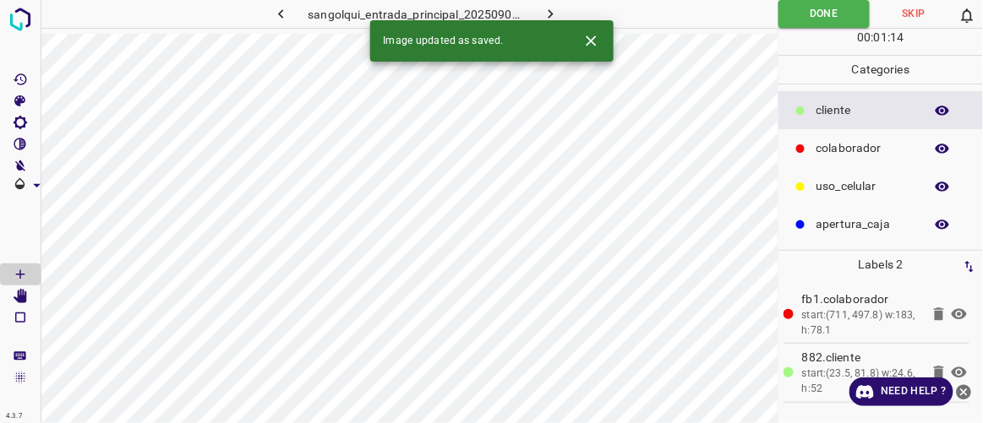
click at [546, 11] on icon "button" at bounding box center [551, 14] width 18 height 18
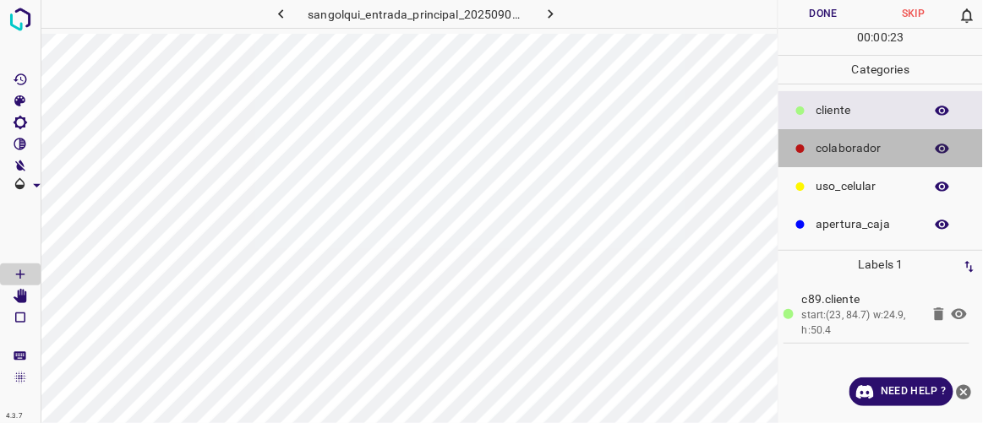
click at [830, 151] on p "colaborador" at bounding box center [865, 148] width 99 height 18
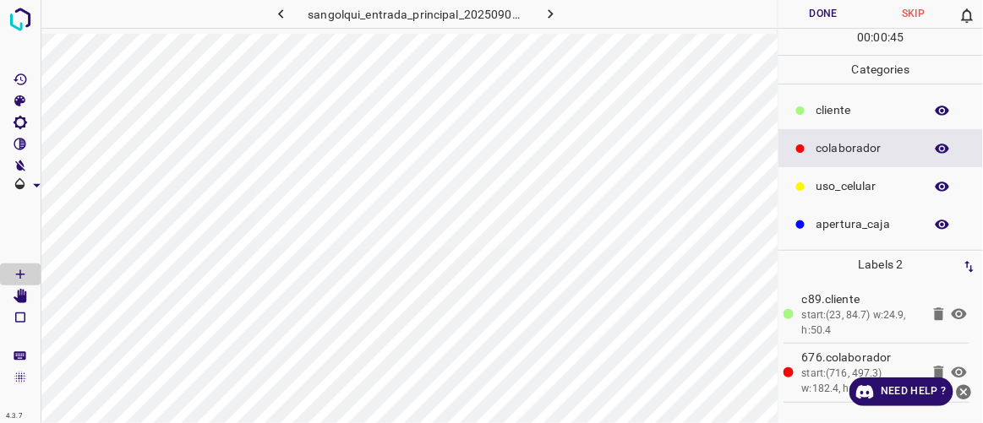
click at [834, 14] on button "Done" at bounding box center [823, 14] width 90 height 28
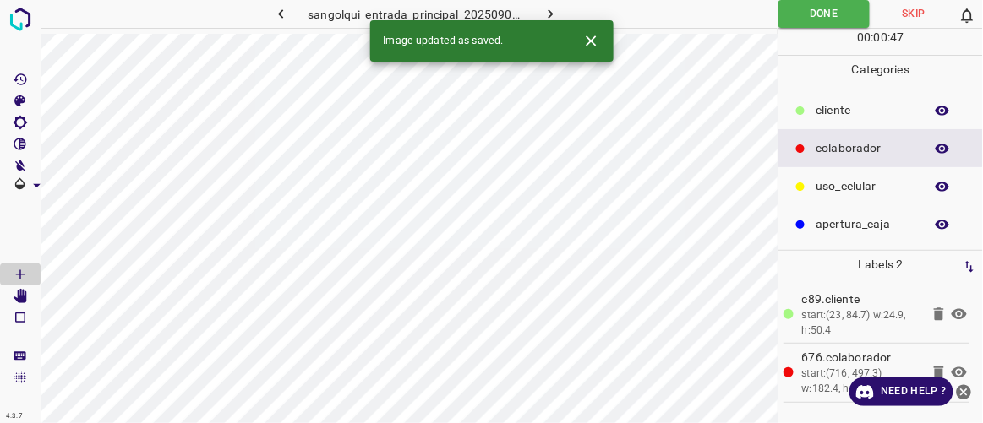
click at [565, 16] on button "button" at bounding box center [551, 14] width 54 height 28
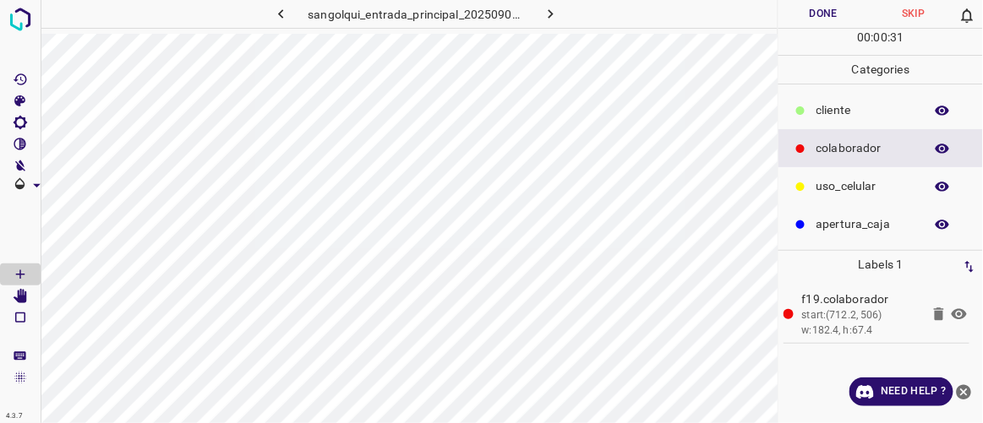
click at [828, 99] on div "cliente" at bounding box center [880, 110] width 205 height 38
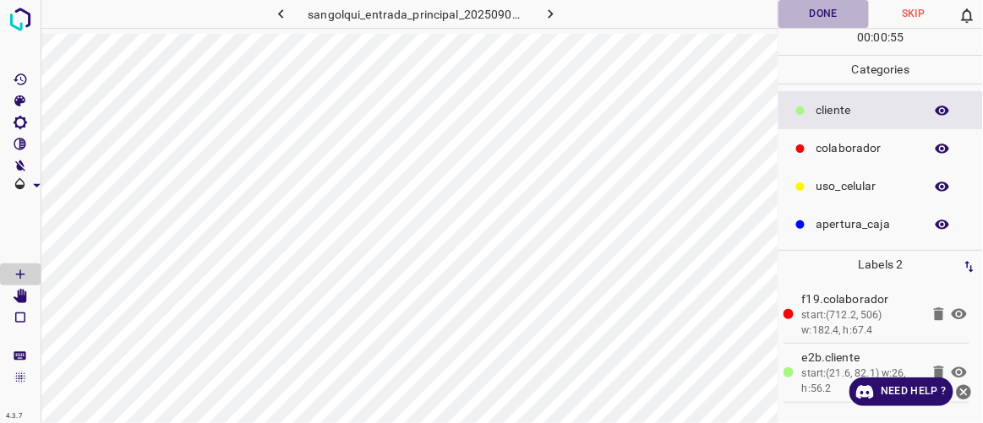
click at [837, 16] on button "Done" at bounding box center [823, 14] width 90 height 28
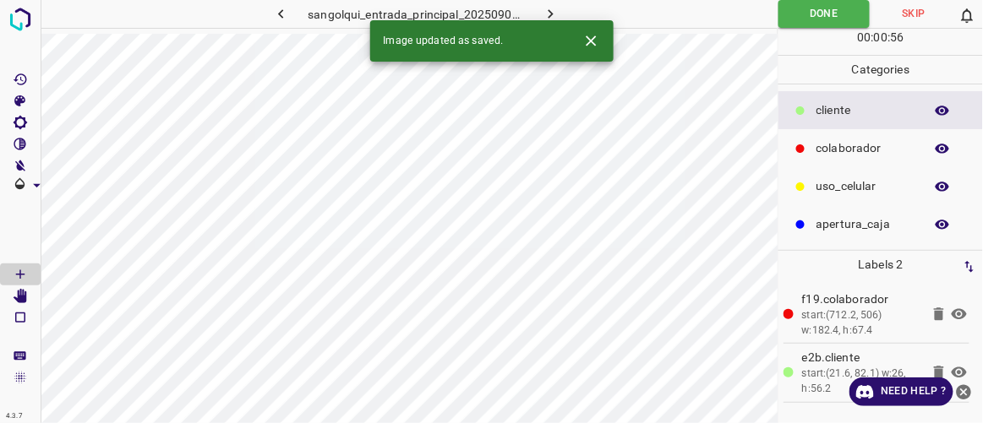
click at [554, 9] on icon "button" at bounding box center [551, 14] width 18 height 18
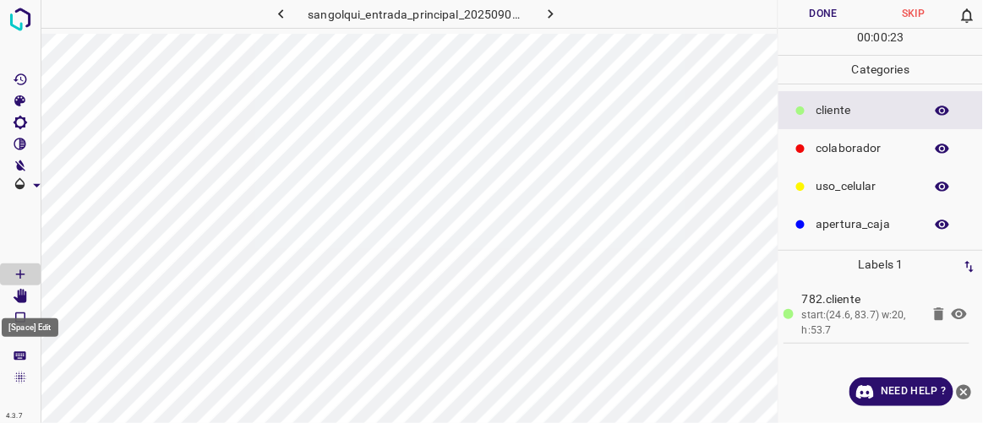
click at [23, 297] on icon "[Space] Edit" at bounding box center [21, 296] width 14 height 15
click at [19, 276] on icon "[Space] Draw" at bounding box center [20, 274] width 15 height 15
click at [842, 148] on p "colaborador" at bounding box center [865, 148] width 99 height 18
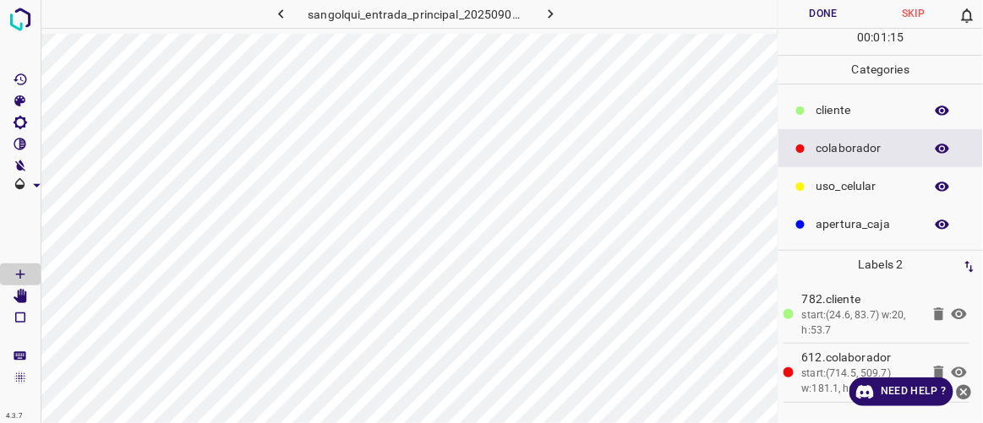
click at [815, 21] on button "Done" at bounding box center [823, 14] width 90 height 28
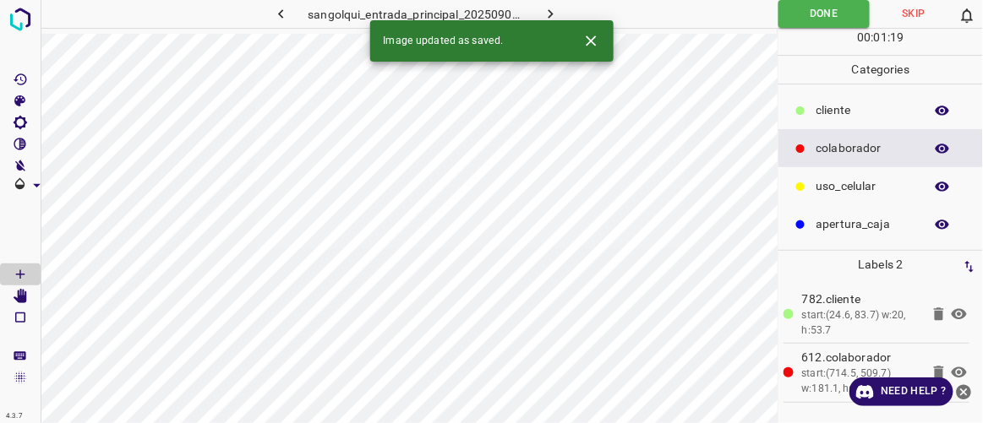
click at [548, 12] on icon "button" at bounding box center [551, 14] width 18 height 18
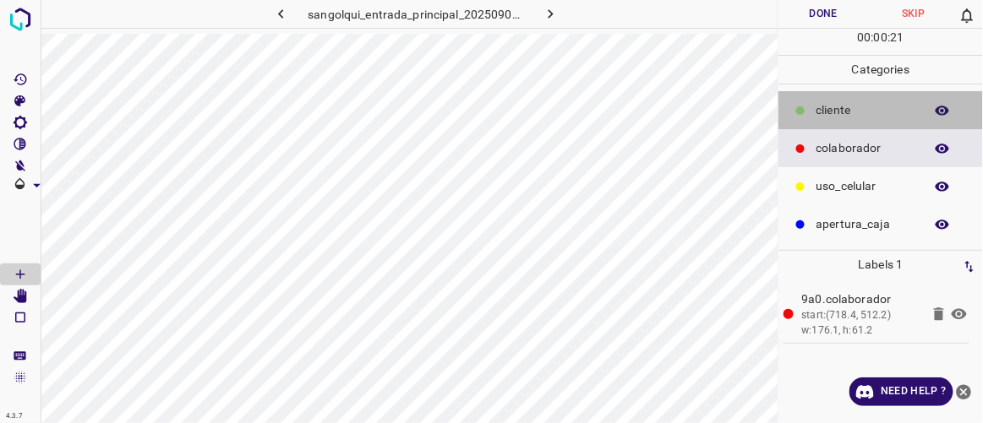
click at [850, 109] on p "cliente" at bounding box center [865, 110] width 99 height 18
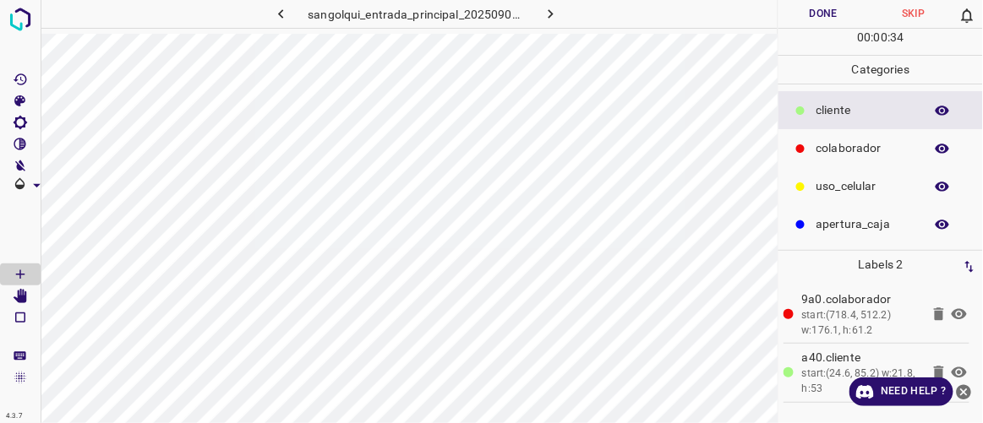
click at [822, 8] on button "Done" at bounding box center [823, 14] width 90 height 28
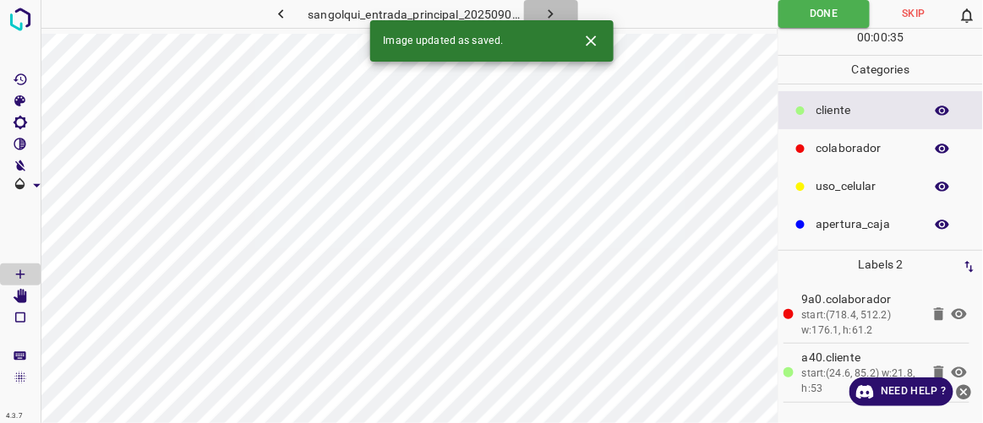
click at [564, 9] on button "button" at bounding box center [551, 14] width 54 height 28
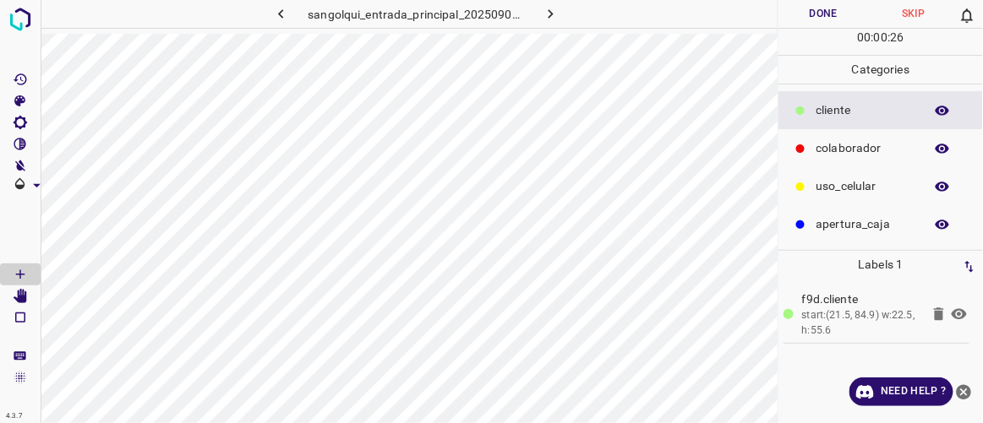
click at [843, 151] on p "colaborador" at bounding box center [865, 148] width 99 height 18
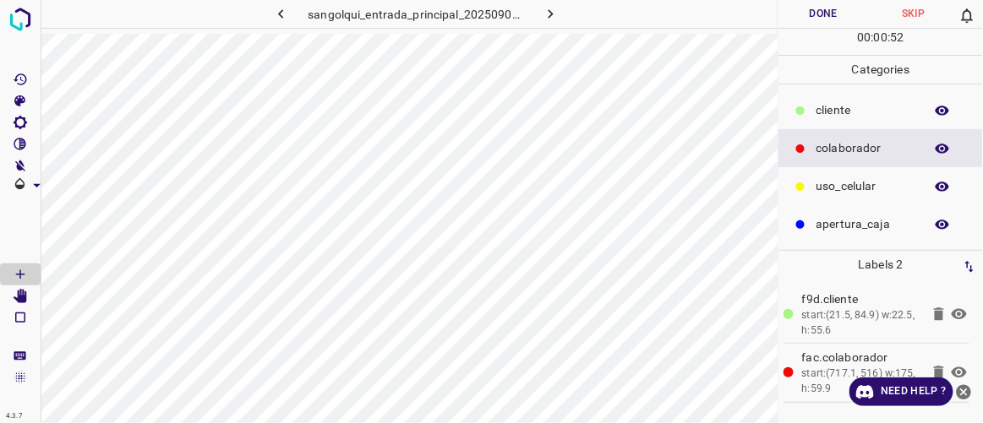
click at [796, 24] on button "Done" at bounding box center [823, 14] width 90 height 28
click at [570, 14] on button "button" at bounding box center [551, 14] width 54 height 28
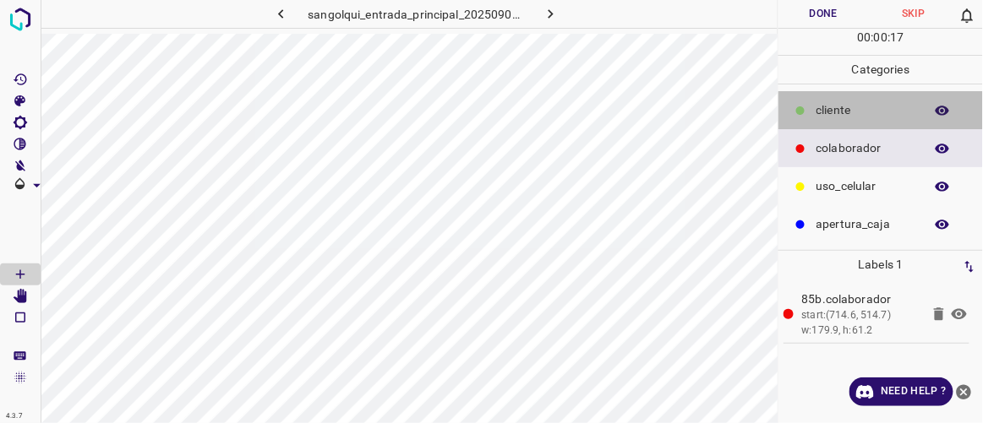
drag, startPoint x: 803, startPoint y: 112, endPoint x: 788, endPoint y: 113, distance: 15.2
click at [804, 113] on icon at bounding box center [800, 111] width 10 height 10
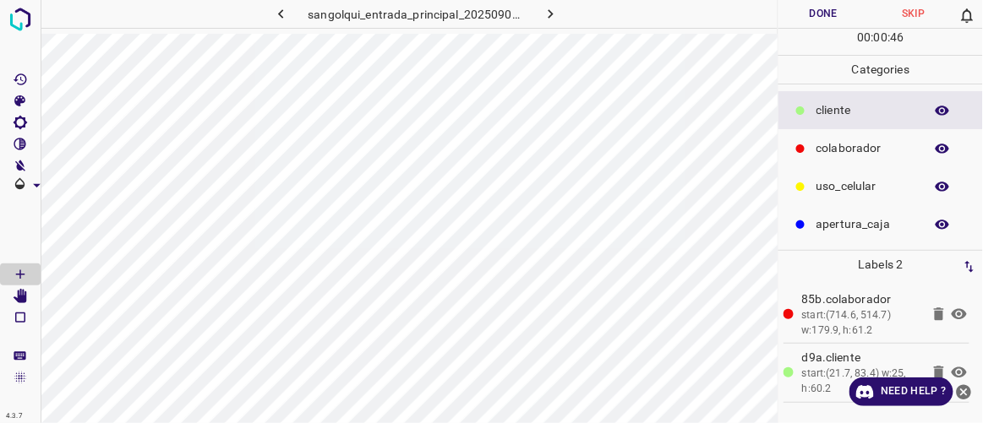
click at [804, 16] on button "Done" at bounding box center [823, 14] width 90 height 28
click at [549, 7] on icon "button" at bounding box center [551, 14] width 18 height 18
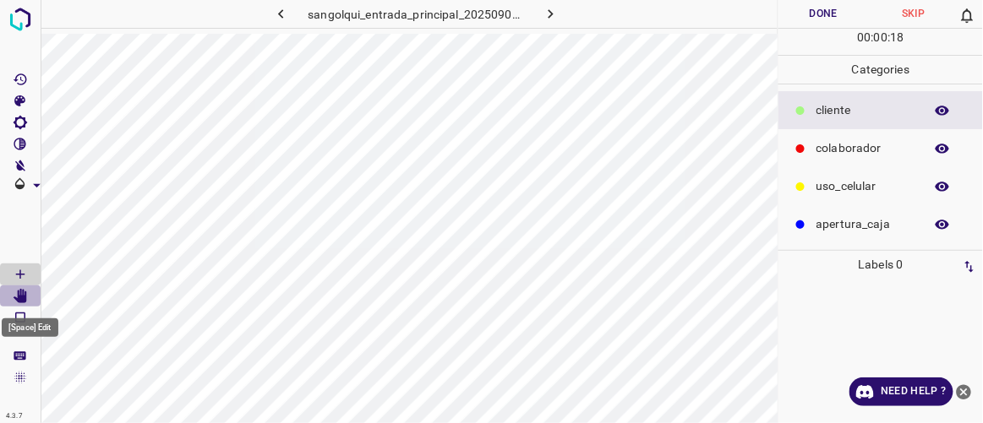
click at [24, 299] on icon "[Space] Edit" at bounding box center [21, 296] width 14 height 15
click at [23, 275] on icon "[Space] Draw" at bounding box center [20, 274] width 15 height 15
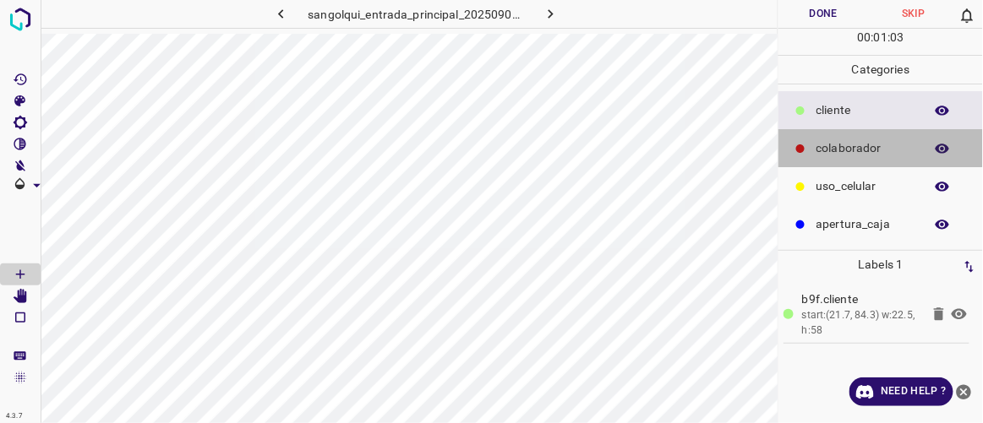
click at [871, 137] on div "colaborador" at bounding box center [880, 148] width 205 height 38
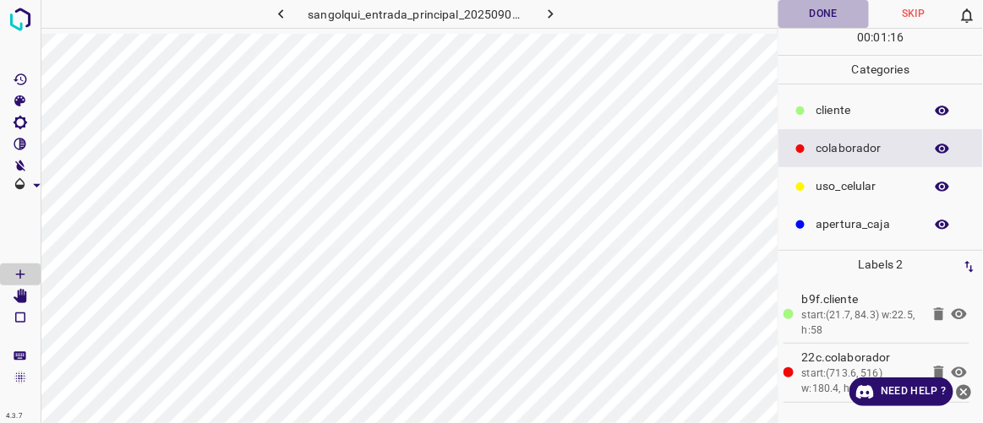
click at [832, 14] on button "Done" at bounding box center [823, 14] width 90 height 28
click at [557, 9] on icon "button" at bounding box center [551, 14] width 18 height 18
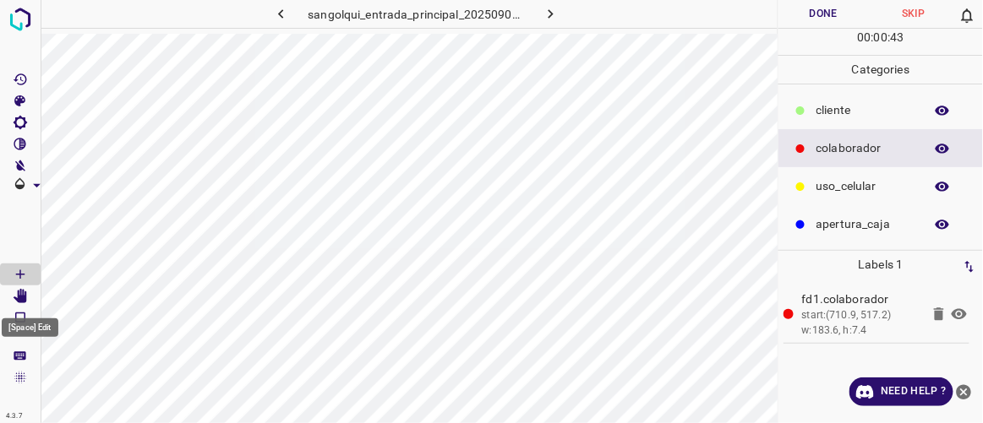
click at [21, 296] on icon "[Space] Edit" at bounding box center [21, 296] width 14 height 15
click at [25, 268] on icon "[Space] Draw" at bounding box center [20, 274] width 15 height 15
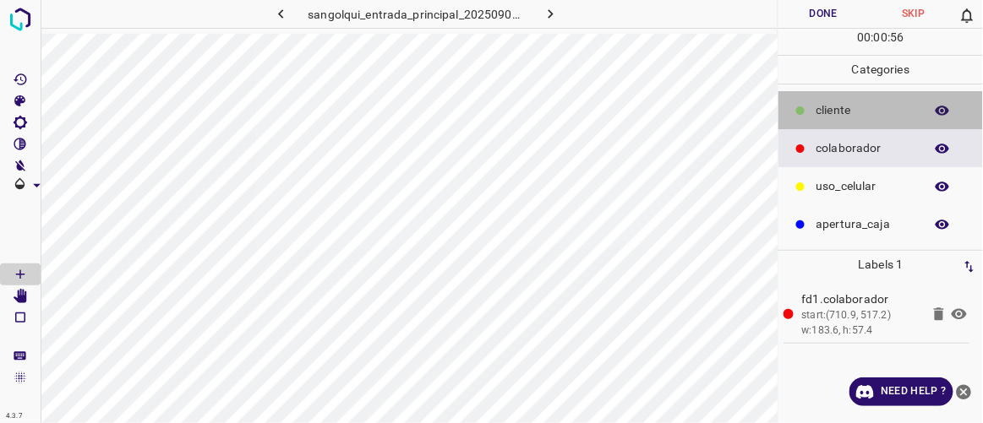
click at [865, 115] on p "cliente" at bounding box center [865, 110] width 99 height 18
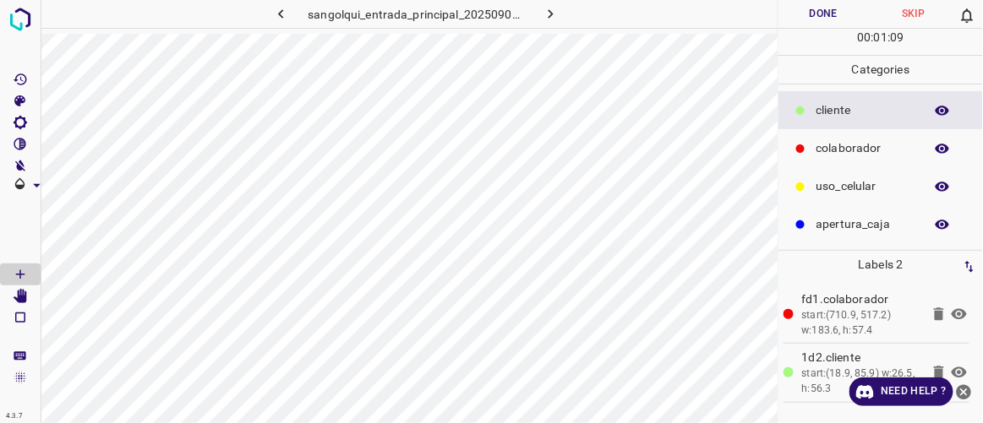
click at [829, 16] on button "Done" at bounding box center [823, 14] width 90 height 28
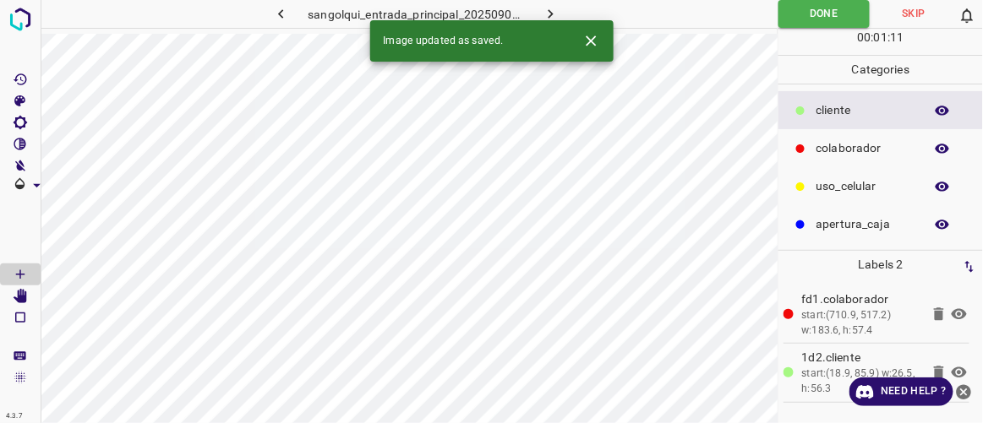
click at [571, 16] on button "button" at bounding box center [551, 14] width 54 height 28
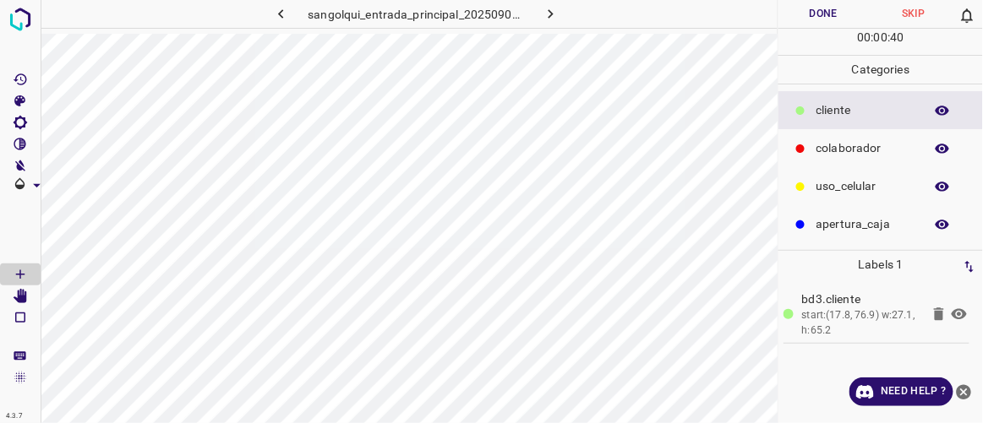
click at [824, 150] on p "colaborador" at bounding box center [865, 148] width 99 height 18
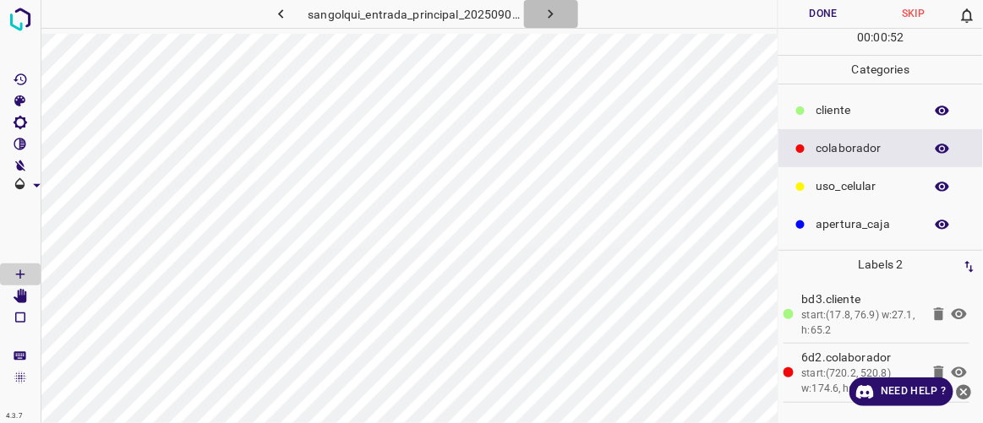
click at [558, 14] on icon "button" at bounding box center [551, 14] width 18 height 18
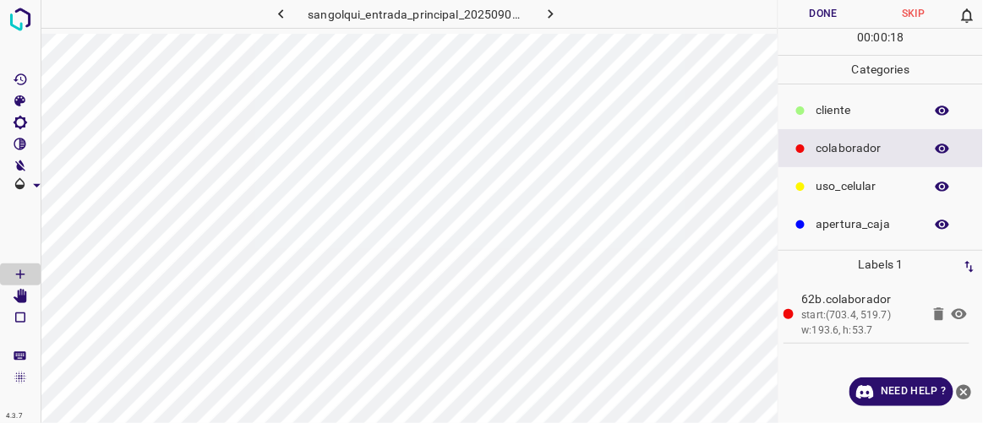
click at [825, 106] on p "cliente" at bounding box center [865, 110] width 99 height 18
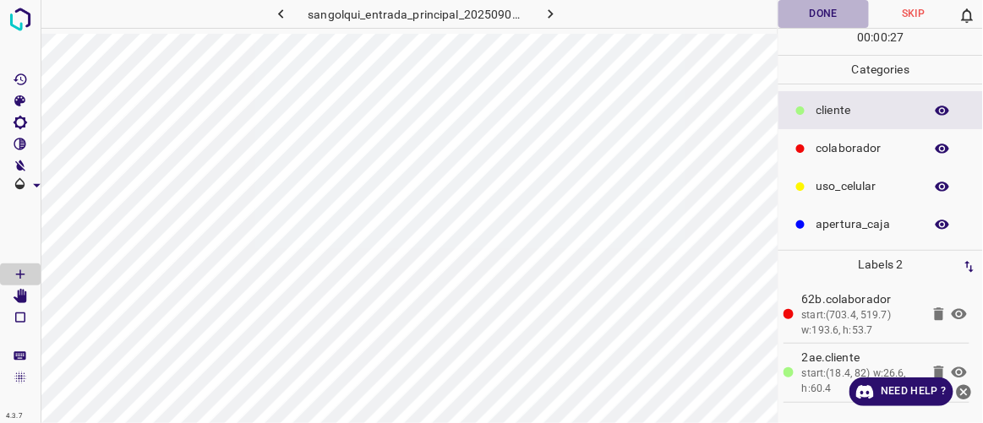
click at [800, 14] on button "Done" at bounding box center [823, 14] width 90 height 28
click at [558, 5] on icon "button" at bounding box center [551, 14] width 18 height 18
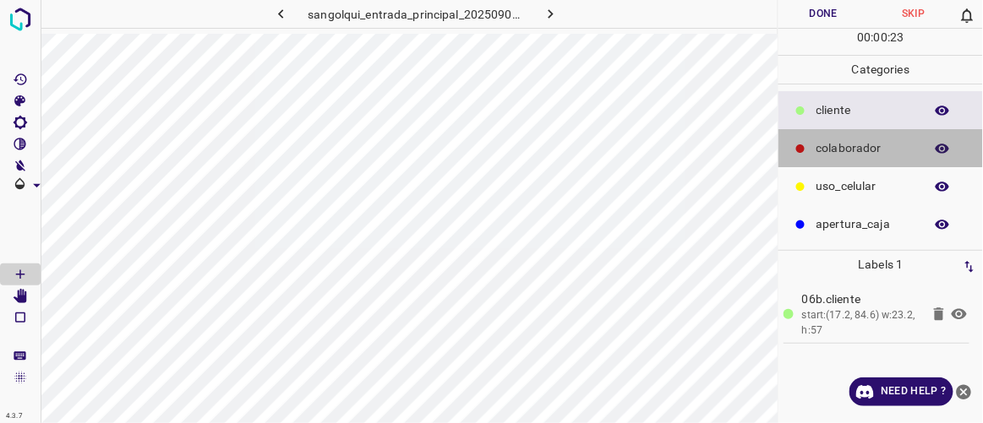
click at [867, 142] on p "colaborador" at bounding box center [865, 148] width 99 height 18
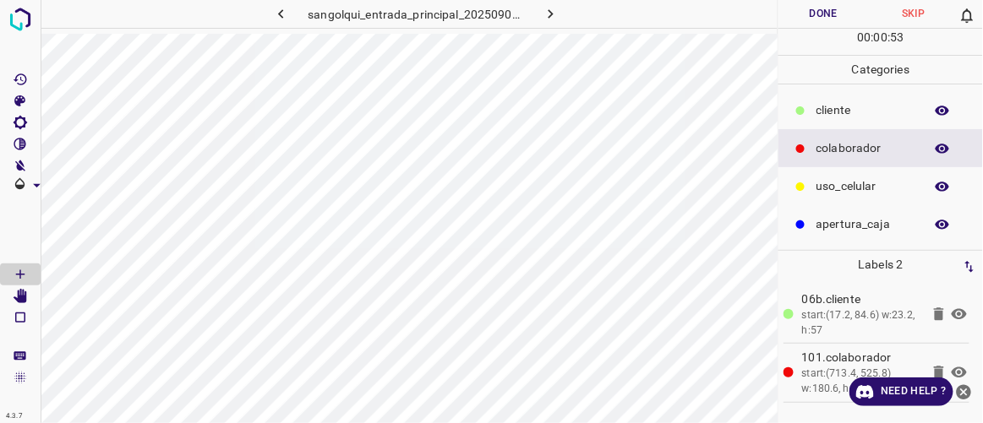
click at [820, 27] on button "Done" at bounding box center [823, 14] width 90 height 28
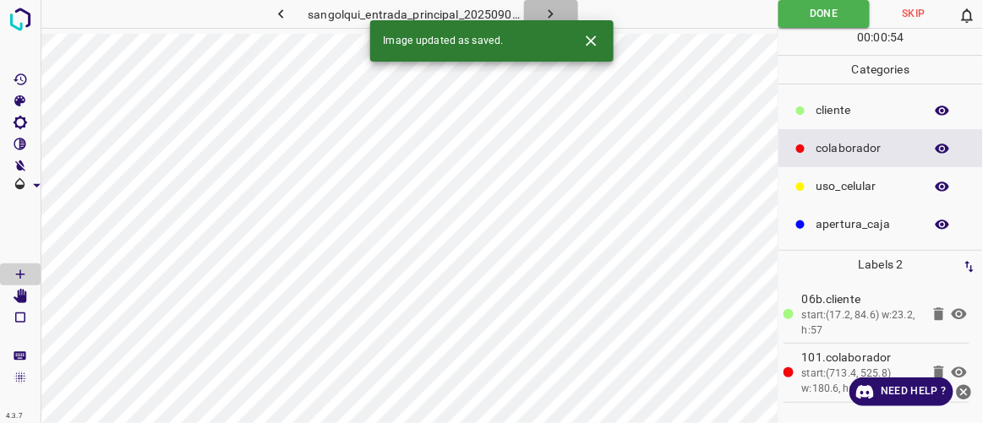
click at [552, 16] on icon "button" at bounding box center [551, 14] width 18 height 18
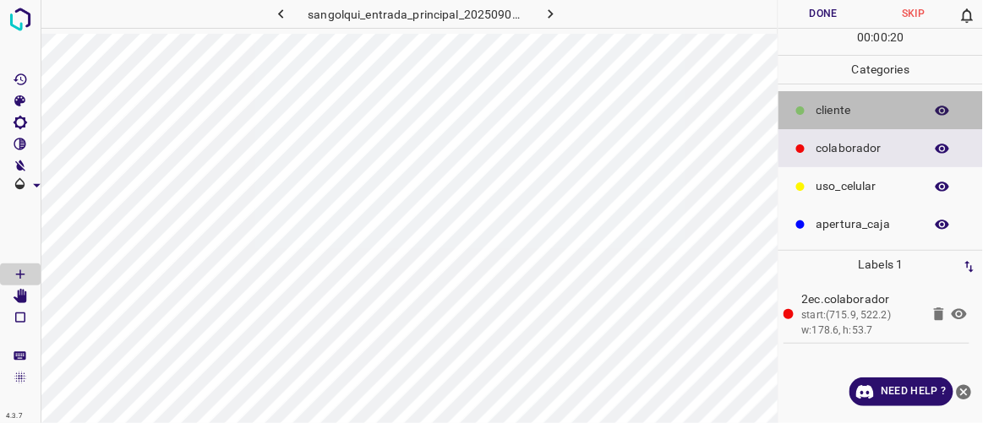
click at [869, 98] on div "cliente" at bounding box center [880, 110] width 205 height 38
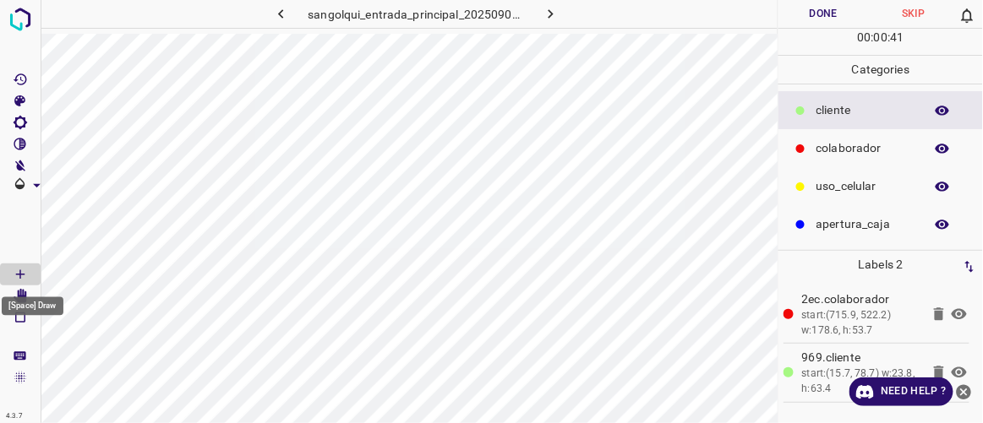
click at [21, 288] on div "[Space] Draw" at bounding box center [32, 302] width 65 height 32
click at [824, 2] on button "Done" at bounding box center [823, 14] width 90 height 28
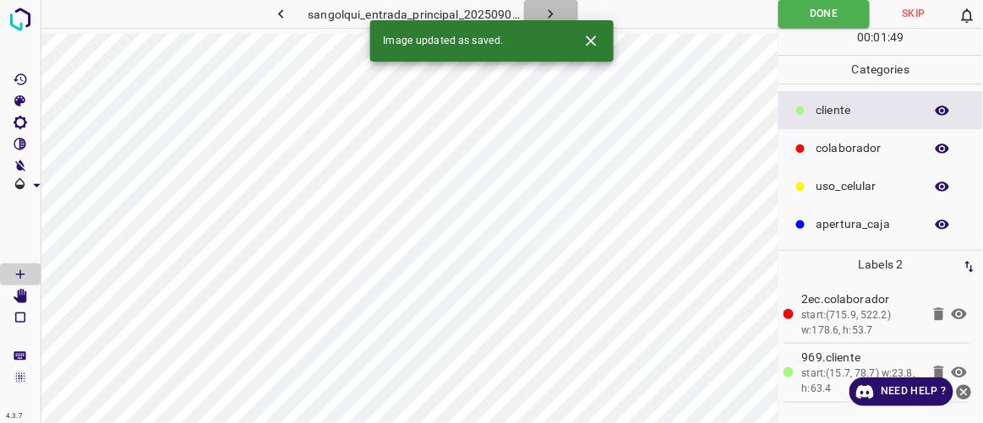
click at [560, 10] on button "button" at bounding box center [551, 14] width 54 height 28
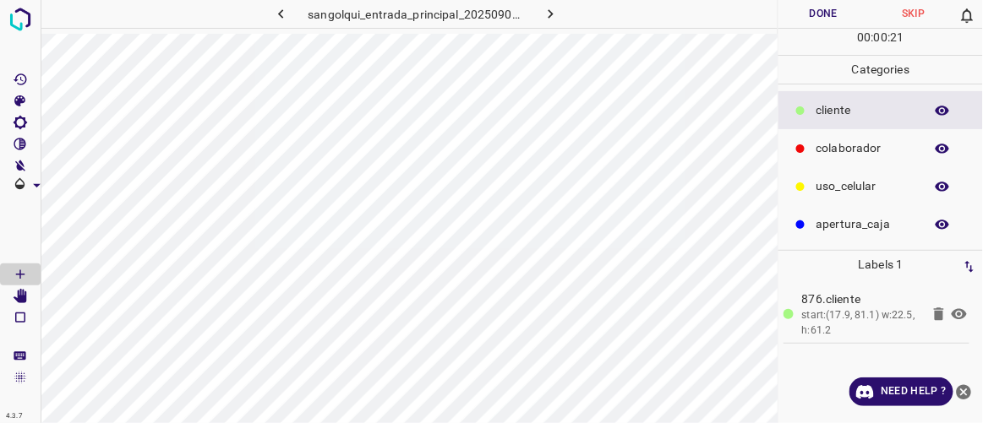
click at [820, 141] on p "colaborador" at bounding box center [865, 148] width 99 height 18
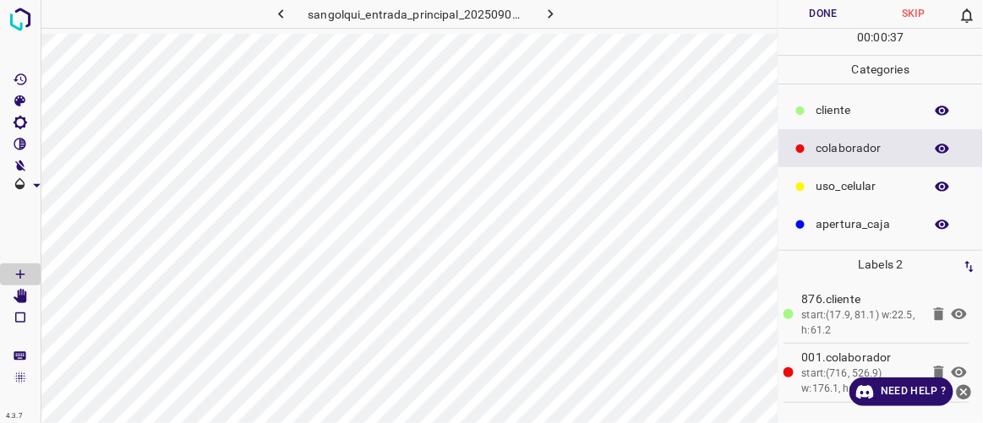
click at [833, 16] on button "Done" at bounding box center [823, 14] width 90 height 28
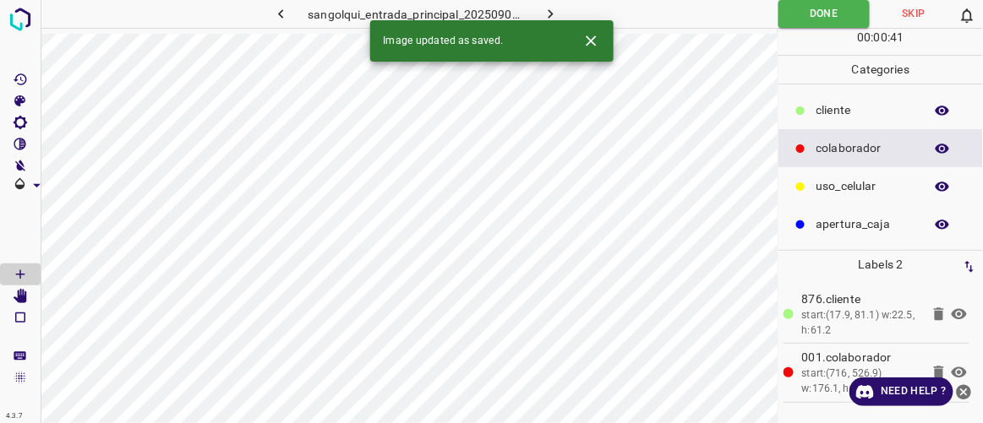
click at [547, 20] on div "Image updated as saved." at bounding box center [491, 40] width 243 height 41
click at [552, 10] on icon "button" at bounding box center [551, 14] width 18 height 18
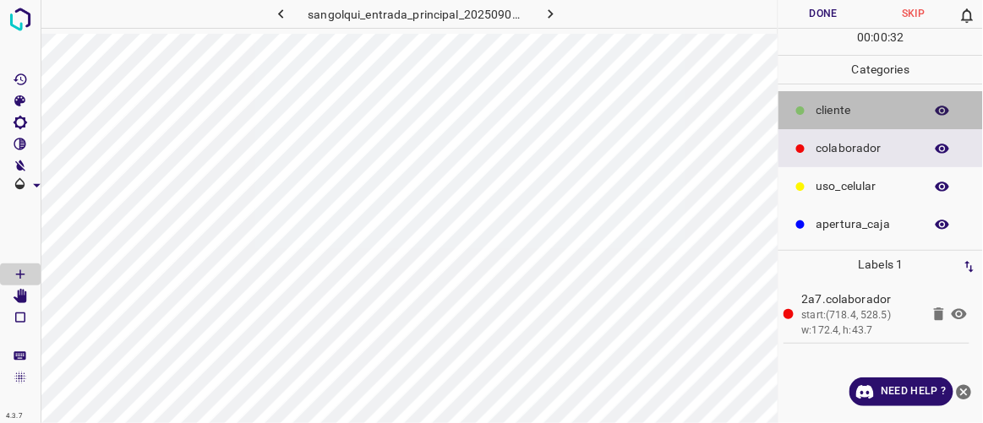
click at [838, 101] on p "cliente" at bounding box center [865, 110] width 99 height 18
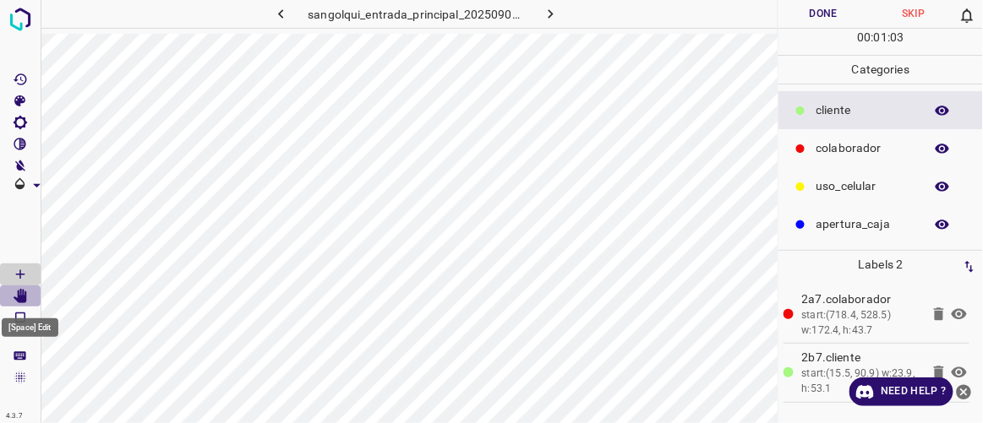
click at [20, 299] on icon "[Space] Edit" at bounding box center [21, 296] width 14 height 15
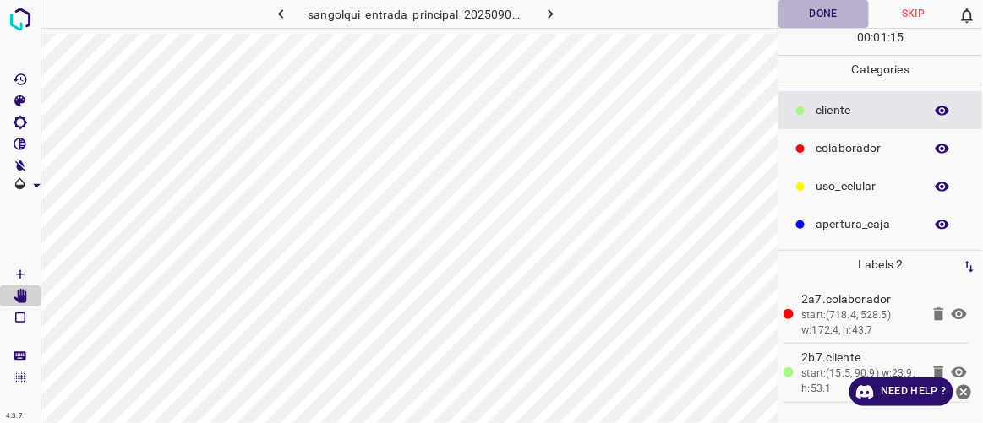
click at [830, 24] on button "Done" at bounding box center [823, 14] width 90 height 28
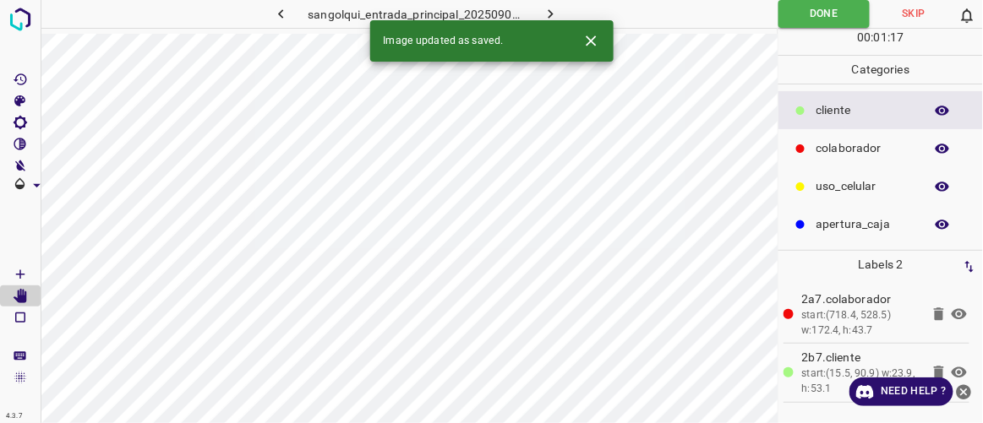
click at [549, 9] on icon "button" at bounding box center [551, 14] width 18 height 18
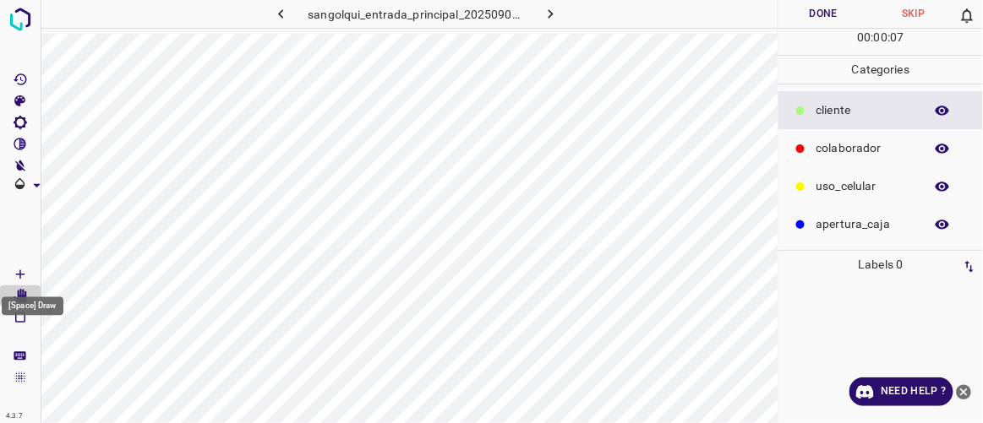
click at [18, 276] on icon "[Space] Draw" at bounding box center [20, 274] width 15 height 15
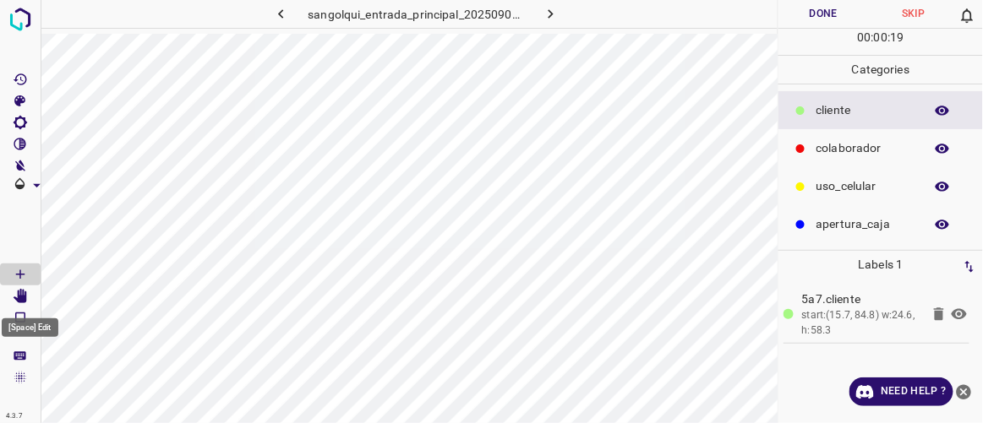
click at [25, 301] on icon "[Space] Edit" at bounding box center [21, 296] width 14 height 15
click at [839, 145] on p "colaborador" at bounding box center [865, 148] width 99 height 18
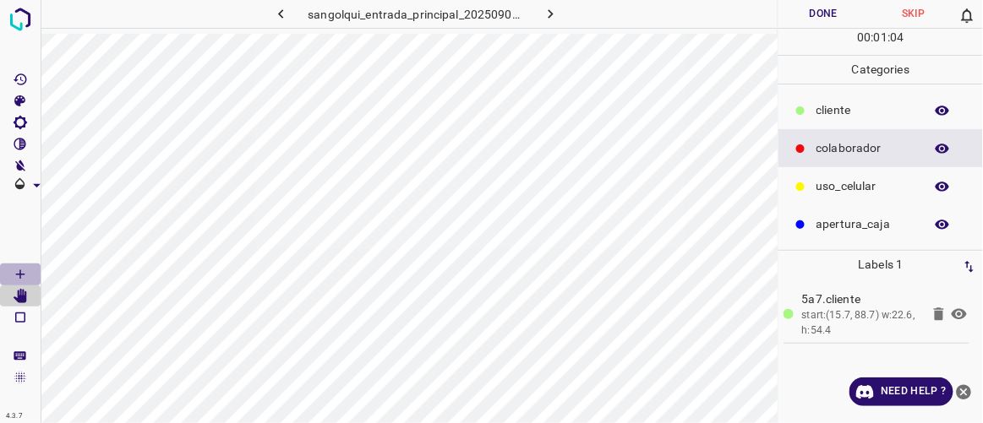
click at [23, 273] on icon "[Space] Draw" at bounding box center [20, 274] width 15 height 15
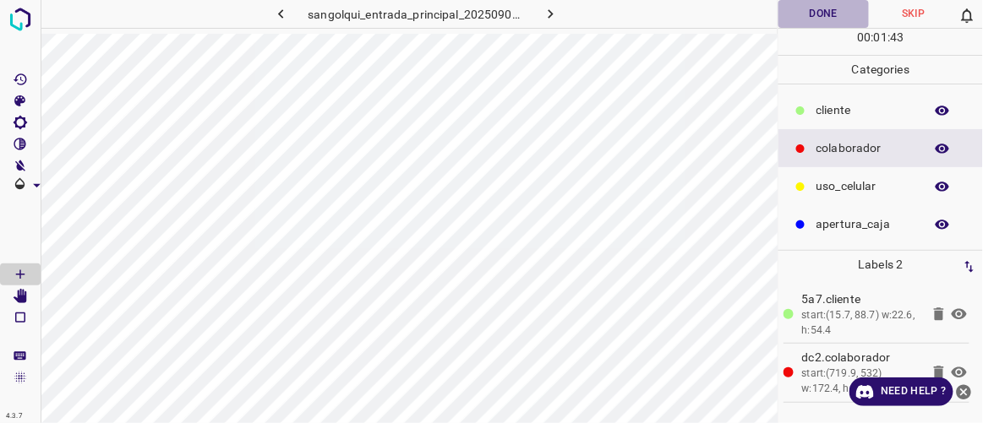
click at [822, 14] on button "Done" at bounding box center [823, 14] width 90 height 28
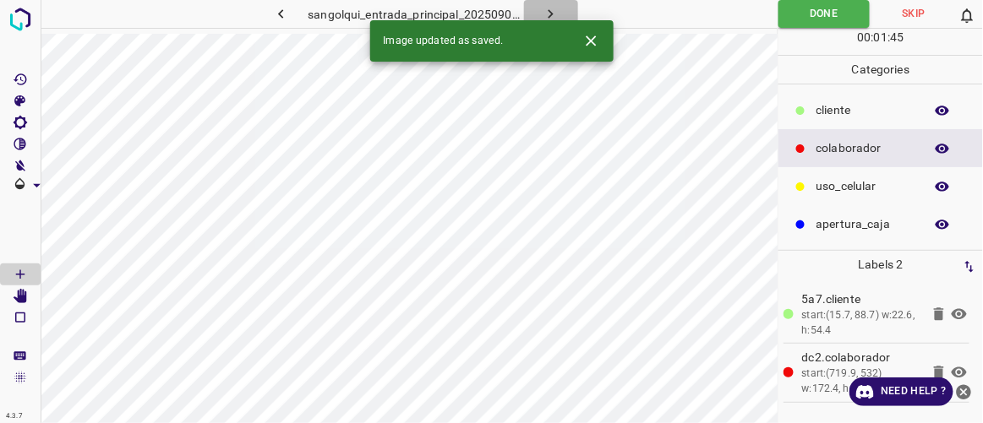
click at [554, 10] on icon "button" at bounding box center [551, 14] width 18 height 18
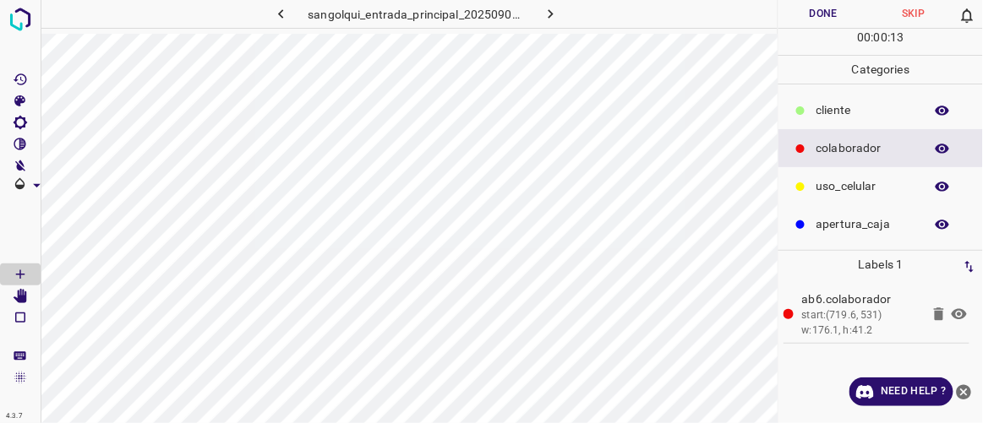
click at [820, 113] on p "cliente" at bounding box center [865, 110] width 99 height 18
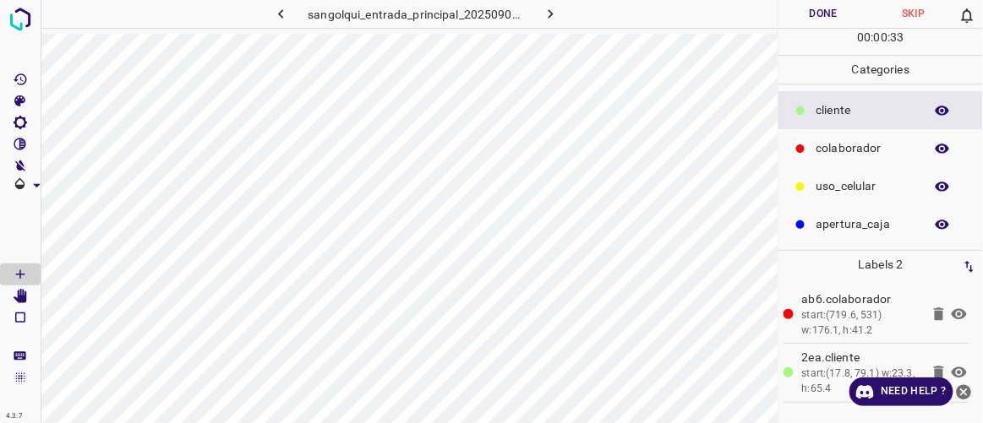
click at [810, 16] on button "Done" at bounding box center [823, 14] width 90 height 28
click at [553, 12] on icon "button" at bounding box center [551, 14] width 18 height 18
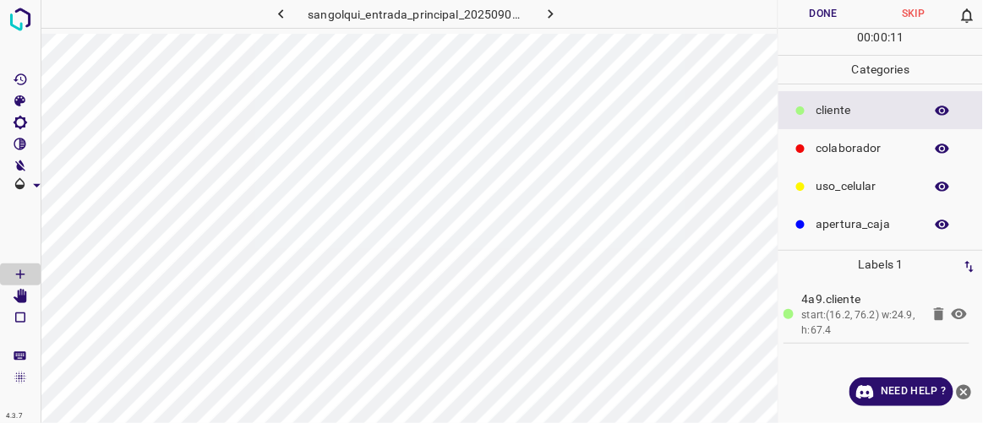
click at [812, 151] on div "colaborador" at bounding box center [880, 148] width 205 height 38
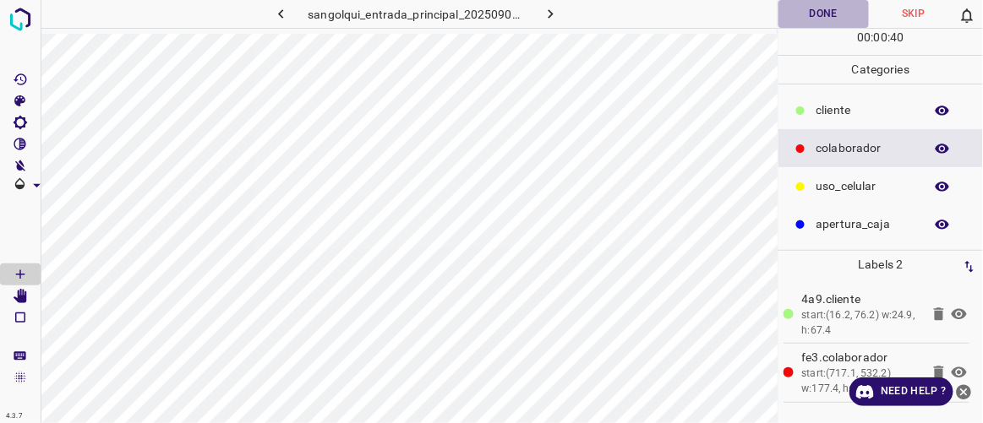
click at [829, 4] on button "Done" at bounding box center [823, 14] width 90 height 28
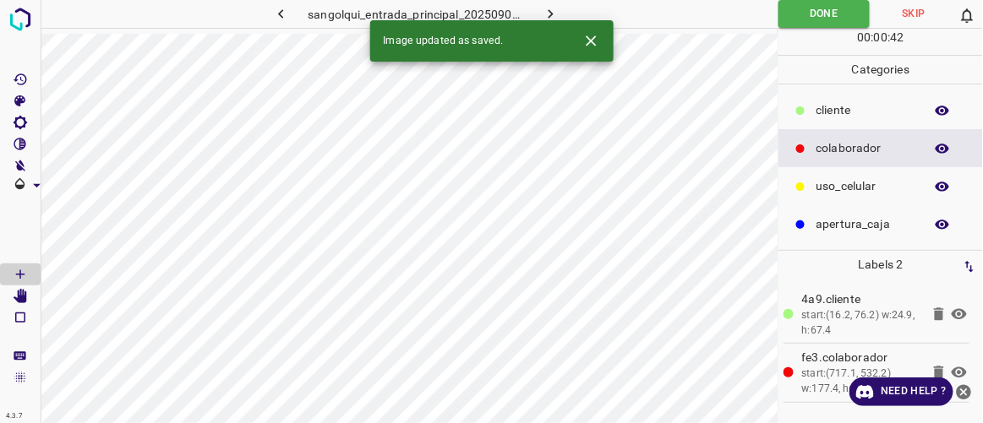
click at [560, 14] on button "button" at bounding box center [551, 14] width 54 height 28
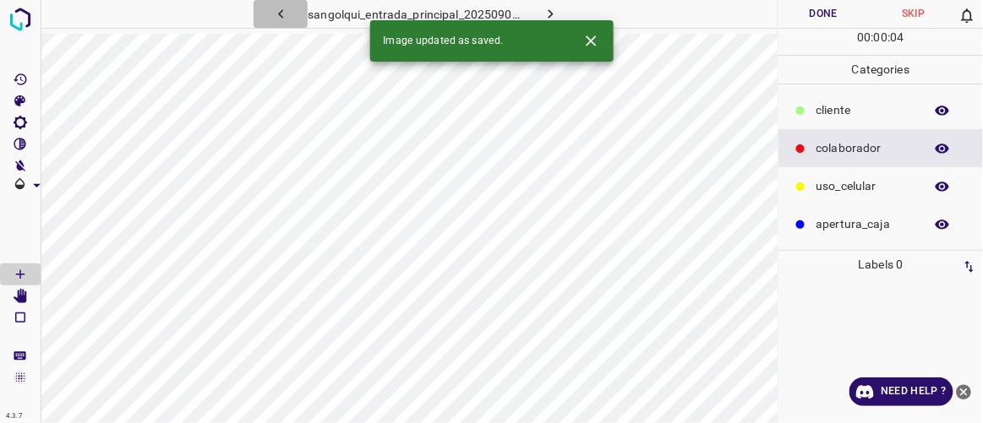
click at [278, 12] on icon "button" at bounding box center [281, 14] width 18 height 18
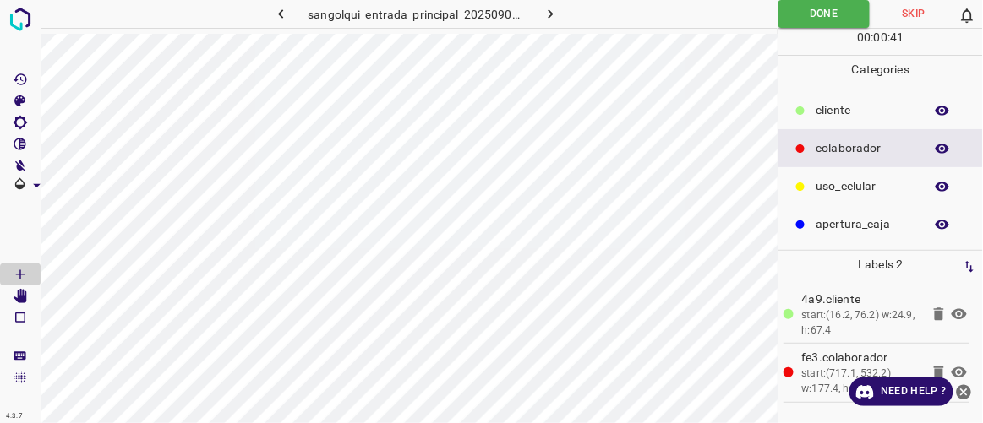
click at [561, 14] on button "button" at bounding box center [551, 14] width 54 height 28
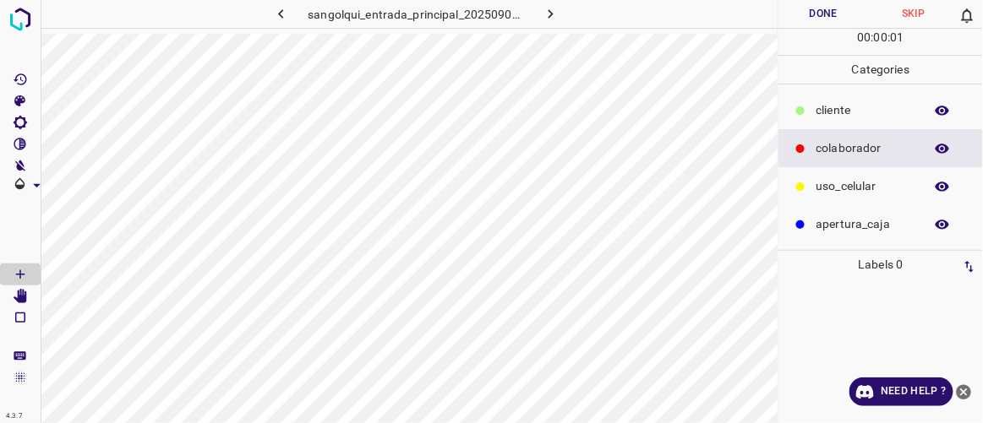
click at [851, 109] on p "cliente" at bounding box center [865, 110] width 99 height 18
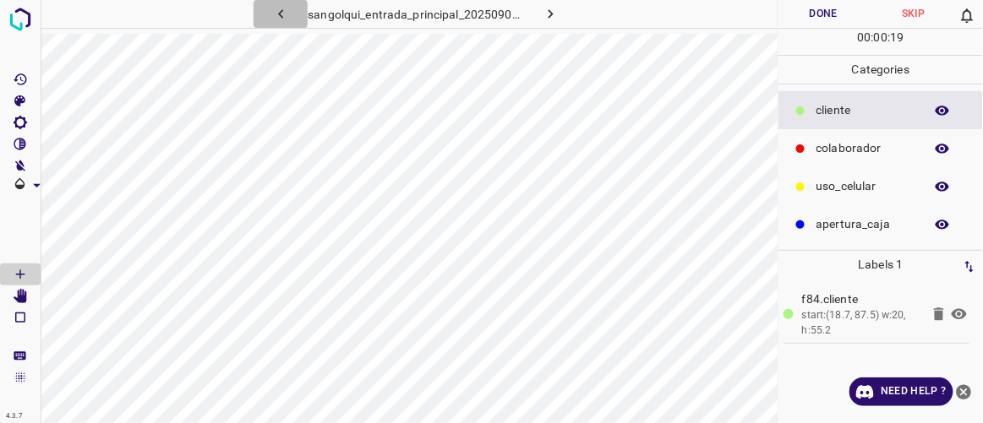
click at [279, 19] on icon "button" at bounding box center [281, 14] width 18 height 18
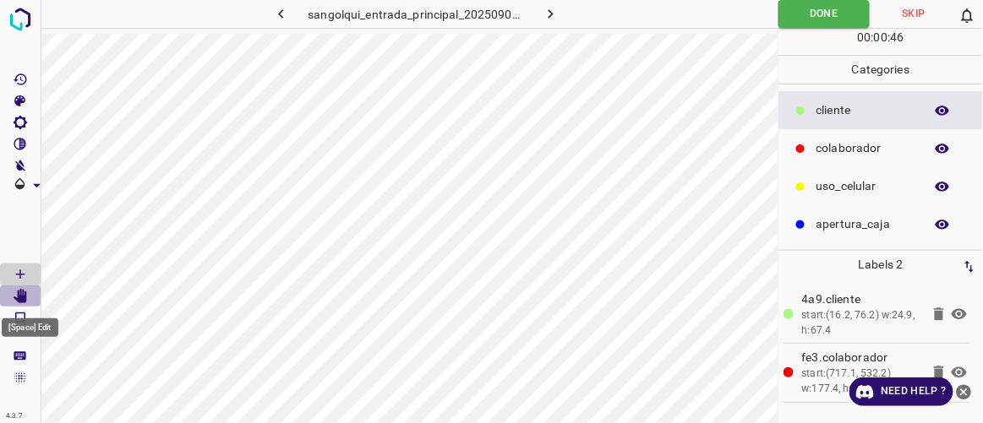
click at [25, 292] on icon "[Space] Edit" at bounding box center [21, 296] width 14 height 15
click at [30, 272] on Draw"] "[Space] Draw" at bounding box center [20, 275] width 41 height 22
click at [549, 9] on icon "button" at bounding box center [551, 14] width 18 height 18
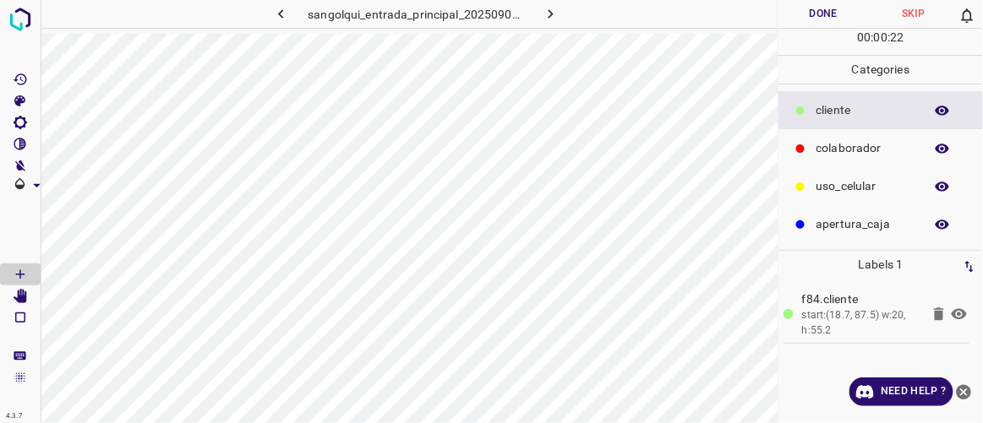
click at [808, 148] on div at bounding box center [800, 148] width 17 height 17
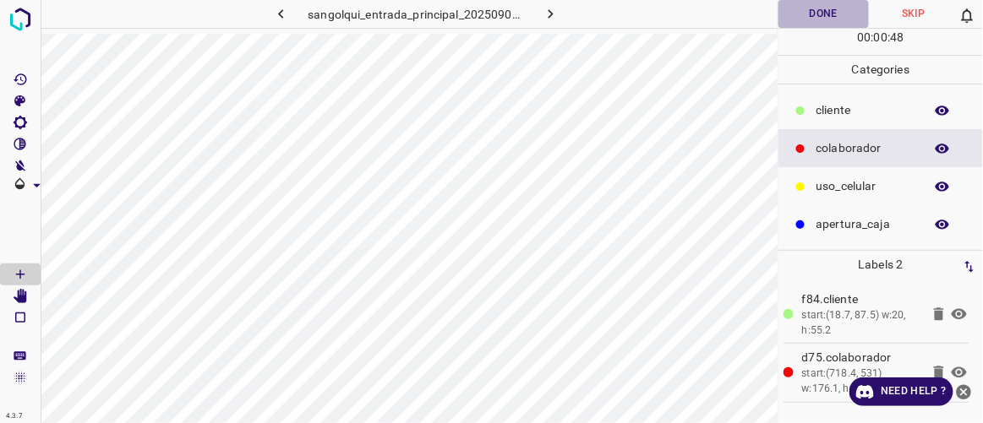
click at [840, 11] on button "Done" at bounding box center [823, 14] width 90 height 28
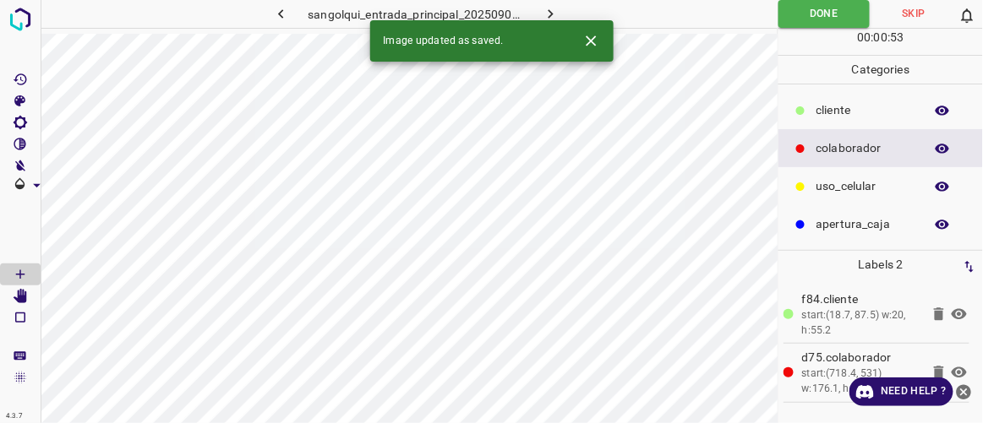
click at [556, 11] on icon "button" at bounding box center [551, 14] width 18 height 18
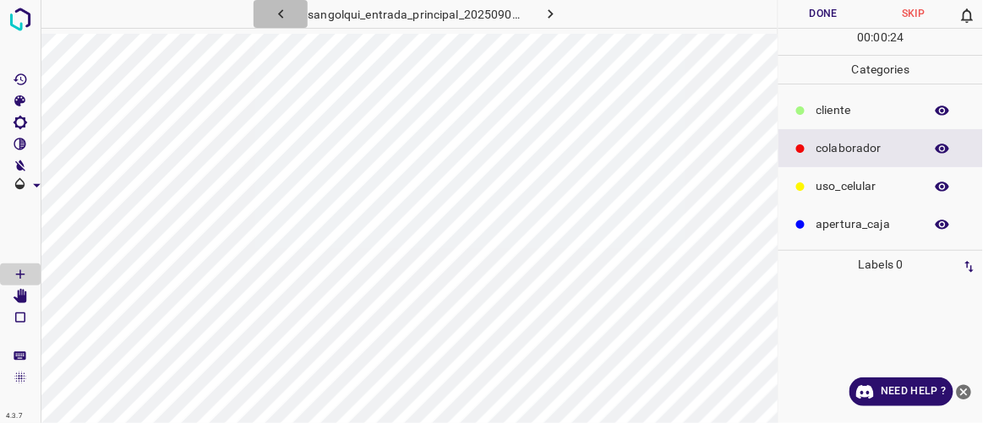
click at [281, 16] on icon "button" at bounding box center [281, 14] width 18 height 18
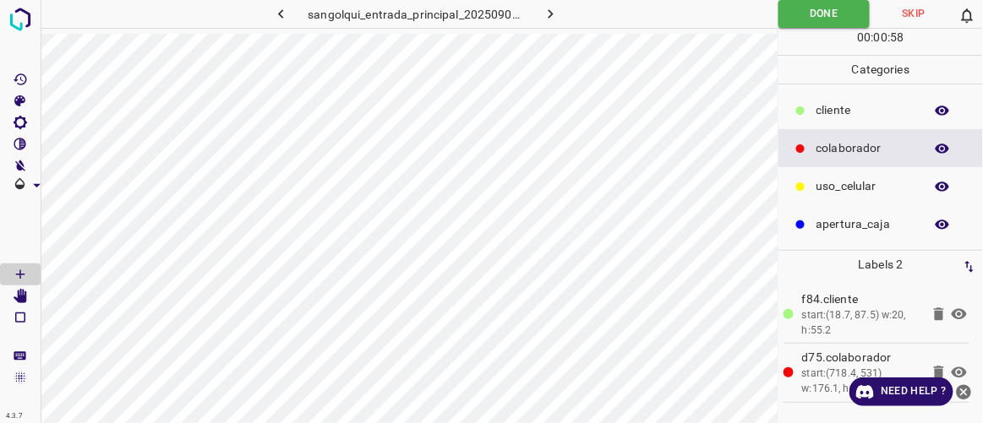
click at [554, 16] on icon "button" at bounding box center [551, 14] width 18 height 18
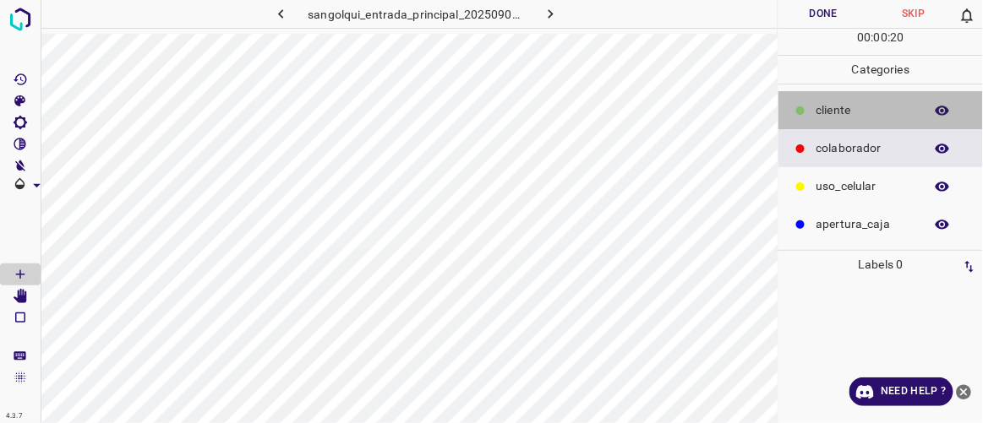
click at [832, 113] on p "cliente" at bounding box center [865, 110] width 99 height 18
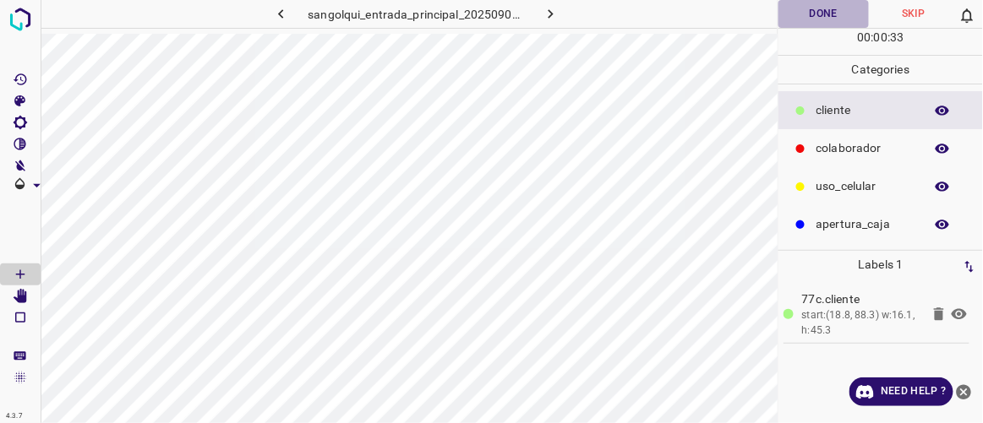
click at [816, 13] on button "Done" at bounding box center [823, 14] width 90 height 28
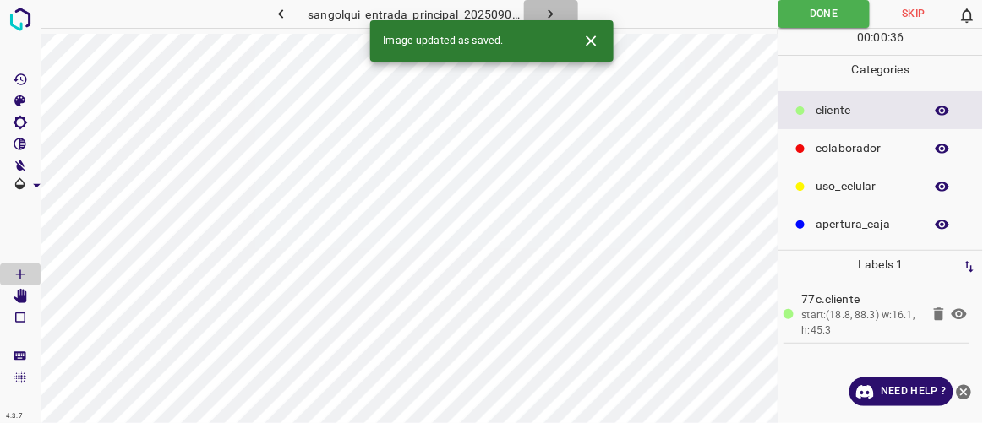
click at [554, 16] on icon "button" at bounding box center [551, 14] width 18 height 18
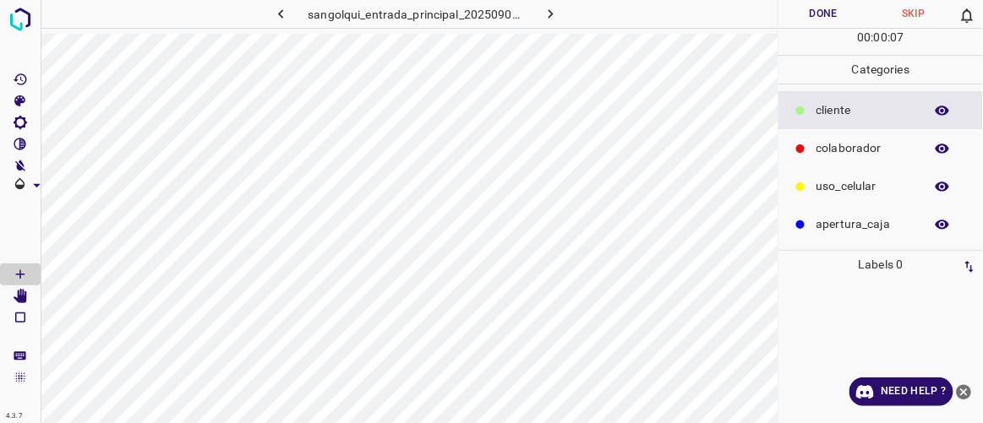
click at [288, 14] on icon "button" at bounding box center [281, 14] width 18 height 18
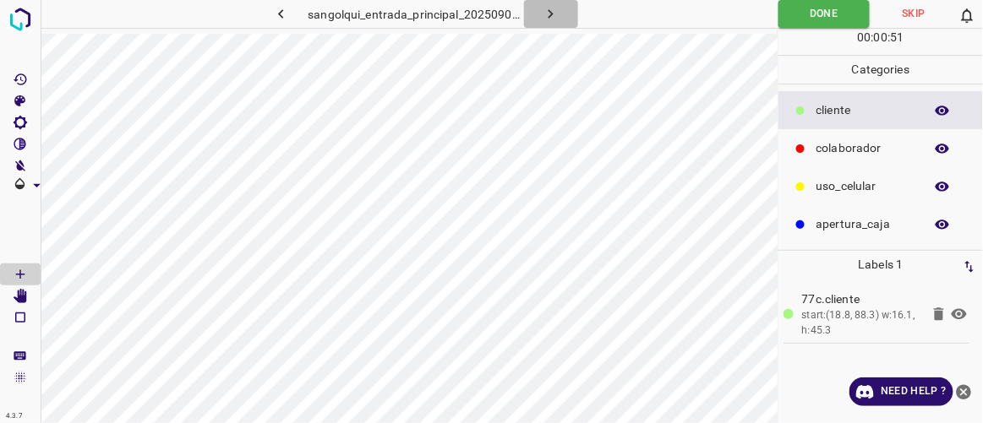
click at [554, 17] on icon "button" at bounding box center [551, 14] width 18 height 18
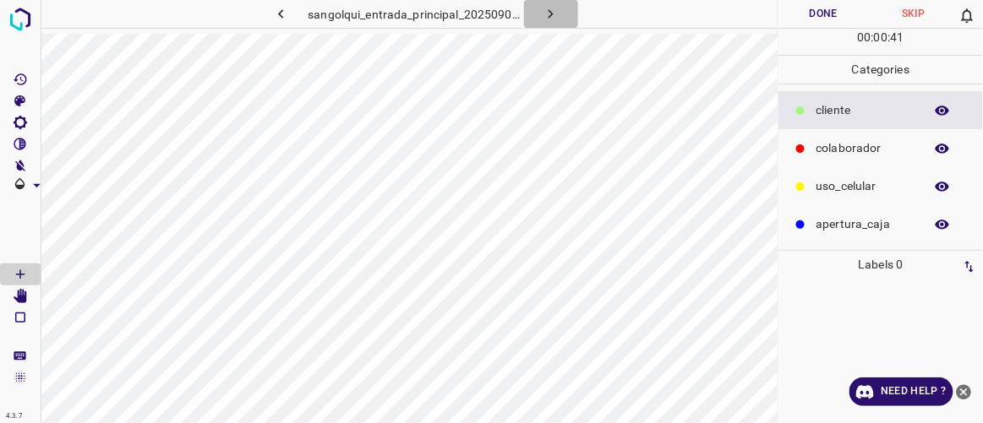
click at [549, 21] on icon "button" at bounding box center [551, 14] width 18 height 18
click at [549, 14] on icon "button" at bounding box center [551, 14] width 18 height 18
click at [555, 11] on icon "button" at bounding box center [551, 14] width 18 height 18
click at [554, 12] on icon "button" at bounding box center [551, 14] width 18 height 18
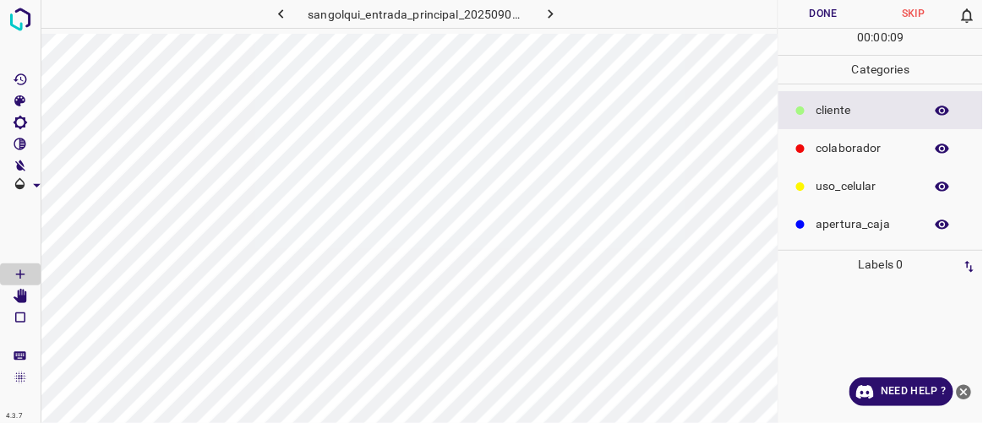
click at [560, 14] on button "button" at bounding box center [551, 14] width 54 height 28
click at [562, 15] on button "button" at bounding box center [551, 14] width 54 height 28
click at [565, 21] on button "button" at bounding box center [551, 14] width 54 height 28
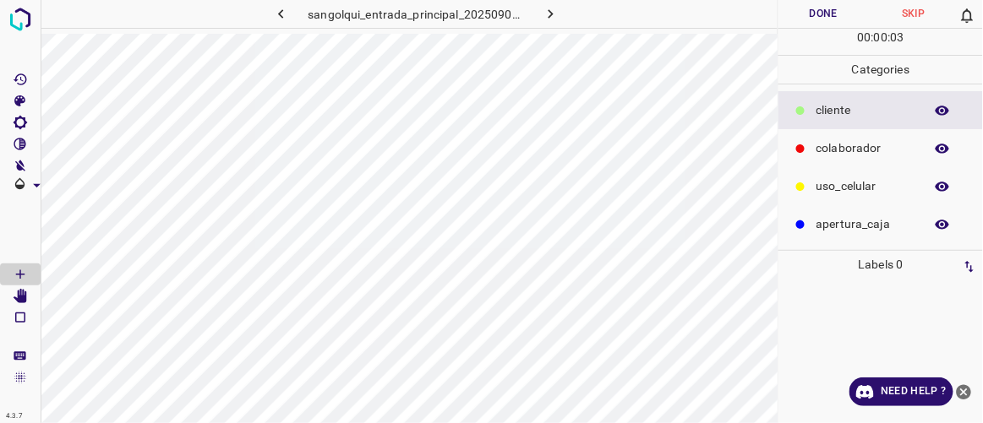
click at [565, 21] on button "button" at bounding box center [551, 14] width 54 height 28
click at [554, 19] on icon "button" at bounding box center [551, 14] width 18 height 18
click at [552, 13] on icon "button" at bounding box center [551, 13] width 5 height 9
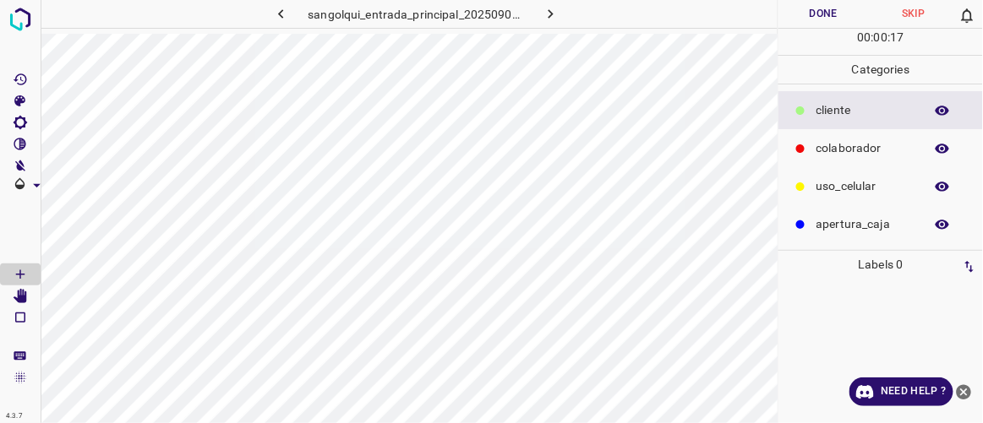
click at [552, 13] on icon "button" at bounding box center [551, 13] width 5 height 9
click at [278, 9] on icon "button" at bounding box center [281, 14] width 18 height 18
click at [276, 9] on icon "button" at bounding box center [281, 14] width 18 height 18
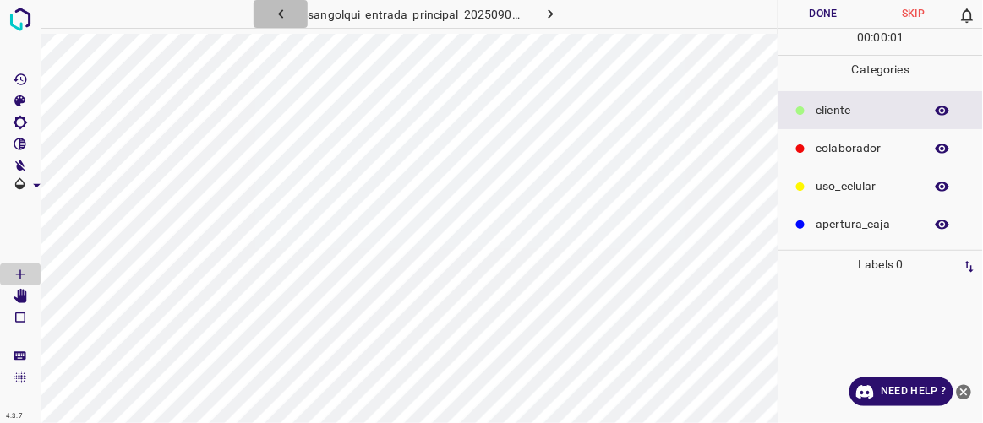
click at [276, 9] on icon "button" at bounding box center [281, 14] width 18 height 18
click at [274, 9] on icon "button" at bounding box center [281, 14] width 18 height 18
click at [271, 9] on button "button" at bounding box center [281, 14] width 54 height 28
click at [268, 10] on button "button" at bounding box center [281, 14] width 54 height 28
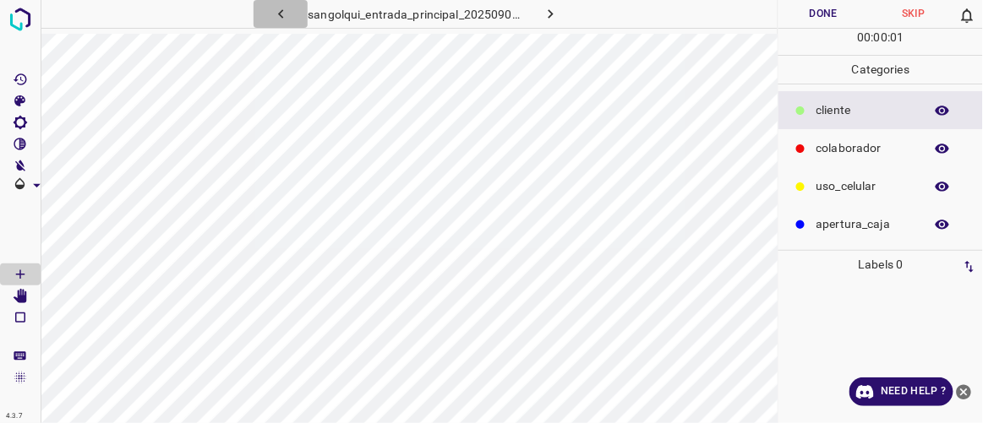
click at [266, 11] on button "button" at bounding box center [281, 14] width 54 height 28
click at [265, 11] on button "button" at bounding box center [281, 14] width 54 height 28
click at [263, 11] on button "button" at bounding box center [281, 14] width 54 height 28
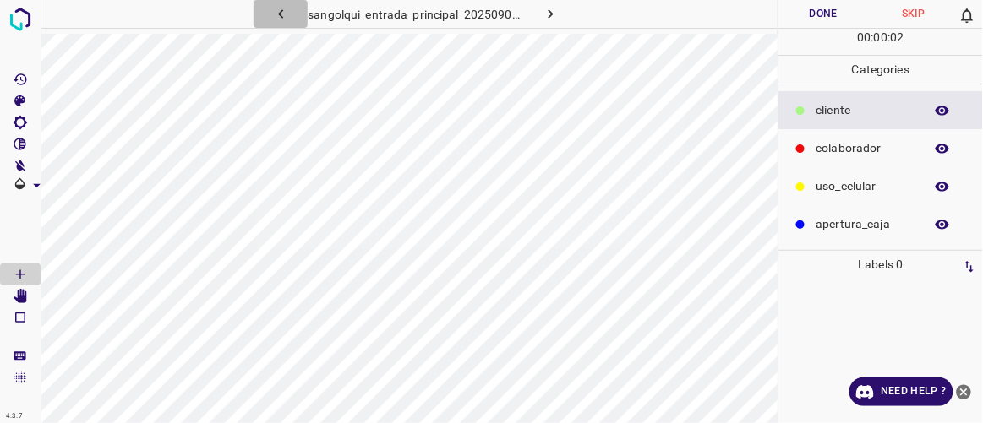
click at [260, 11] on button "button" at bounding box center [281, 14] width 54 height 28
click at [259, 11] on button "button" at bounding box center [281, 14] width 54 height 28
click at [258, 11] on button "button" at bounding box center [281, 14] width 54 height 28
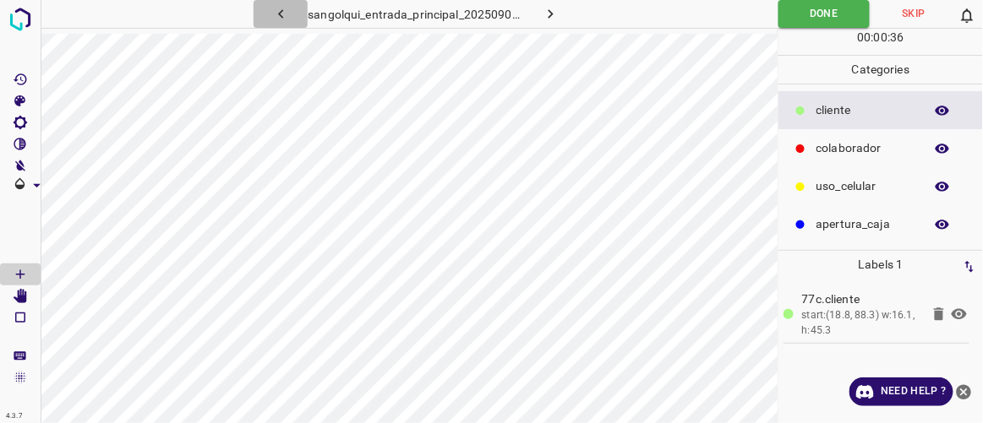
click at [256, 11] on button "button" at bounding box center [281, 14] width 54 height 28
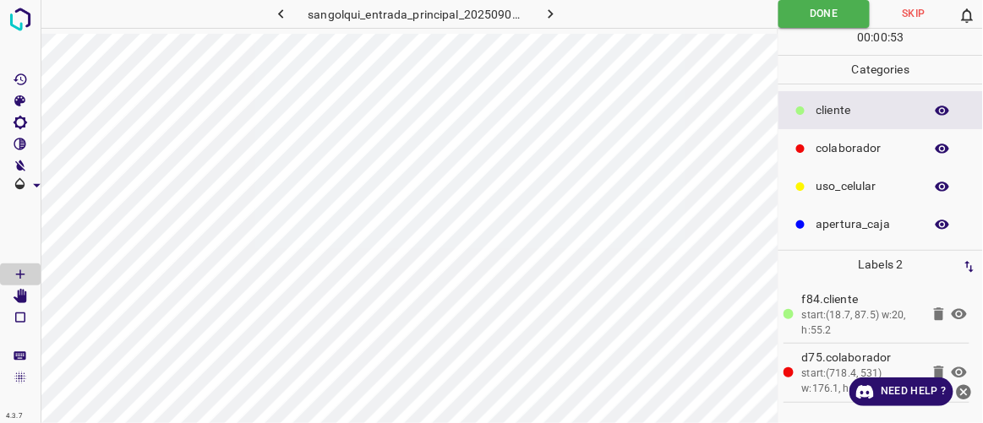
click at [253, 11] on div "sangolqui_entrada_principal_20250902_090800_111835.jpg" at bounding box center [416, 14] width 432 height 28
click at [276, 16] on icon "button" at bounding box center [281, 14] width 18 height 18
click at [273, 14] on icon "button" at bounding box center [281, 14] width 18 height 18
click at [271, 14] on button "button" at bounding box center [281, 14] width 54 height 28
click at [270, 14] on button "button" at bounding box center [281, 14] width 54 height 28
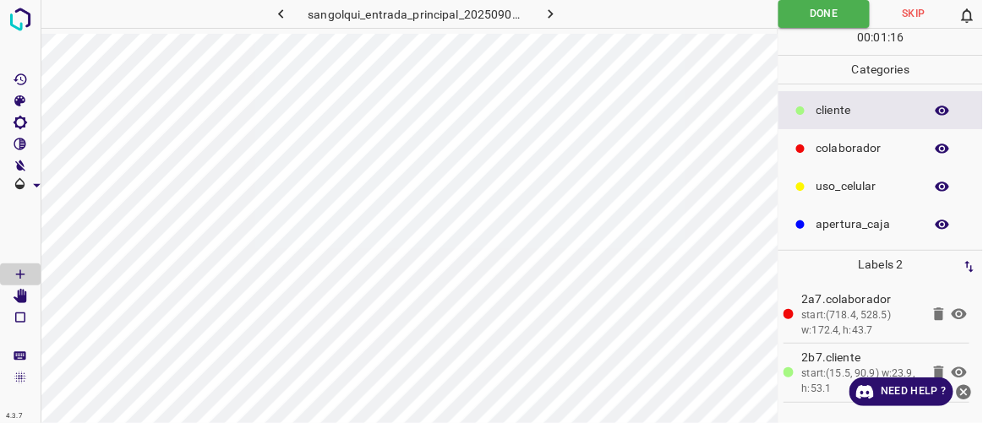
click at [267, 14] on button "button" at bounding box center [281, 14] width 54 height 28
click at [265, 11] on button "button" at bounding box center [281, 14] width 54 height 28
click at [22, 294] on icon "[Space] Edit" at bounding box center [20, 296] width 15 height 15
click at [285, 14] on icon "button" at bounding box center [281, 14] width 18 height 18
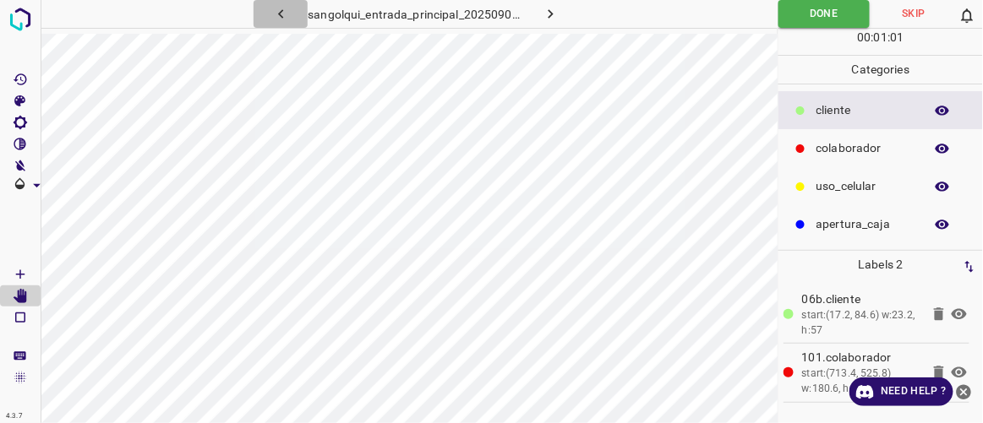
click at [285, 14] on icon "button" at bounding box center [281, 14] width 18 height 18
click at [290, 14] on icon "button" at bounding box center [281, 14] width 18 height 18
click at [295, 20] on button "button" at bounding box center [281, 14] width 54 height 28
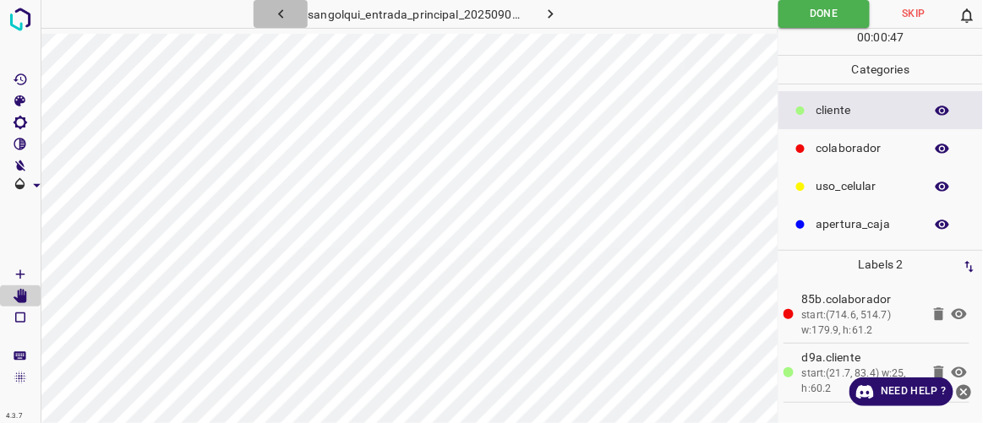
click at [295, 21] on button "button" at bounding box center [281, 14] width 54 height 28
click at [292, 30] on div "sangolqui_entrada_principal_20250902_084757_048218.jpg" at bounding box center [409, 17] width 737 height 34
click at [285, 16] on icon "button" at bounding box center [281, 14] width 18 height 18
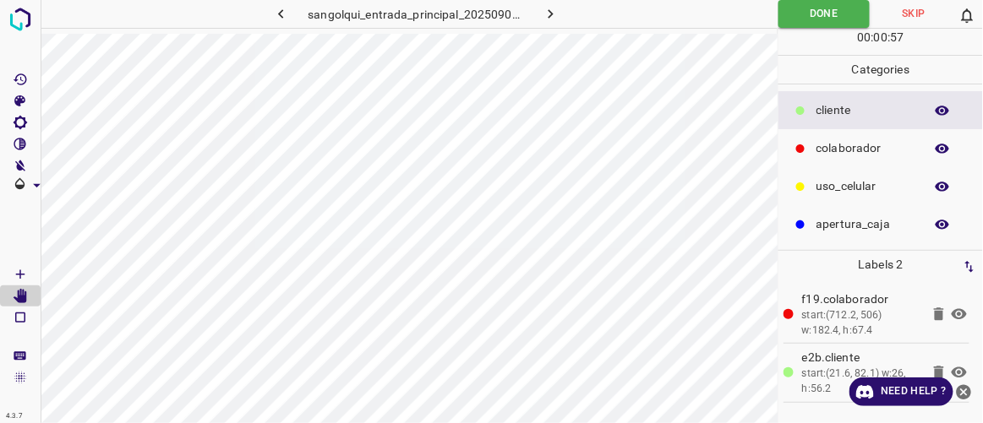
click at [281, 27] on button "button" at bounding box center [281, 14] width 54 height 28
click at [279, 14] on icon "button" at bounding box center [280, 13] width 5 height 9
click at [279, 14] on icon "button" at bounding box center [281, 14] width 18 height 18
click at [285, 11] on icon "button" at bounding box center [281, 14] width 18 height 18
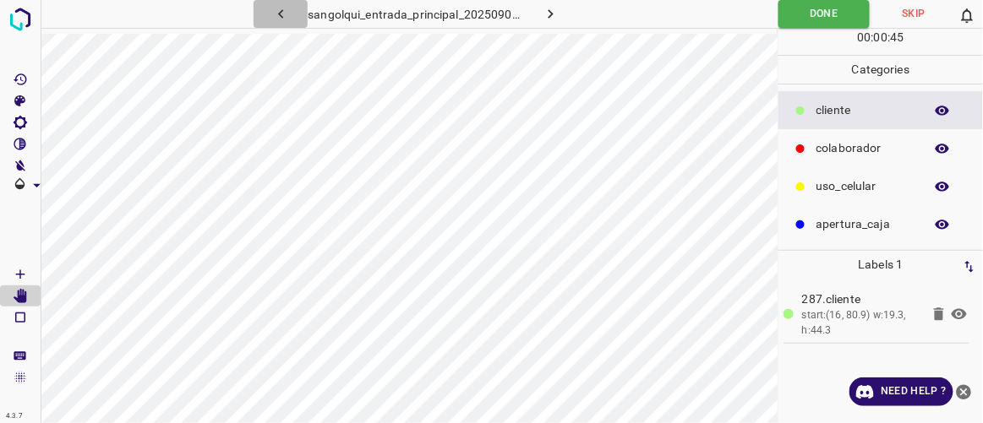
click at [285, 11] on icon "button" at bounding box center [281, 14] width 18 height 18
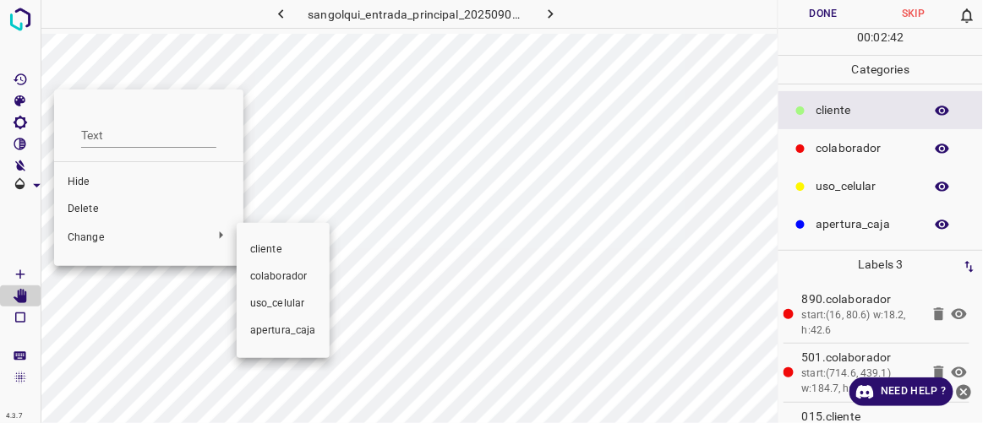
click at [256, 253] on span "cliente" at bounding box center [283, 250] width 66 height 15
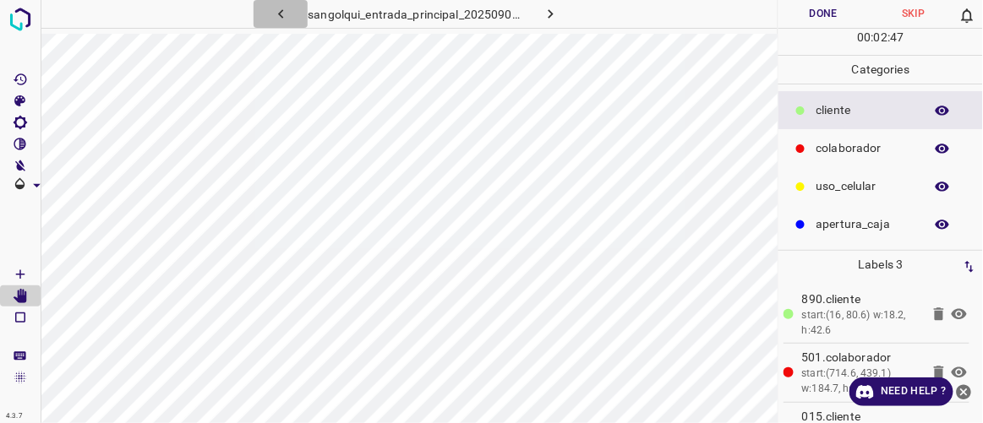
click at [280, 14] on icon "button" at bounding box center [280, 13] width 5 height 9
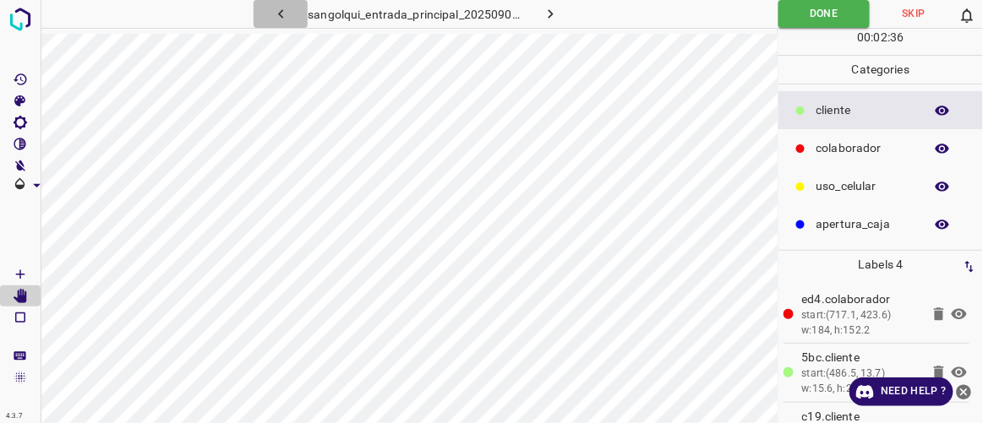
click at [287, 14] on icon "button" at bounding box center [281, 14] width 18 height 18
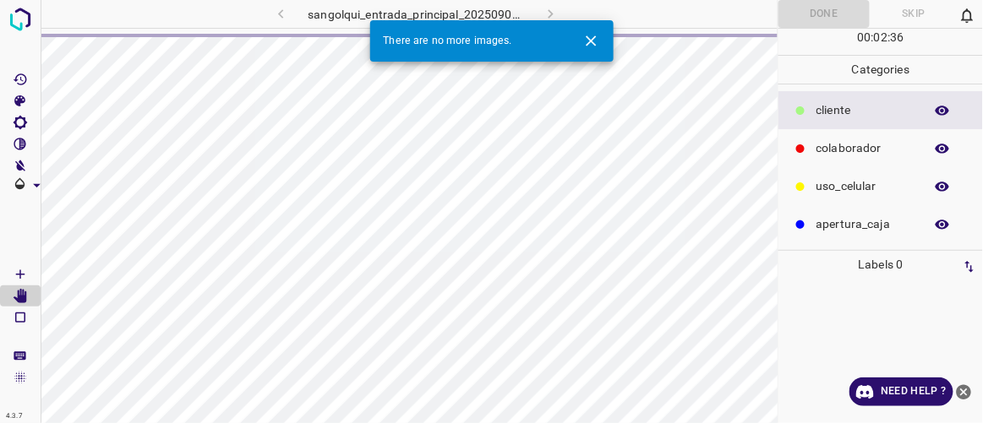
click at [552, 14] on div "sangolqui_entrada_principal_20250902_081147_687600.jpg" at bounding box center [416, 14] width 432 height 28
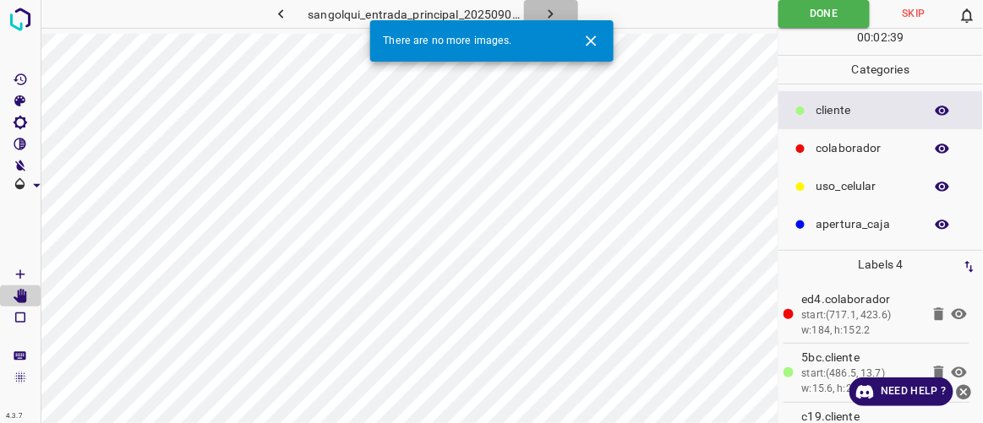
click at [550, 14] on icon "button" at bounding box center [551, 14] width 18 height 18
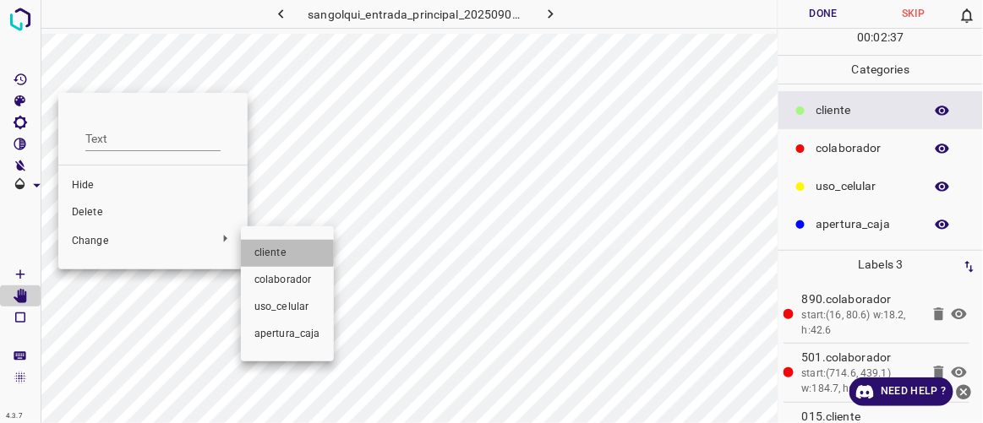
click at [255, 253] on span "cliente" at bounding box center [287, 253] width 66 height 15
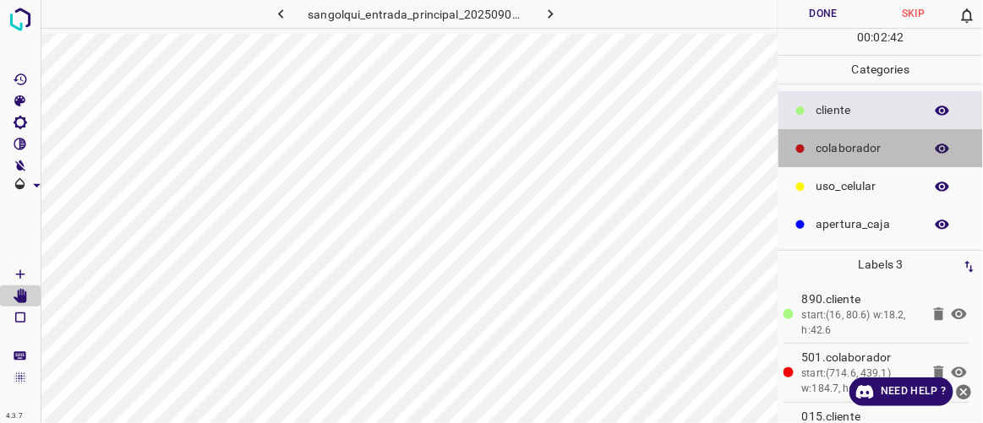
click at [830, 139] on p "colaborador" at bounding box center [865, 148] width 99 height 18
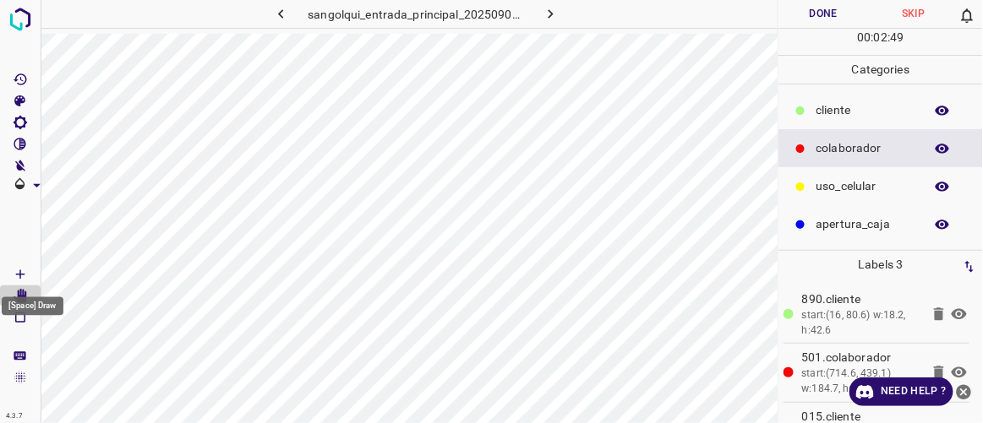
click at [19, 275] on icon "[Space] Draw" at bounding box center [20, 274] width 8 height 8
click at [836, 14] on button "Done" at bounding box center [823, 14] width 90 height 28
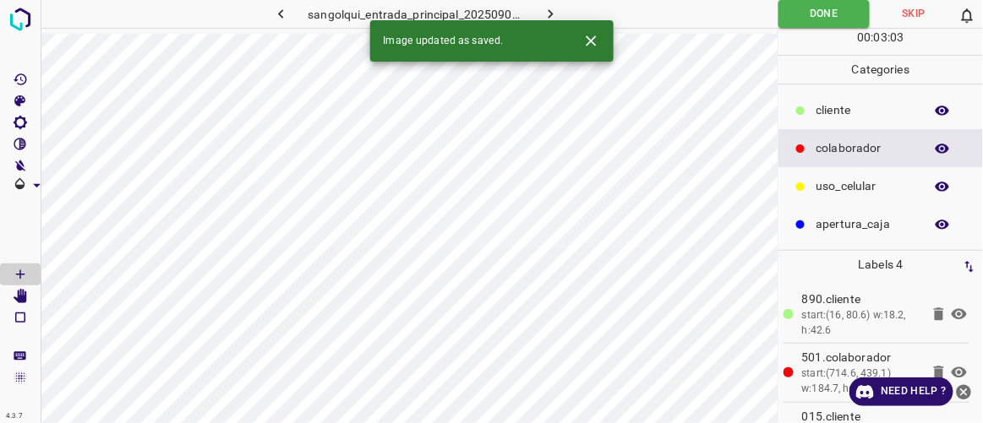
click at [826, 110] on p "cliente" at bounding box center [865, 110] width 99 height 18
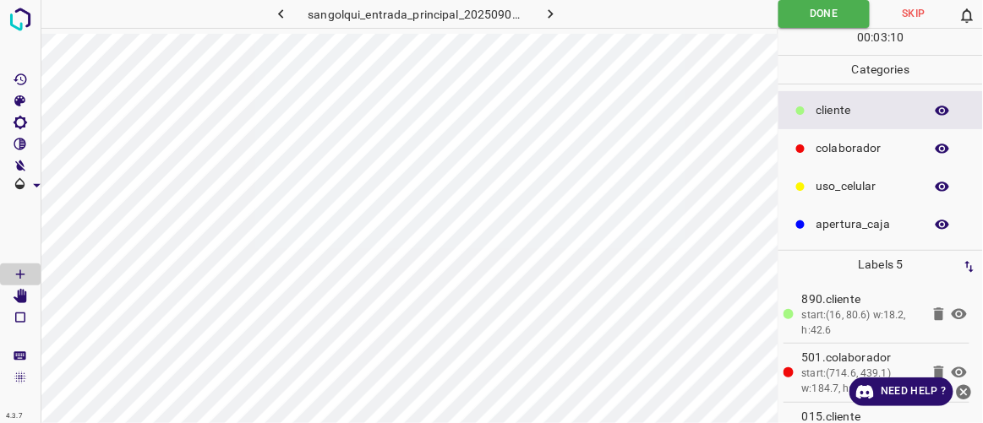
click at [557, 16] on icon "button" at bounding box center [551, 14] width 18 height 18
click at [834, 139] on p "colaborador" at bounding box center [865, 148] width 99 height 18
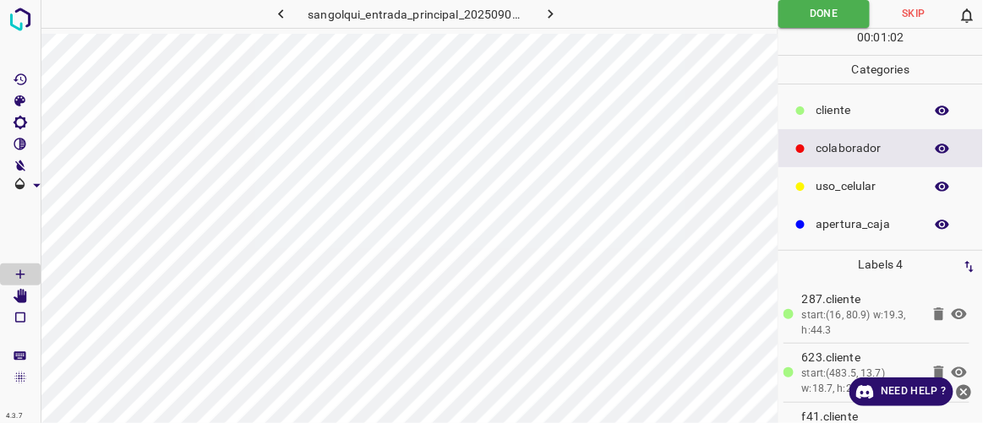
click at [551, 11] on icon "button" at bounding box center [551, 14] width 18 height 18
click at [823, 101] on p "cliente" at bounding box center [865, 110] width 99 height 18
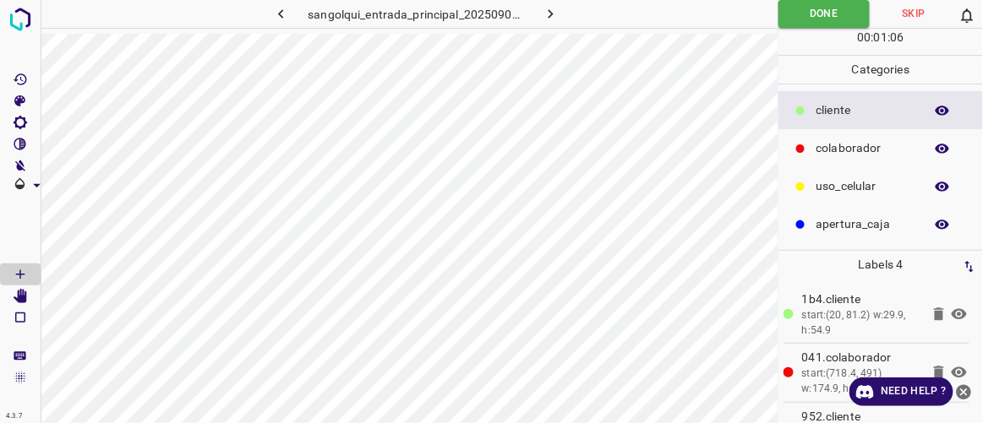
click at [839, 139] on p "colaborador" at bounding box center [865, 148] width 99 height 18
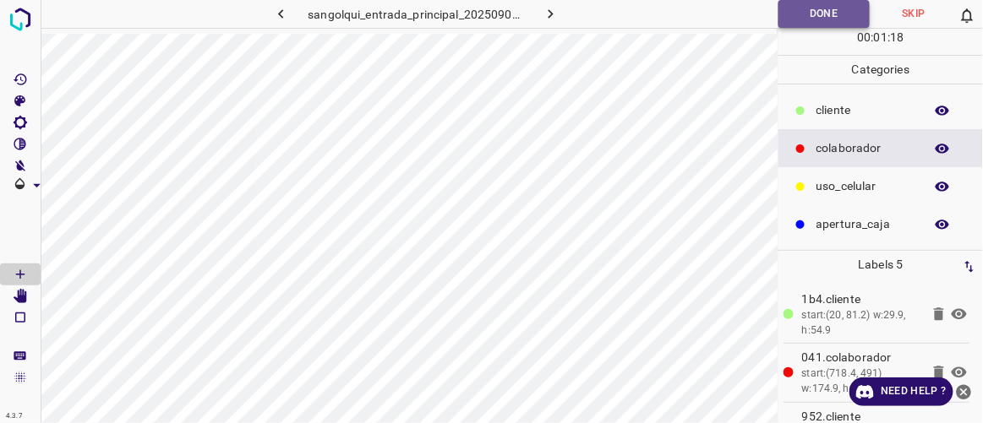
click at [856, 14] on button "Done" at bounding box center [823, 14] width 91 height 28
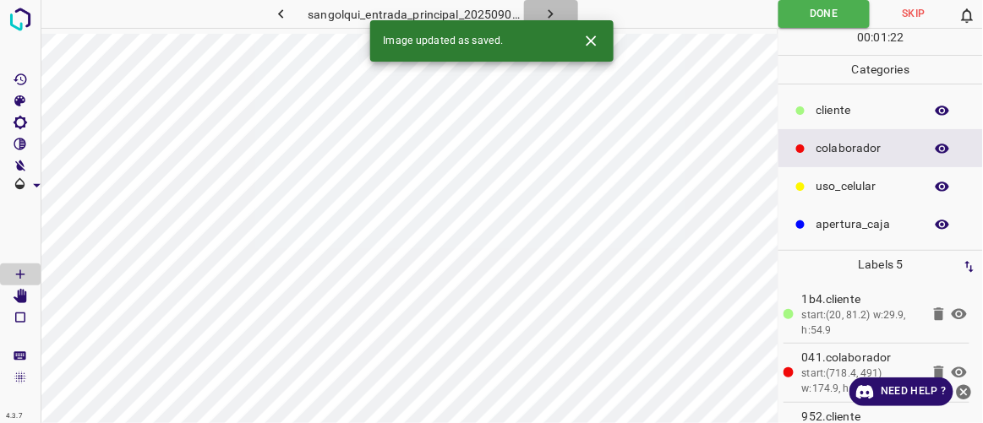
click at [550, 13] on icon "button" at bounding box center [551, 13] width 5 height 9
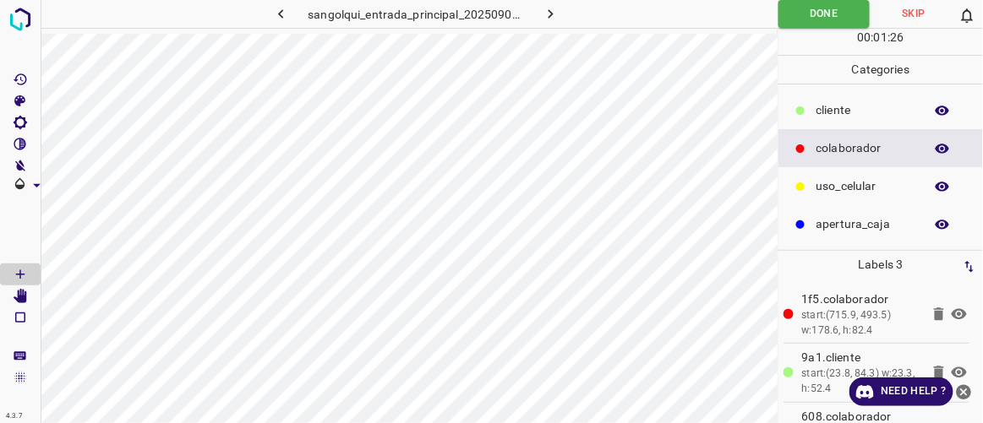
click at [835, 105] on p "cliente" at bounding box center [865, 110] width 99 height 18
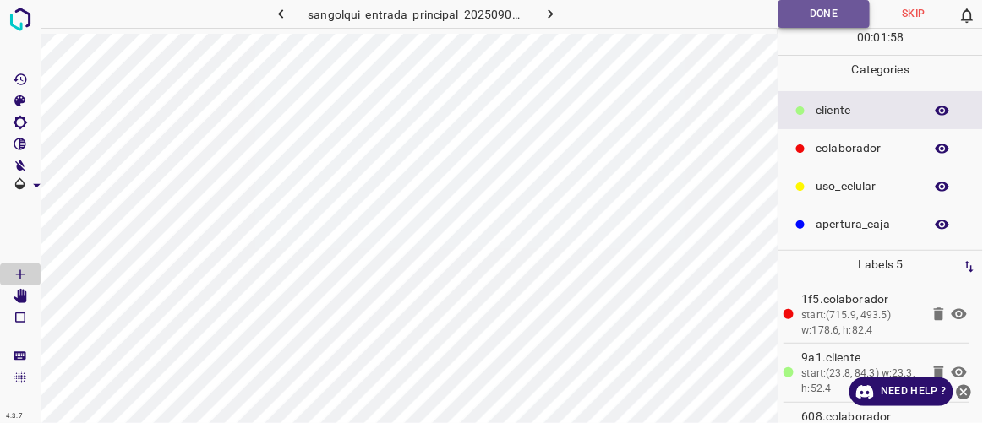
click at [851, 16] on button "Done" at bounding box center [823, 14] width 91 height 28
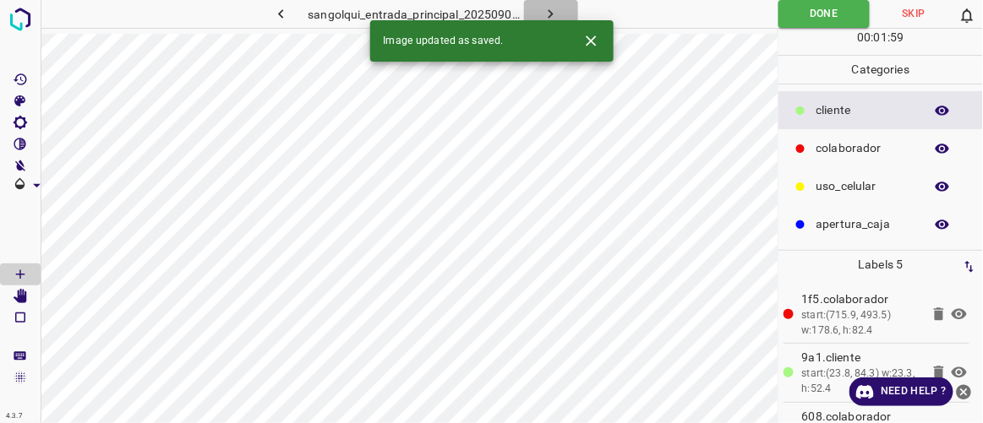
click at [549, 5] on icon "button" at bounding box center [551, 14] width 18 height 18
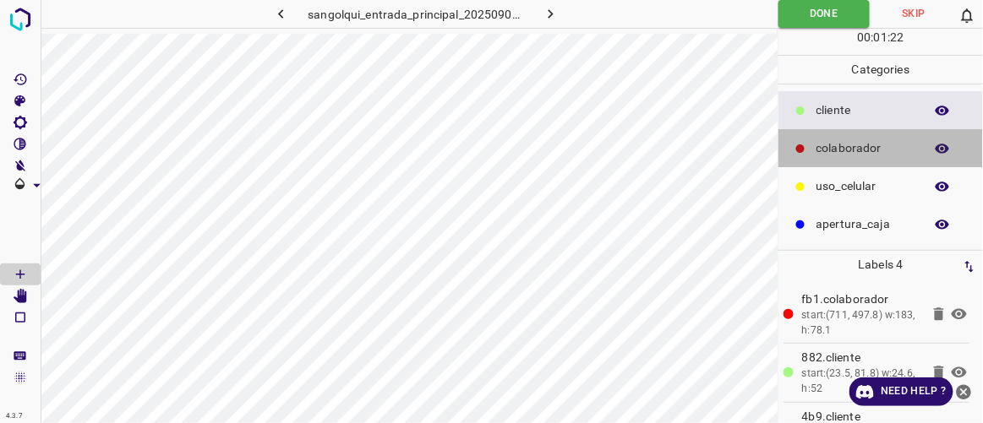
drag, startPoint x: 836, startPoint y: 147, endPoint x: 794, endPoint y: 128, distance: 46.5
click at [836, 147] on p "colaborador" at bounding box center [865, 148] width 99 height 18
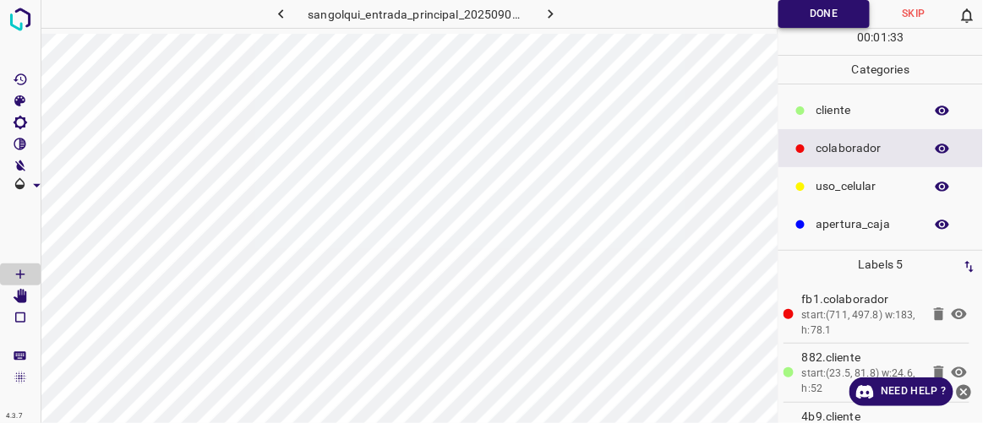
click at [822, 7] on button "Done" at bounding box center [823, 14] width 91 height 28
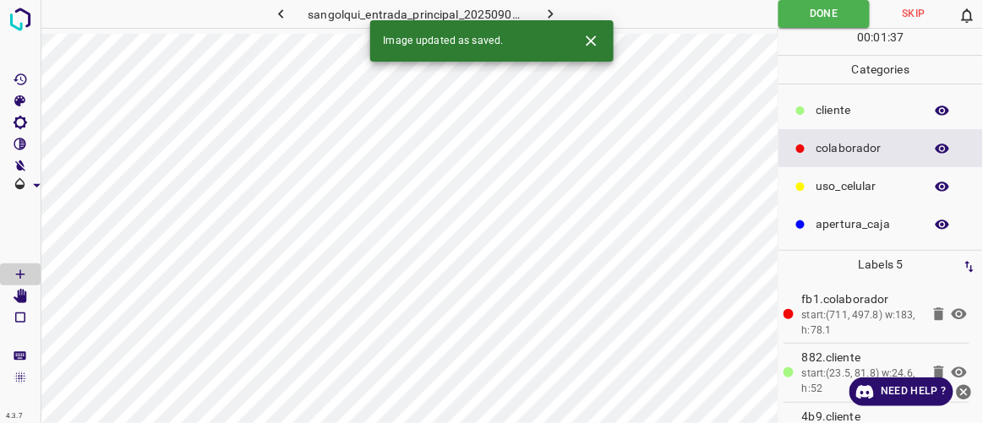
click at [555, 8] on icon "button" at bounding box center [551, 14] width 18 height 18
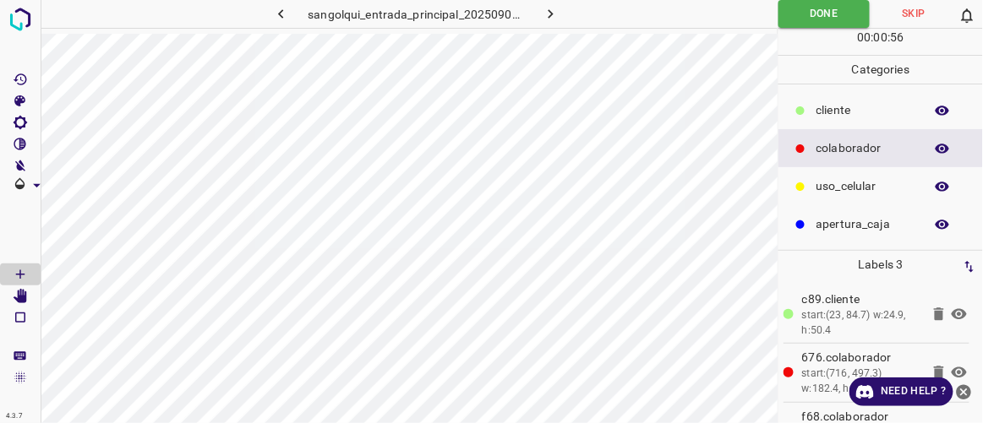
click at [828, 106] on p "cliente" at bounding box center [865, 110] width 99 height 18
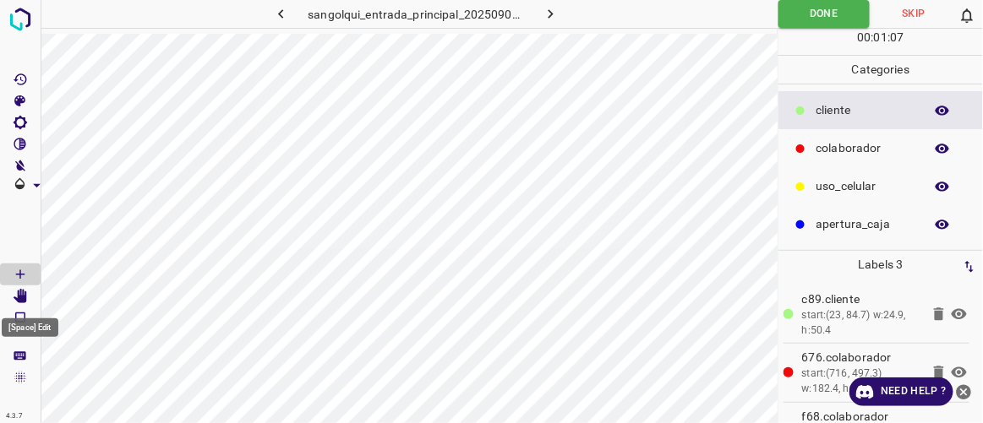
click at [18, 294] on icon "[Space] Edit" at bounding box center [21, 296] width 14 height 15
click at [25, 279] on icon "[Space] Draw" at bounding box center [20, 274] width 15 height 15
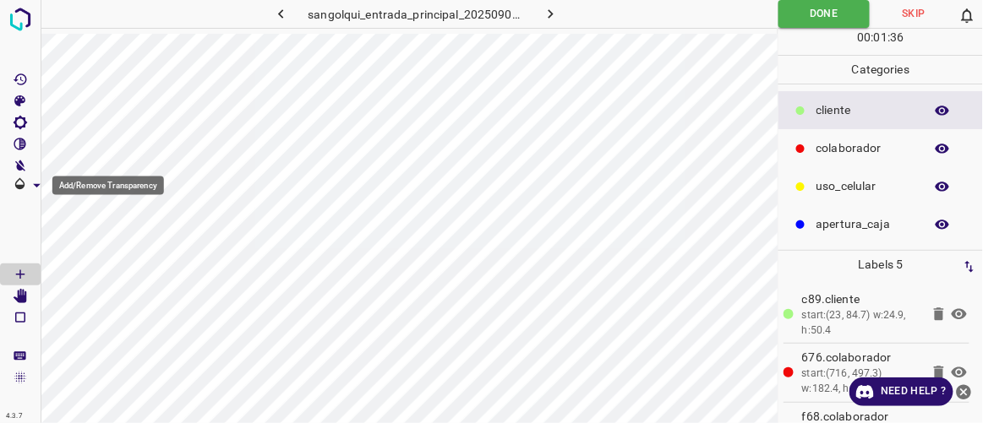
click at [35, 183] on icon "Add/Remove Transparency" at bounding box center [37, 186] width 18 height 18
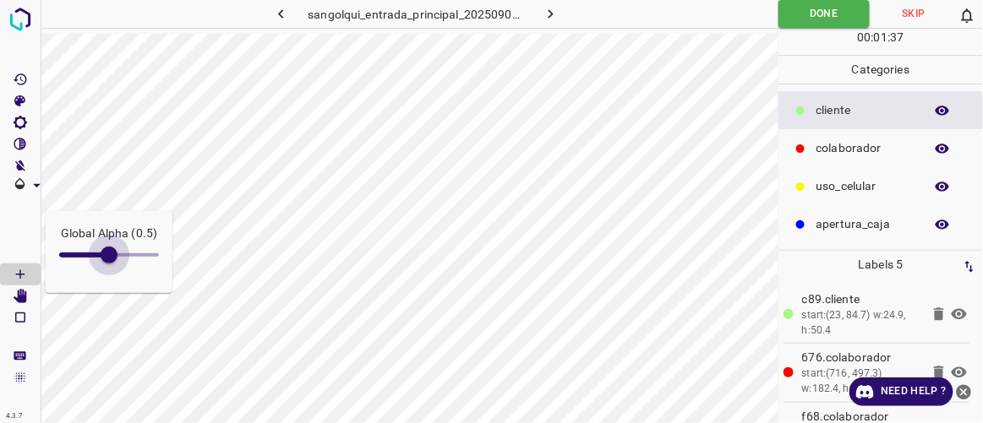
type input "0.3"
drag, startPoint x: 107, startPoint y: 255, endPoint x: 85, endPoint y: 248, distance: 23.0
click at [85, 248] on span at bounding box center [88, 255] width 17 height 17
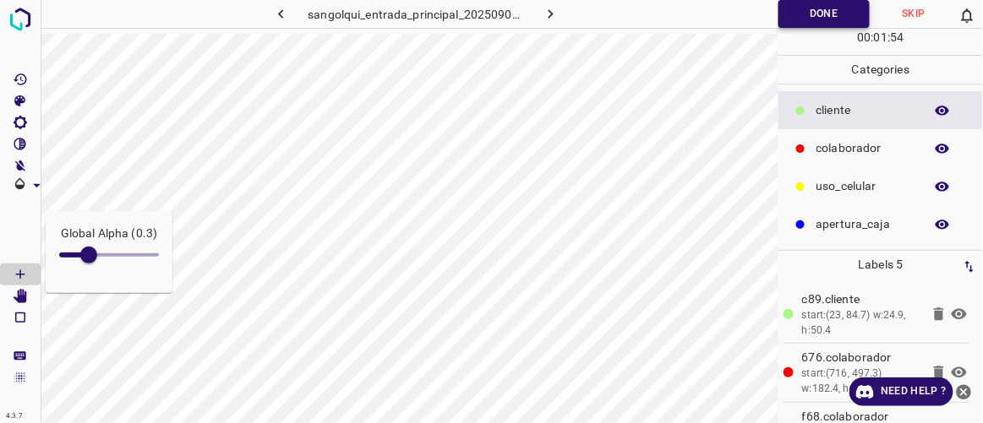
click at [859, 9] on button "Done" at bounding box center [823, 14] width 91 height 28
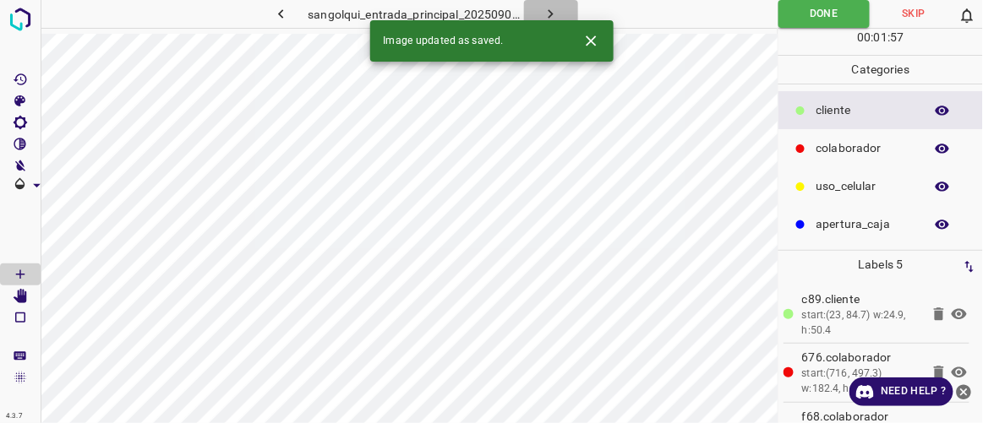
click at [549, 5] on icon "button" at bounding box center [551, 14] width 18 height 18
